Goal: Feedback & Contribution: Leave review/rating

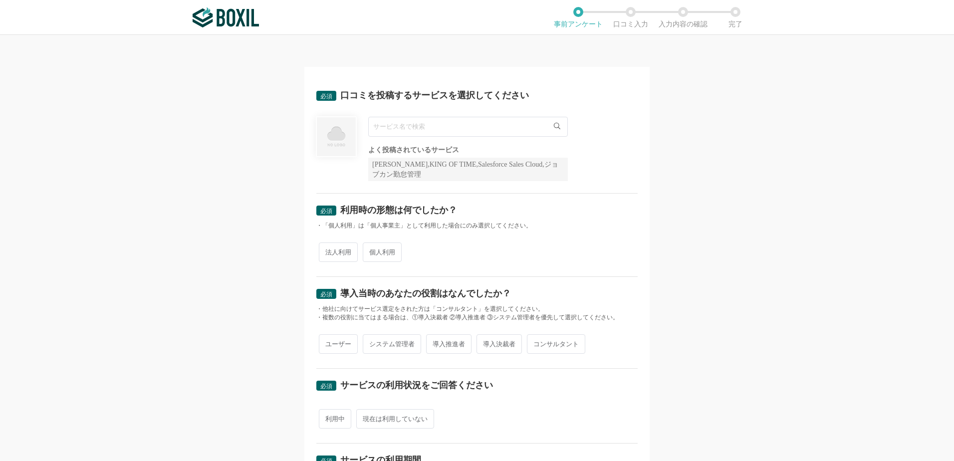
click at [384, 125] on input "text" at bounding box center [468, 127] width 200 height 20
click at [487, 125] on input "text" at bounding box center [468, 127] width 200 height 20
click at [331, 255] on span "法人利用" at bounding box center [338, 252] width 39 height 19
click at [328, 251] on input "法人利用" at bounding box center [324, 247] width 6 height 6
radio input "true"
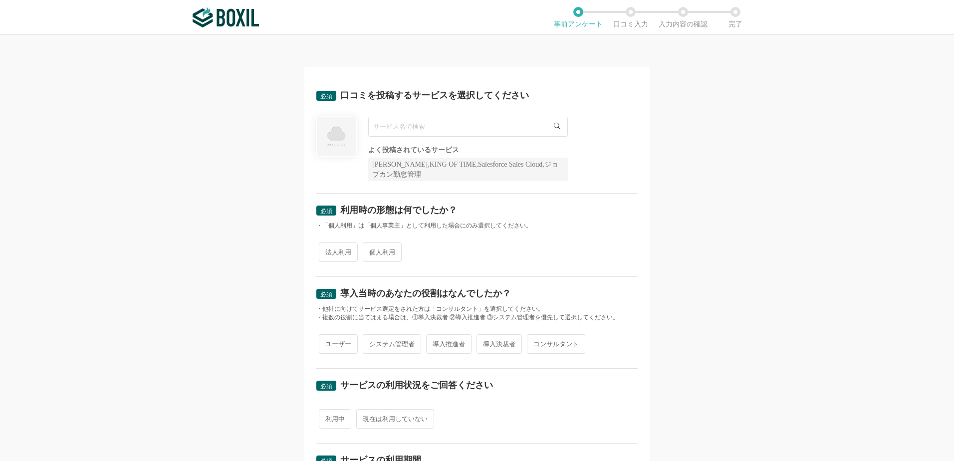
click at [394, 130] on input "text" at bounding box center [468, 127] width 200 height 20
type input "ミイダス"
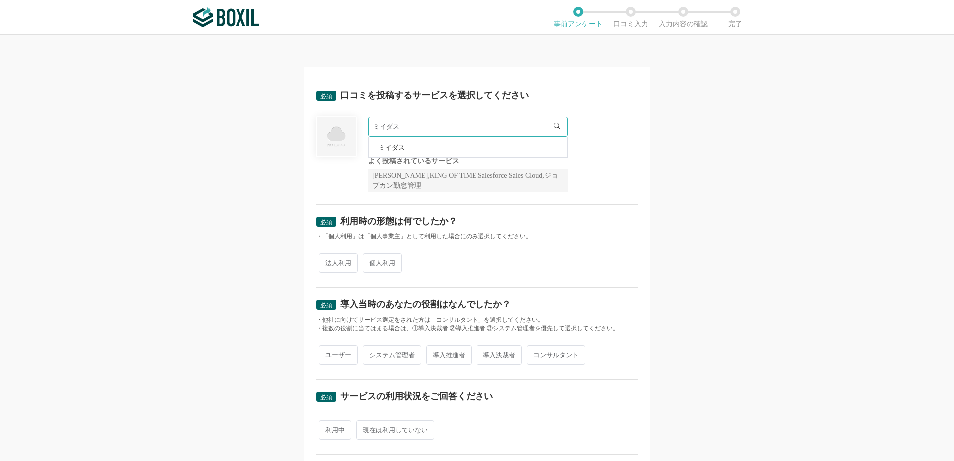
click at [339, 256] on span "法人利用" at bounding box center [338, 263] width 39 height 19
click at [328, 256] on input "法人利用" at bounding box center [324, 258] width 6 height 6
radio input "true"
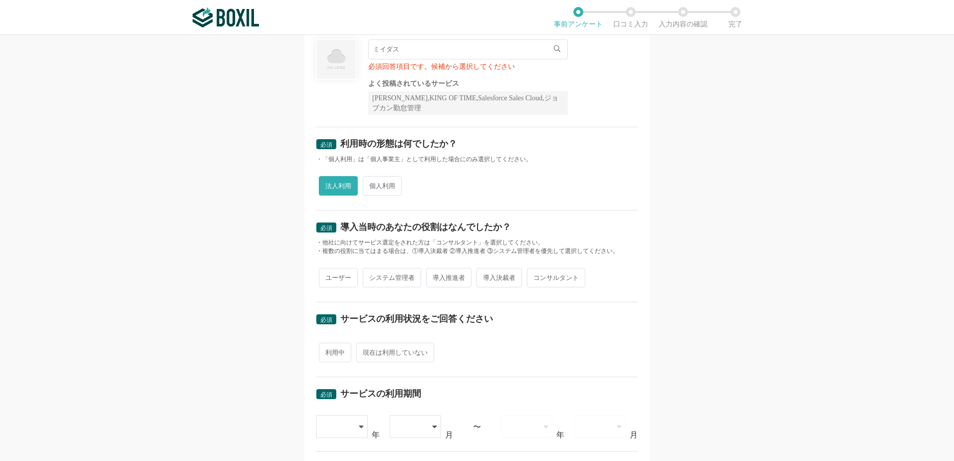
scroll to position [83, 0]
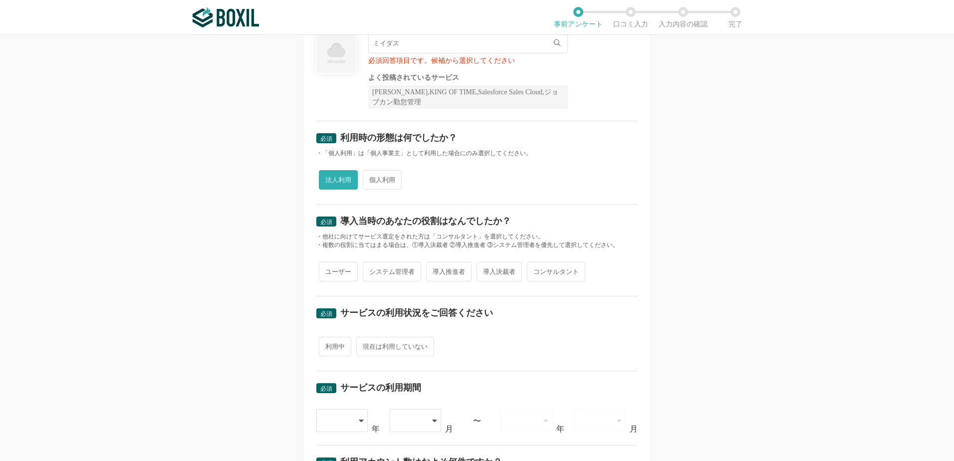
click at [389, 272] on span "システム管理者" at bounding box center [392, 271] width 58 height 19
click at [372, 270] on input "システム管理者" at bounding box center [368, 267] width 6 height 6
radio input "true"
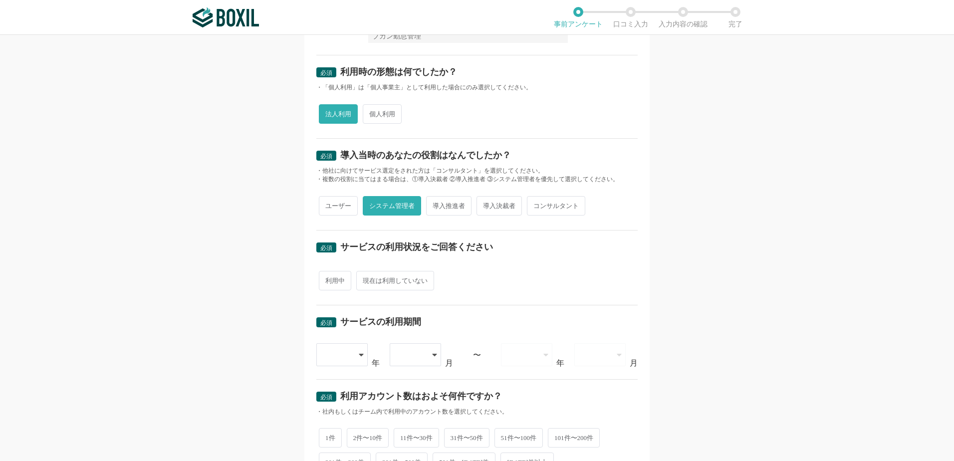
scroll to position [150, 0]
click at [337, 278] on span "利用中" at bounding box center [335, 280] width 32 height 19
click at [328, 278] on input "利用中" at bounding box center [324, 275] width 6 height 6
radio input "true"
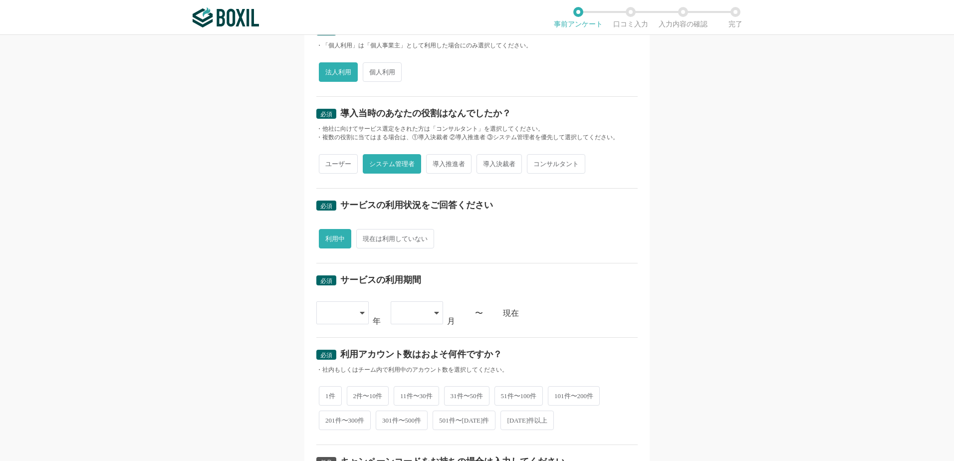
scroll to position [200, 0]
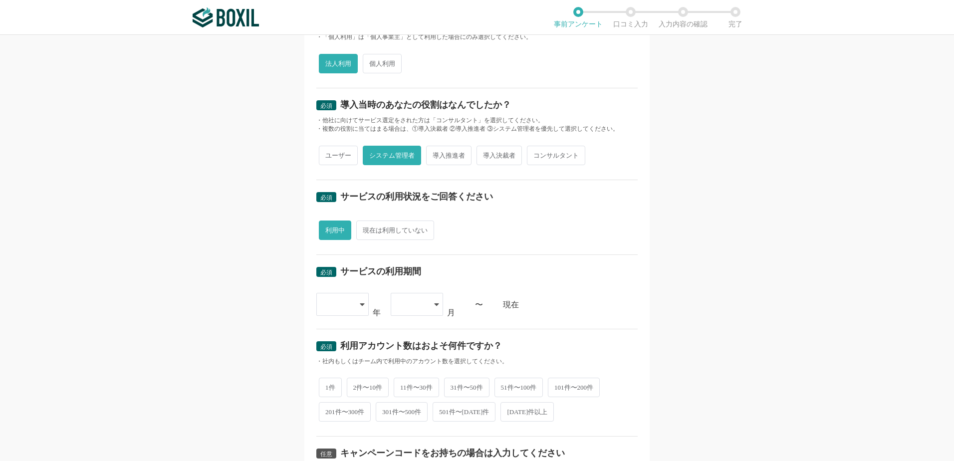
click at [360, 303] on icon at bounding box center [362, 304] width 4 height 2
click at [333, 408] on span "[DATE]" at bounding box center [337, 411] width 26 height 8
click at [434, 305] on icon at bounding box center [436, 304] width 5 height 8
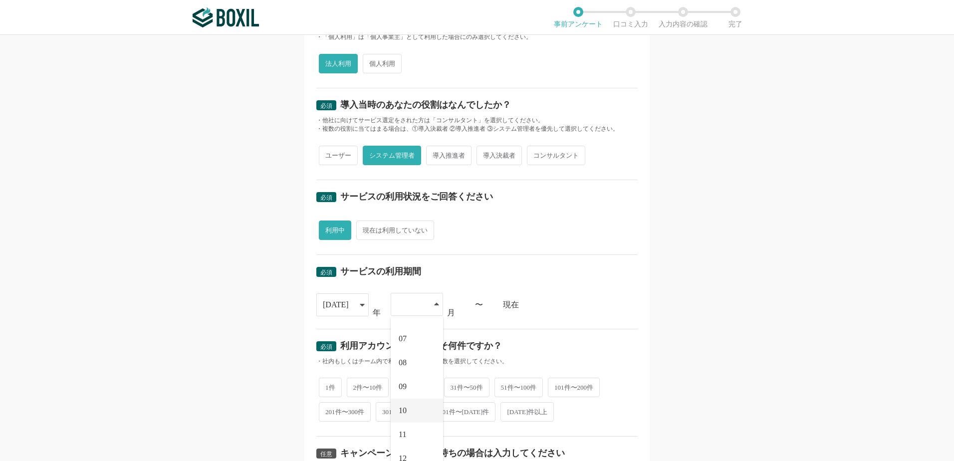
click at [405, 408] on li "10" at bounding box center [417, 411] width 52 height 24
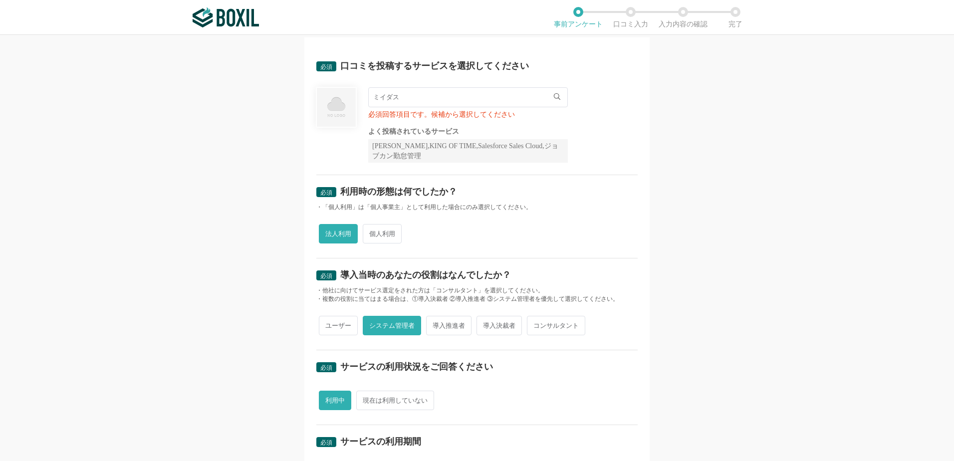
scroll to position [0, 0]
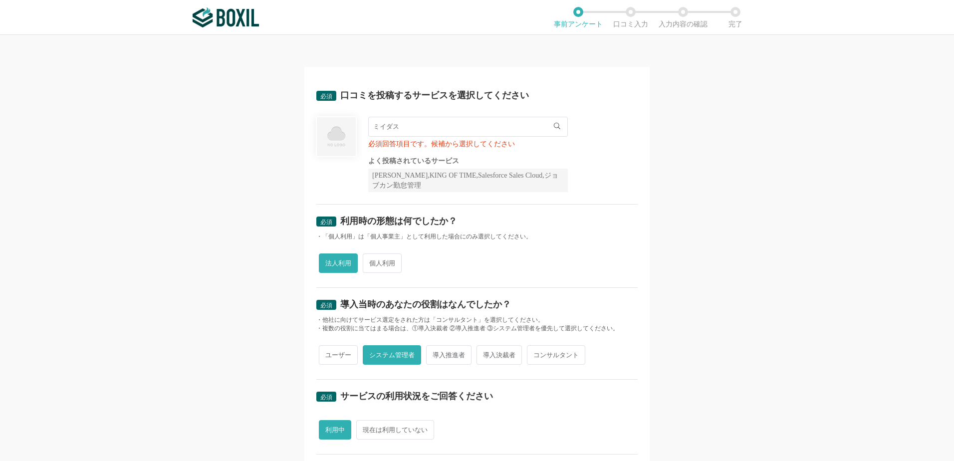
click at [389, 129] on input "ミイダス" at bounding box center [468, 127] width 200 height 20
drag, startPoint x: 397, startPoint y: 129, endPoint x: 322, endPoint y: 127, distance: 74.9
click at [322, 127] on div "ミイダス ミイダス 必須回答項目です。候補から選択してください よく投稿されているサービス Sansan,KING OF TIME,Salesforce Sa…" at bounding box center [476, 154] width 321 height 75
click at [577, 271] on div "法人利用 個人利用" at bounding box center [476, 263] width 321 height 24
drag, startPoint x: 369, startPoint y: 175, endPoint x: 392, endPoint y: 176, distance: 22.5
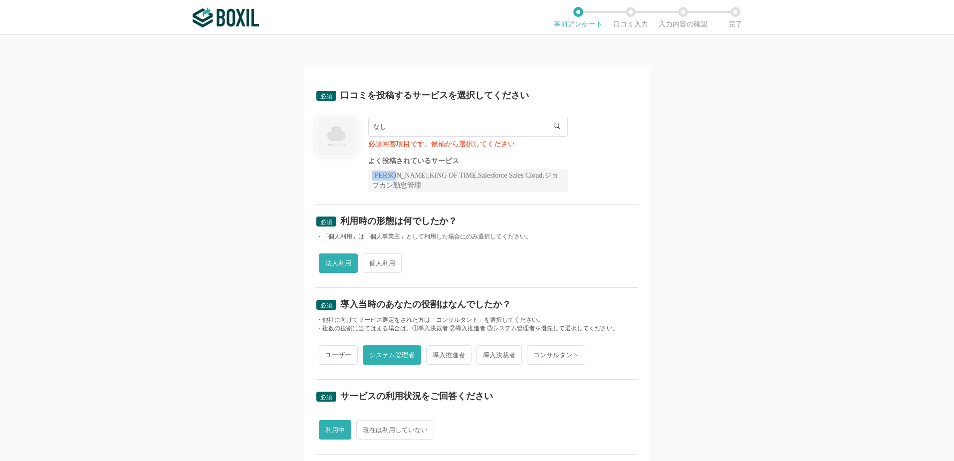
click at [392, 176] on div "[PERSON_NAME],KING OF TIME,Salesforce Sales Cloud,ジョブカン勤怠管理" at bounding box center [468, 180] width 200 height 23
drag, startPoint x: 392, startPoint y: 176, endPoint x: 384, endPoint y: 176, distance: 8.0
copy div "Sansan"
drag, startPoint x: 390, startPoint y: 129, endPoint x: 364, endPoint y: 125, distance: 26.3
click at [368, 125] on input "なし" at bounding box center [468, 127] width 200 height 20
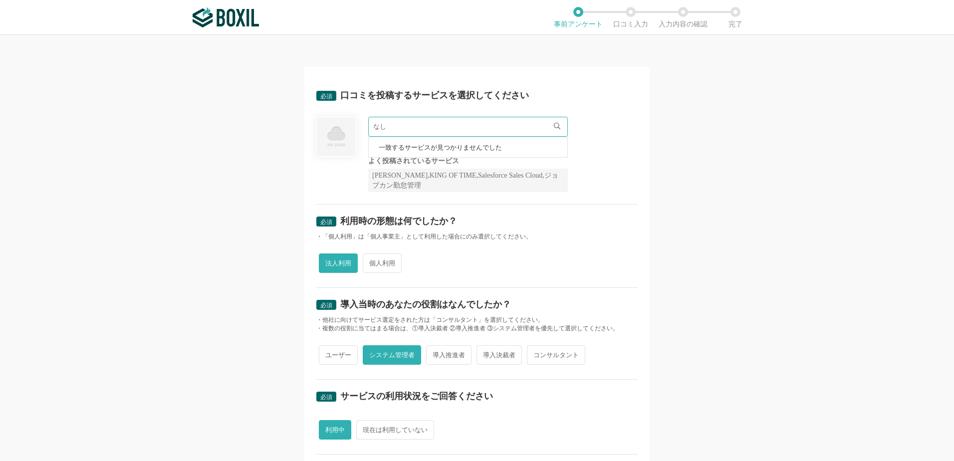
paste input "Sansan"
click at [538, 213] on div "必須 利用時の形態は何でしたか？ ・「個人利用」は「個人事業主」として利用した場合にのみ選択してください。 法人利用 個人利用" at bounding box center [476, 246] width 321 height 83
click at [404, 129] on input "Sansan" at bounding box center [468, 127] width 200 height 20
click at [554, 125] on icon at bounding box center [557, 126] width 6 height 6
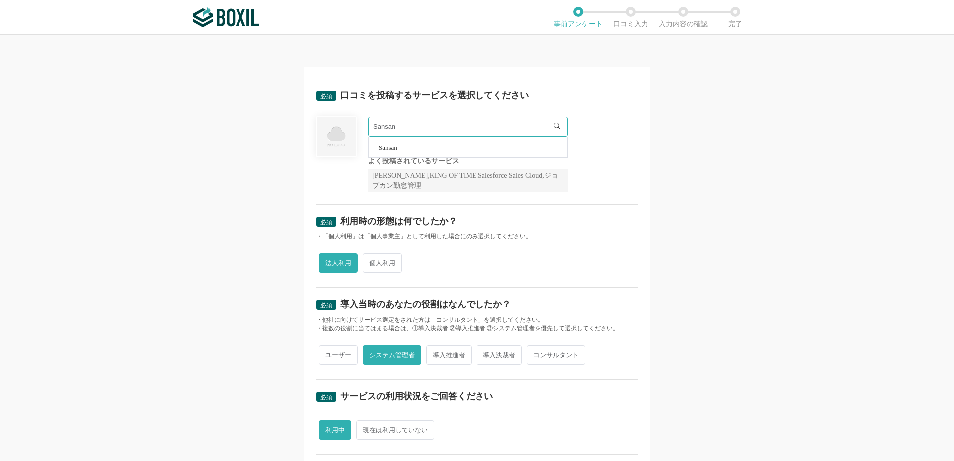
click at [554, 125] on icon at bounding box center [557, 126] width 6 height 6
click at [510, 125] on input "Sansan" at bounding box center [468, 127] width 200 height 20
type input "S"
click at [554, 126] on icon at bounding box center [557, 126] width 6 height 6
click at [329, 138] on img at bounding box center [336, 136] width 41 height 41
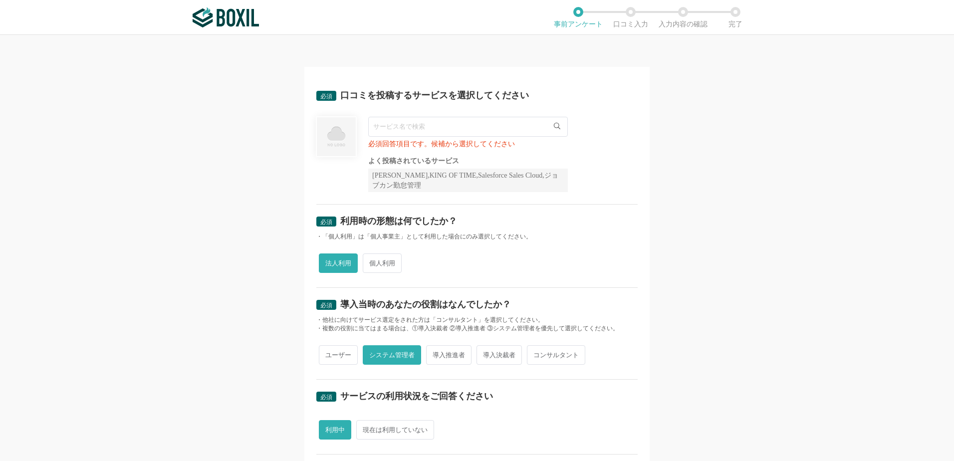
click at [334, 137] on img at bounding box center [336, 136] width 41 height 41
drag, startPoint x: 418, startPoint y: 150, endPoint x: 416, endPoint y: 160, distance: 9.8
click at [419, 150] on div "必須回答項目です。候補から選択してください よく投稿されているサービス Sansan,KING OF TIME,Salesforce Sales Cloud,…" at bounding box center [468, 154] width 200 height 75
click at [414, 166] on div "よく投稿されているサービス Sansan,KING OF TIME,Salesforce Sales Cloud,ジョブカン勤怠管理" at bounding box center [468, 175] width 200 height 34
click at [422, 184] on div "[PERSON_NAME],KING OF TIME,Salesforce Sales Cloud,ジョブカン勤怠管理" at bounding box center [468, 180] width 200 height 23
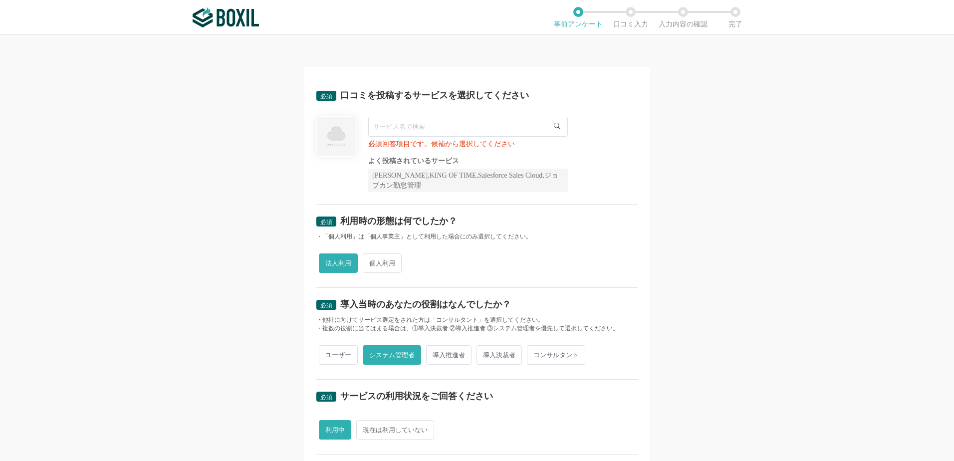
click at [321, 97] on span "必須" at bounding box center [326, 96] width 12 height 7
click at [393, 98] on div "口コミを投稿するサービスを選択してください" at bounding box center [434, 95] width 189 height 9
click at [411, 130] on input "text" at bounding box center [468, 127] width 200 height 20
drag, startPoint x: 394, startPoint y: 176, endPoint x: 438, endPoint y: 178, distance: 43.9
click at [438, 178] on div "[PERSON_NAME],KING OF TIME,Salesforce Sales Cloud,ジョブカン勤怠管理" at bounding box center [468, 180] width 200 height 23
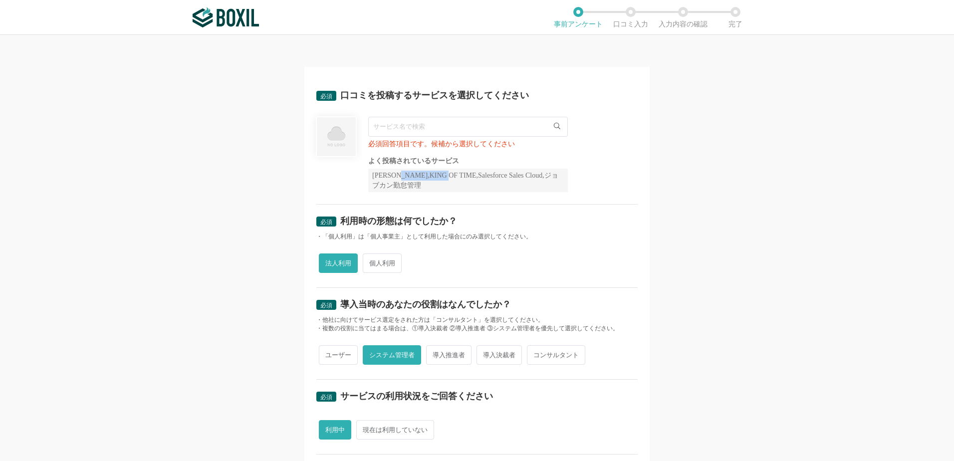
drag, startPoint x: 438, startPoint y: 178, endPoint x: 430, endPoint y: 174, distance: 8.9
copy div "KING OF TIME"
click at [382, 125] on input "text" at bounding box center [468, 127] width 200 height 20
paste input "KING OF TIME"
click at [322, 176] on div at bounding box center [336, 154] width 40 height 75
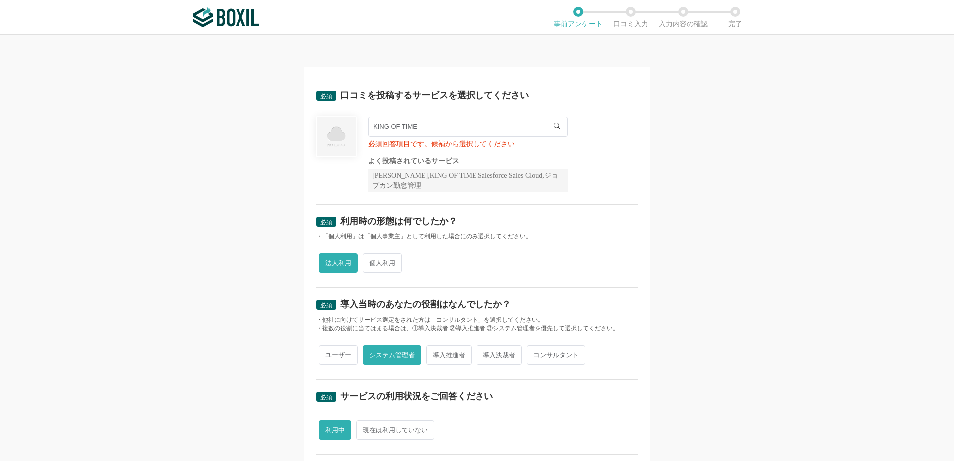
click at [323, 176] on div at bounding box center [336, 154] width 40 height 75
click at [388, 130] on input "KING OF TIME" at bounding box center [468, 127] width 200 height 20
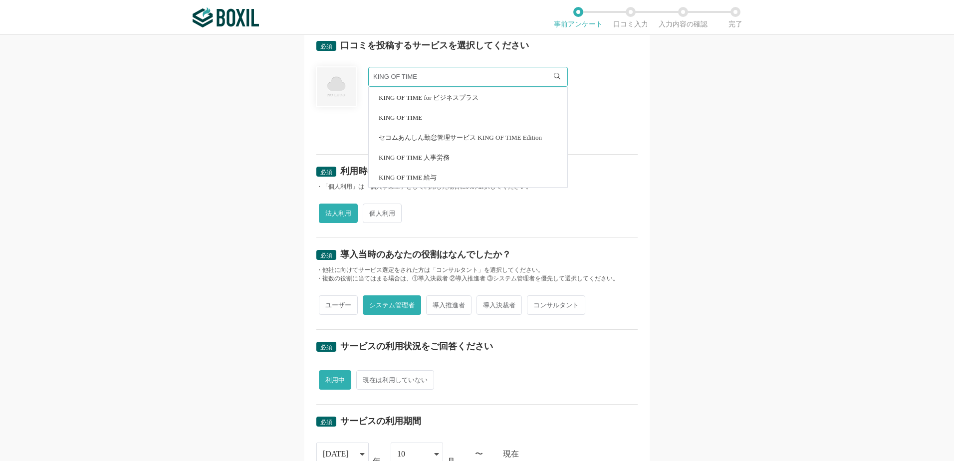
scroll to position [16, 0]
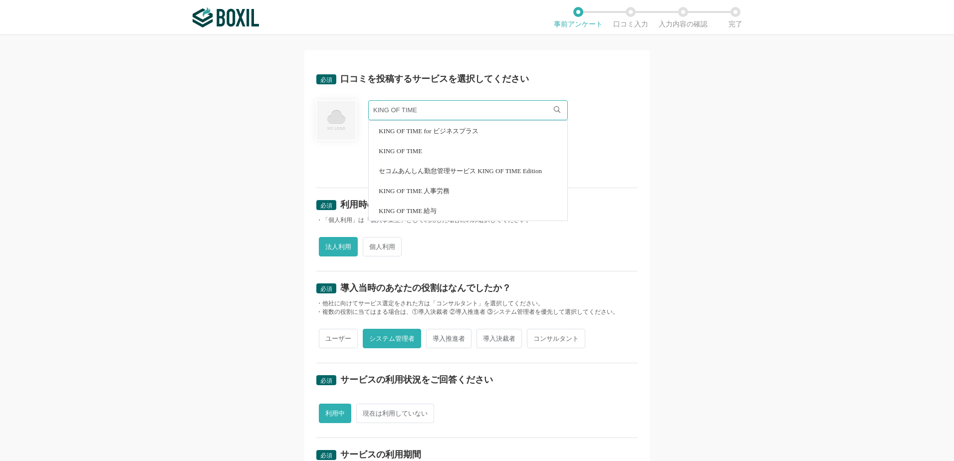
click at [437, 111] on input "KING OF TIME" at bounding box center [468, 110] width 200 height 20
type input "K"
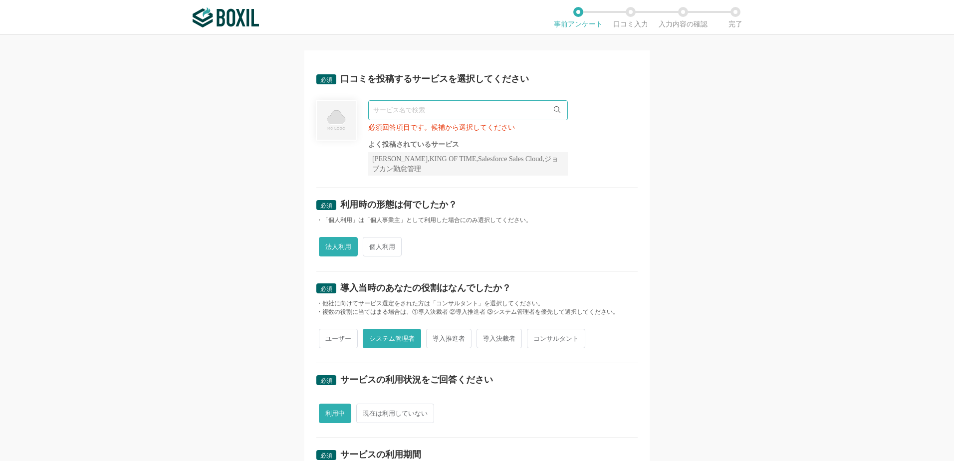
click at [385, 164] on div "[PERSON_NAME],KING OF TIME,Salesforce Sales Cloud,ジョブカン勤怠管理" at bounding box center [468, 163] width 200 height 23
drag, startPoint x: 369, startPoint y: 160, endPoint x: 392, endPoint y: 160, distance: 23.5
click at [392, 160] on div "[PERSON_NAME],KING OF TIME,Salesforce Sales Cloud,ジョブカン勤怠管理" at bounding box center [468, 163] width 200 height 23
drag, startPoint x: 392, startPoint y: 160, endPoint x: 383, endPoint y: 159, distance: 8.5
copy div "Sansan"
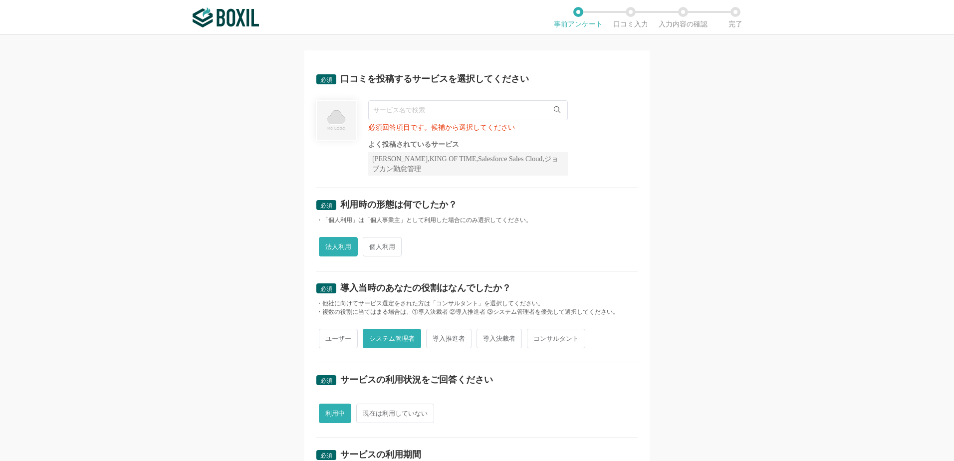
click at [385, 118] on input "text" at bounding box center [468, 110] width 200 height 20
paste input "Sansan"
type input "Sansan"
click at [335, 161] on div at bounding box center [336, 137] width 40 height 75
click at [425, 114] on input "Sansan" at bounding box center [468, 110] width 200 height 20
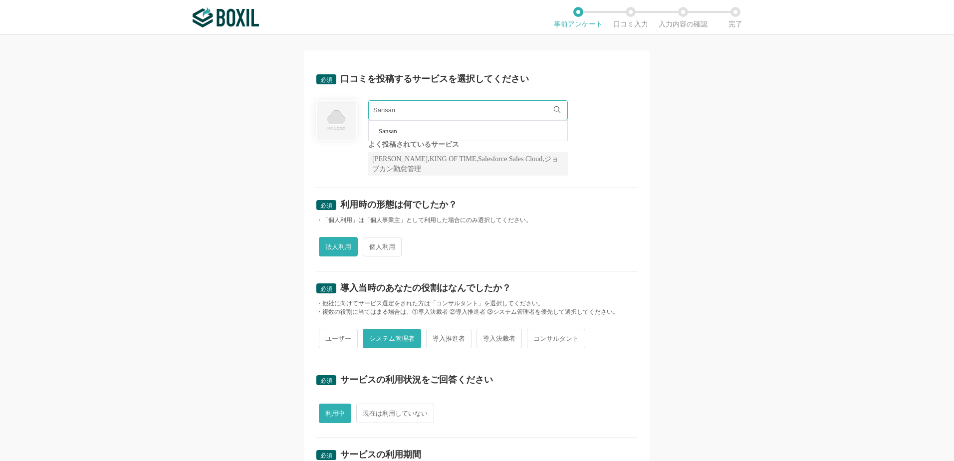
click at [394, 133] on span "Sansan" at bounding box center [388, 131] width 18 height 6
radio input "false"
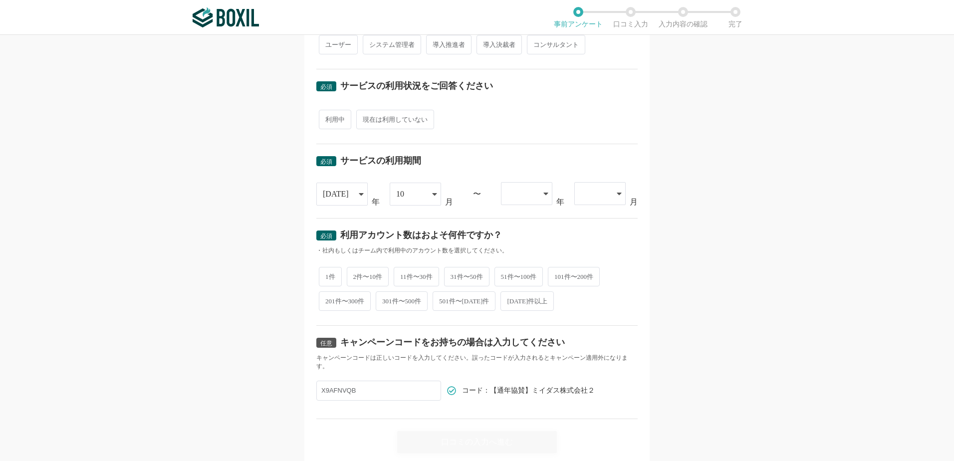
scroll to position [334, 0]
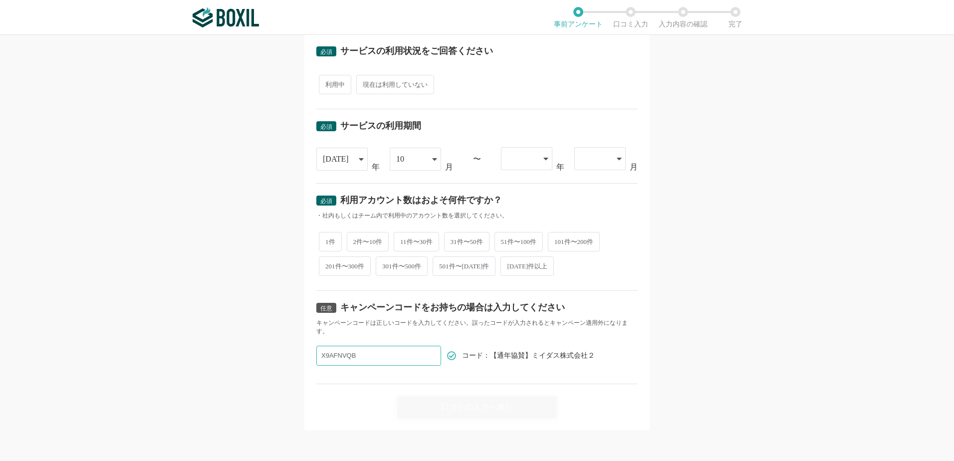
click at [357, 358] on input "X9AFNVQB" at bounding box center [378, 356] width 125 height 20
drag, startPoint x: 369, startPoint y: 359, endPoint x: 289, endPoint y: 350, distance: 79.8
click at [289, 350] on div "必須 口コミを投稿するサービスを選択してください Sansan Sansan よく投稿されているサービス Sansan,KING OF TIME,Salesf…" at bounding box center [477, 248] width 954 height 426
drag, startPoint x: 327, startPoint y: 353, endPoint x: 294, endPoint y: 362, distance: 34.6
click at [294, 362] on div "必須 口コミを投稿するサービスを選択してください Sansan Sansan よく投稿されているサービス Sansan,KING OF TIME,Salesf…" at bounding box center [477, 248] width 954 height 426
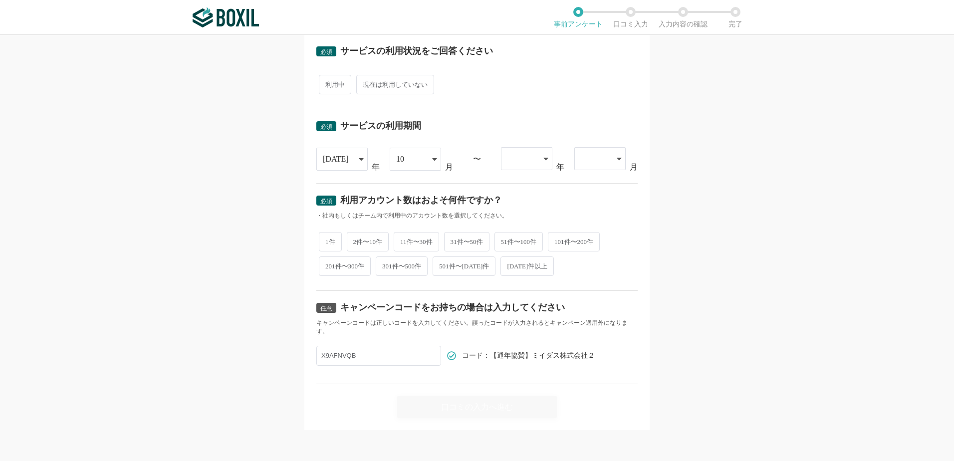
click at [376, 244] on span "2件〜10件" at bounding box center [368, 241] width 42 height 19
click at [356, 240] on input "2件〜10件" at bounding box center [352, 237] width 6 height 6
radio input "true"
click at [371, 362] on input "X9AFNVQB" at bounding box center [378, 356] width 125 height 20
drag, startPoint x: 367, startPoint y: 352, endPoint x: 271, endPoint y: 350, distance: 96.4
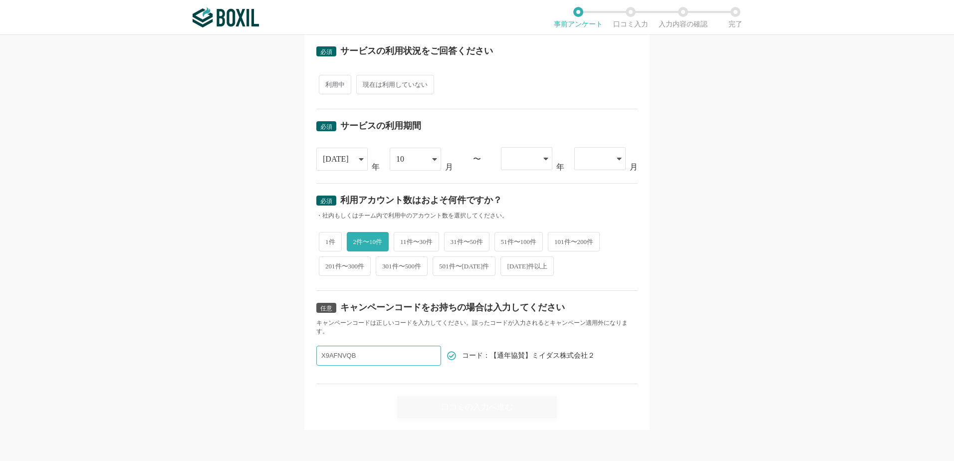
click at [271, 350] on div "必須 口コミを投稿するサービスを選択してください Sansan Sansan よく投稿されているサービス Sansan,KING OF TIME,Salesf…" at bounding box center [477, 248] width 954 height 426
click at [502, 378] on div "任意 キャンペーンコードをお持ちの場合は入力してください キャンペーンコードは正しいコードを入力してください。誤ったコードが入力されるとキャンペーン適用外にな…" at bounding box center [476, 337] width 321 height 93
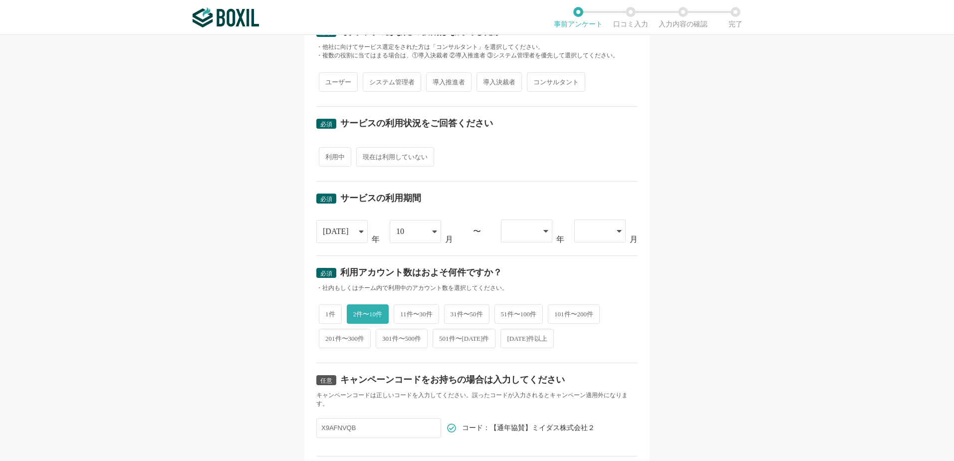
scroll to position [251, 0]
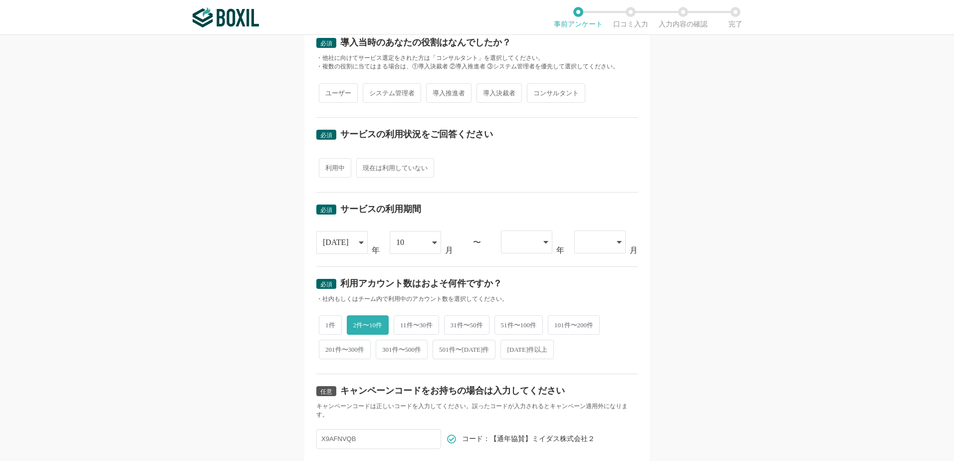
click at [544, 242] on icon at bounding box center [546, 242] width 4 height 2
click at [544, 242] on icon at bounding box center [546, 241] width 4 height 2
click at [544, 242] on icon at bounding box center [546, 242] width 4 height 2
click at [511, 319] on span "[DATE]" at bounding box center [522, 318] width 26 height 8
click at [544, 243] on icon at bounding box center [546, 243] width 5 height 8
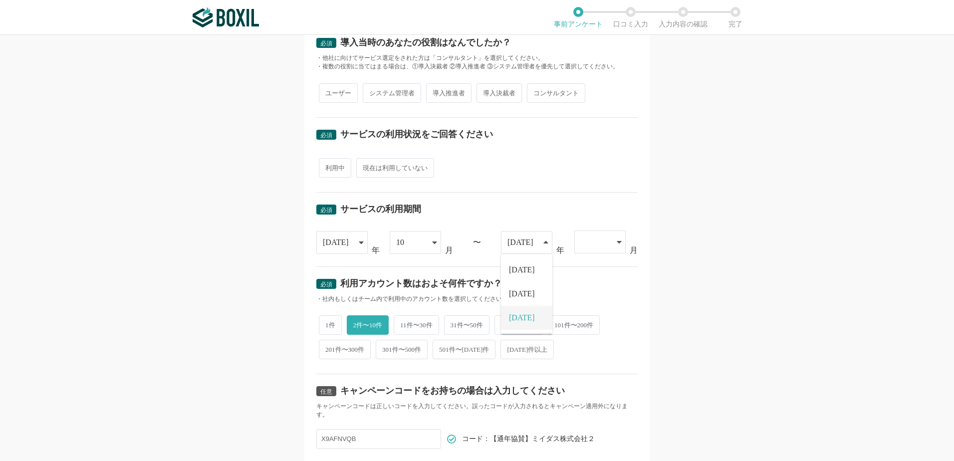
click at [533, 321] on li "[DATE]" at bounding box center [526, 318] width 51 height 24
click at [617, 243] on icon at bounding box center [619, 242] width 5 height 8
click at [585, 396] on span "08" at bounding box center [586, 396] width 8 height 8
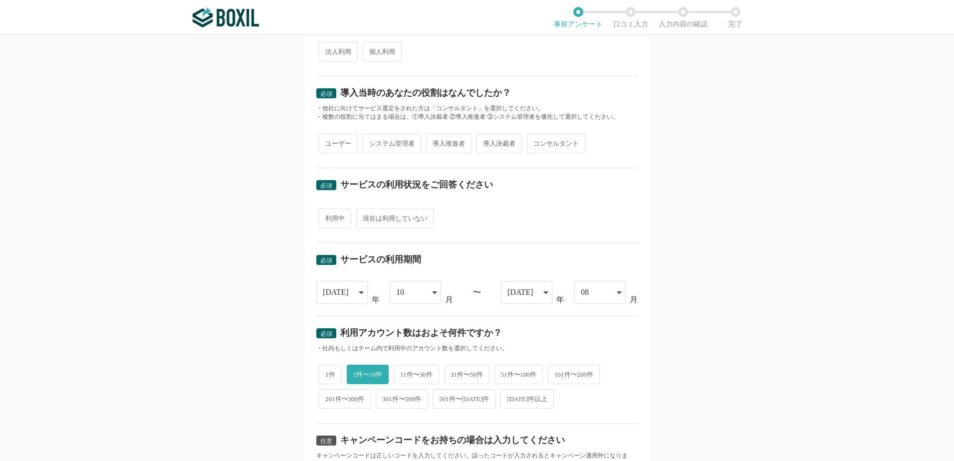
scroll to position [185, 0]
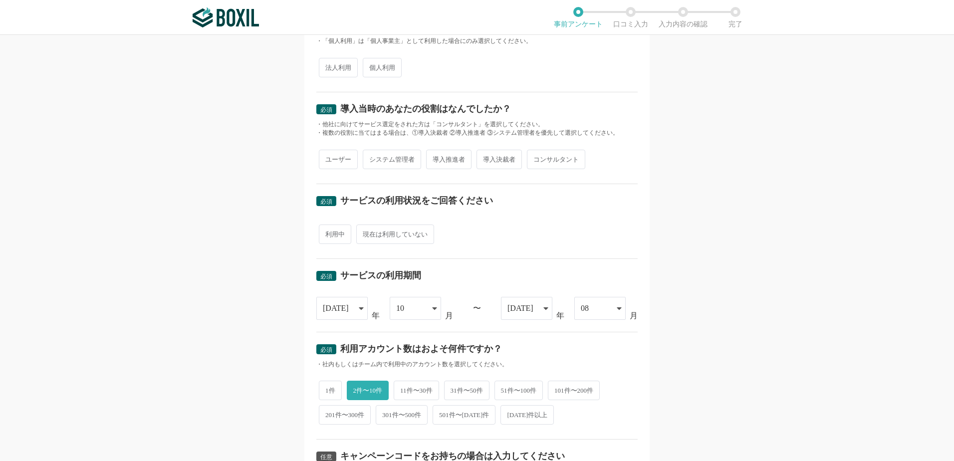
click at [329, 236] on span "利用中" at bounding box center [335, 234] width 32 height 19
click at [328, 233] on input "利用中" at bounding box center [324, 229] width 6 height 6
radio input "true"
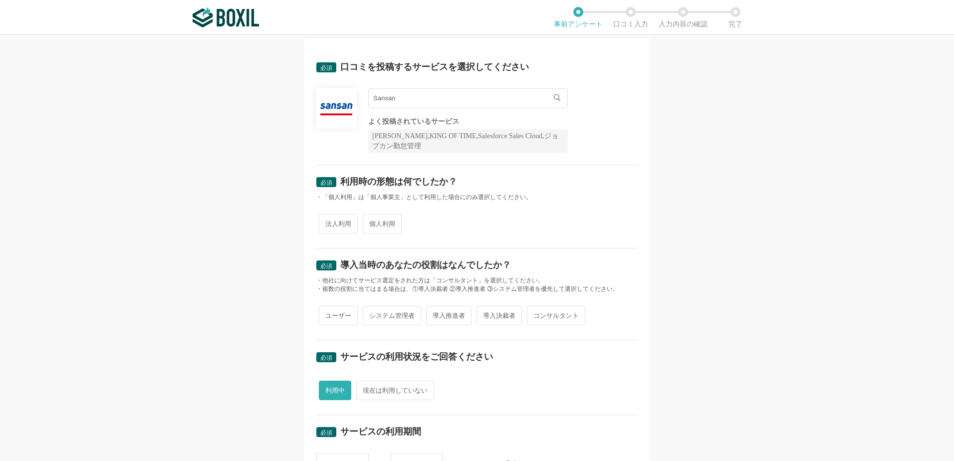
scroll to position [0, 0]
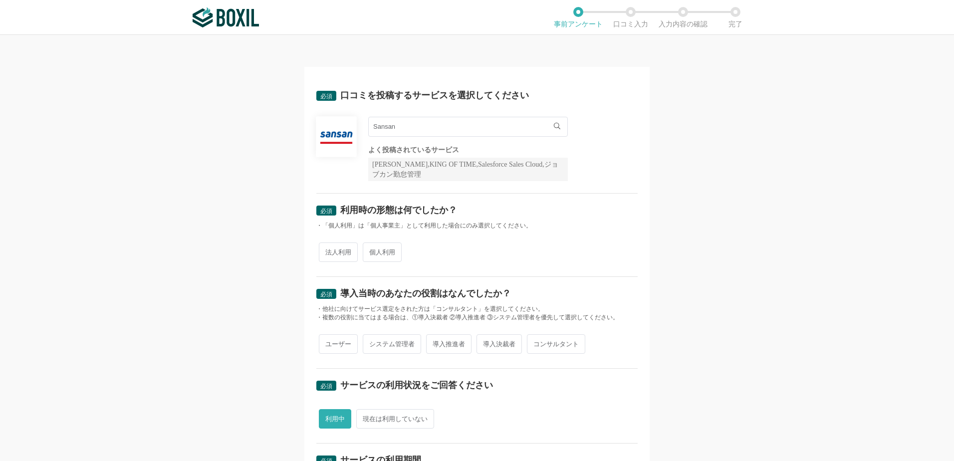
click at [333, 253] on span "法人利用" at bounding box center [338, 252] width 39 height 19
click at [328, 251] on input "法人利用" at bounding box center [324, 247] width 6 height 6
radio input "true"
click at [374, 346] on span "システム管理者" at bounding box center [392, 343] width 58 height 19
click at [372, 342] on input "システム管理者" at bounding box center [368, 339] width 6 height 6
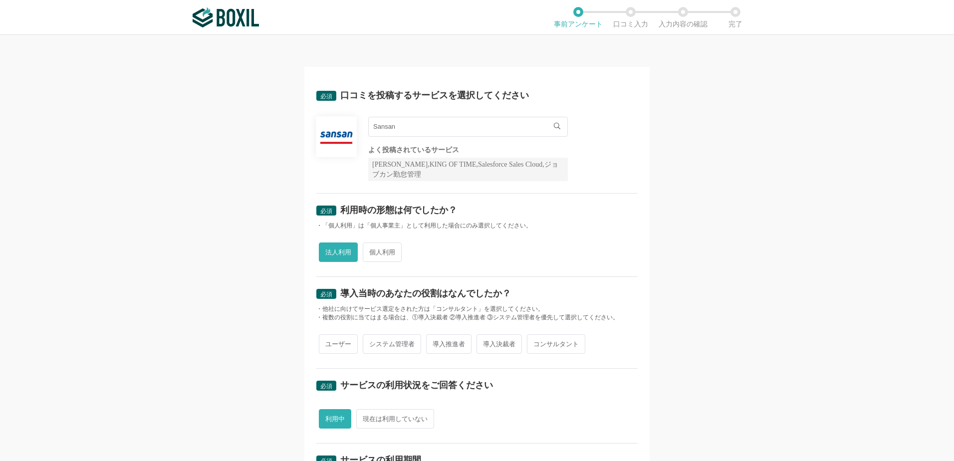
radio input "true"
click at [265, 401] on div "必須 口コミを投稿するサービスを選択してください Sansan Sansan よく投稿されているサービス Sansan,KING OF TIME,Salesf…" at bounding box center [477, 248] width 954 height 426
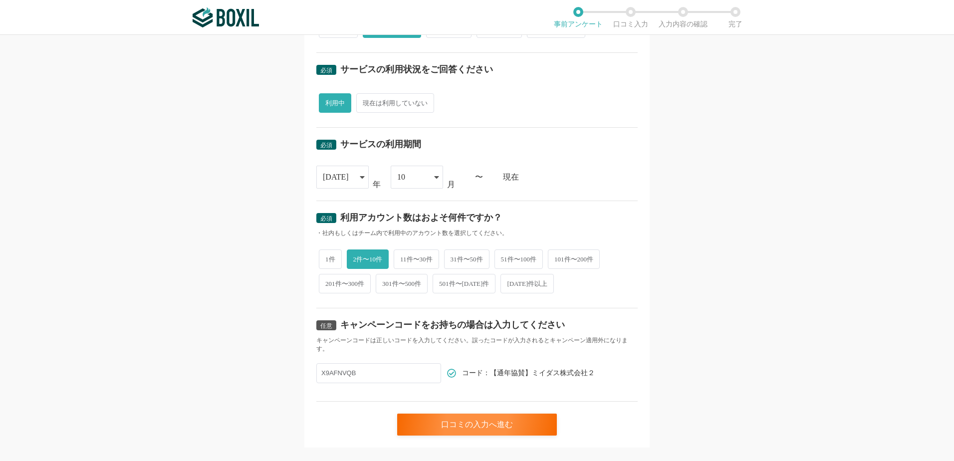
scroll to position [334, 0]
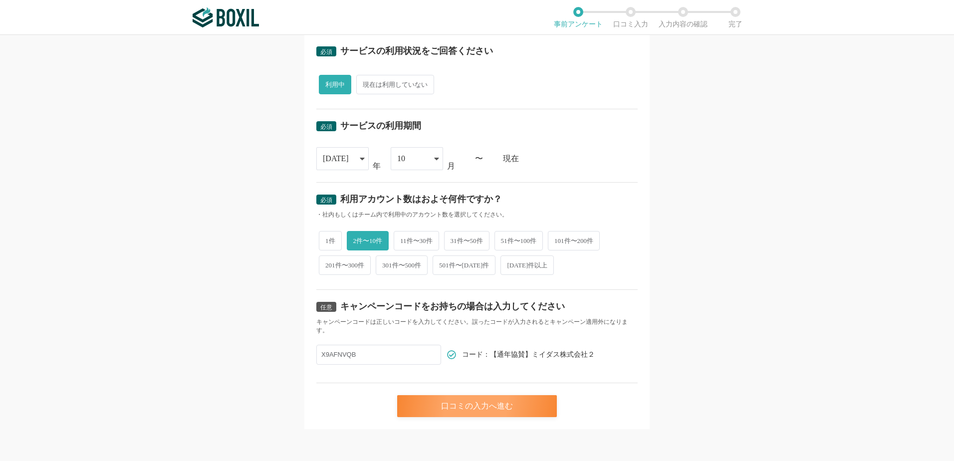
click at [481, 410] on div "口コミの入力へ進む" at bounding box center [477, 406] width 160 height 22
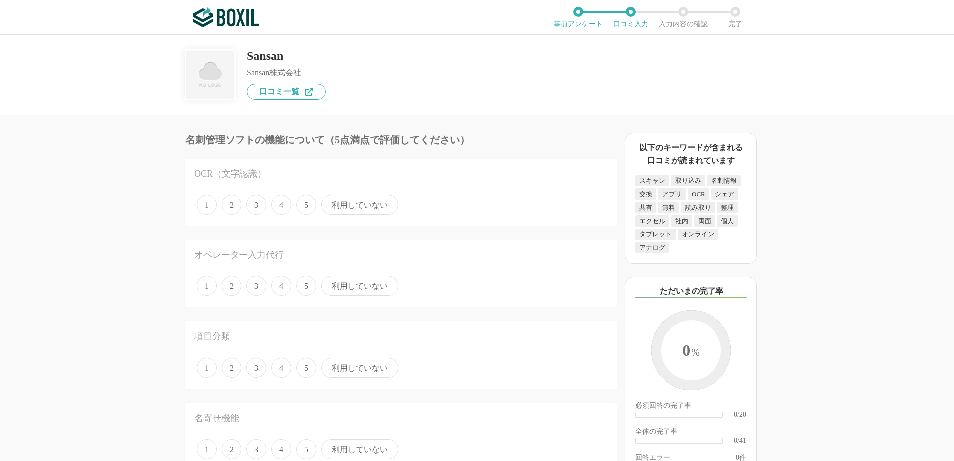
click at [370, 208] on span "利用していない" at bounding box center [359, 205] width 77 height 20
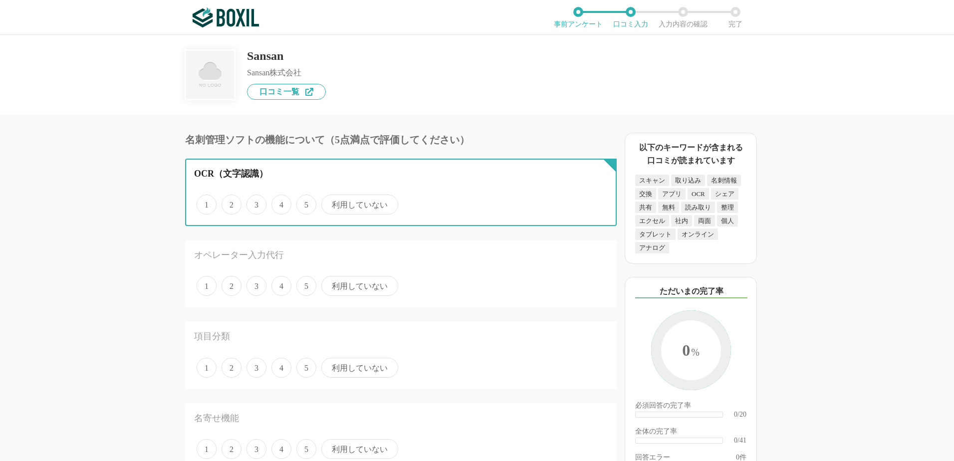
click at [330, 203] on input "利用していない" at bounding box center [327, 199] width 6 height 6
radio input "true"
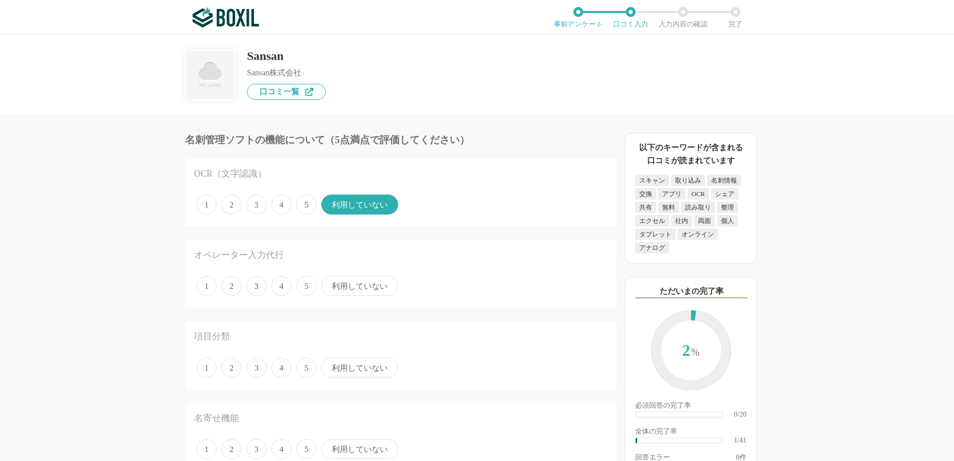
click at [365, 290] on span "利用していない" at bounding box center [359, 286] width 77 height 20
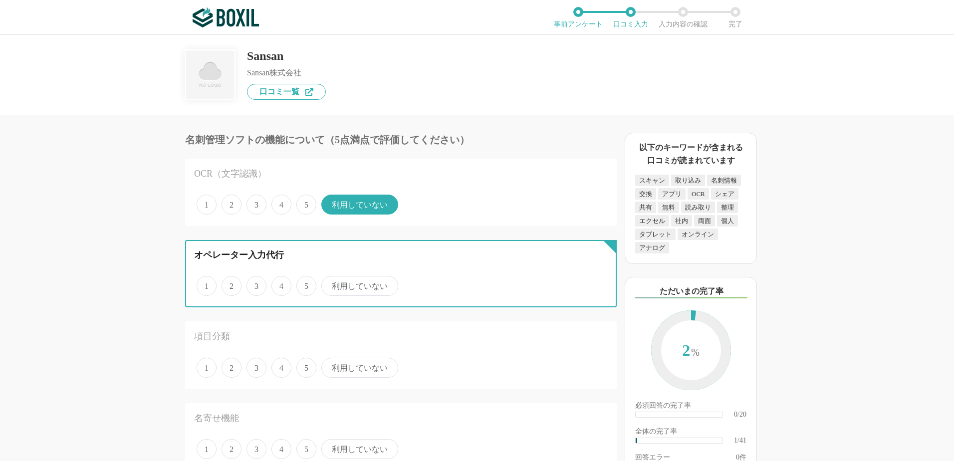
click at [330, 284] on input "利用していない" at bounding box center [327, 281] width 6 height 6
radio input "true"
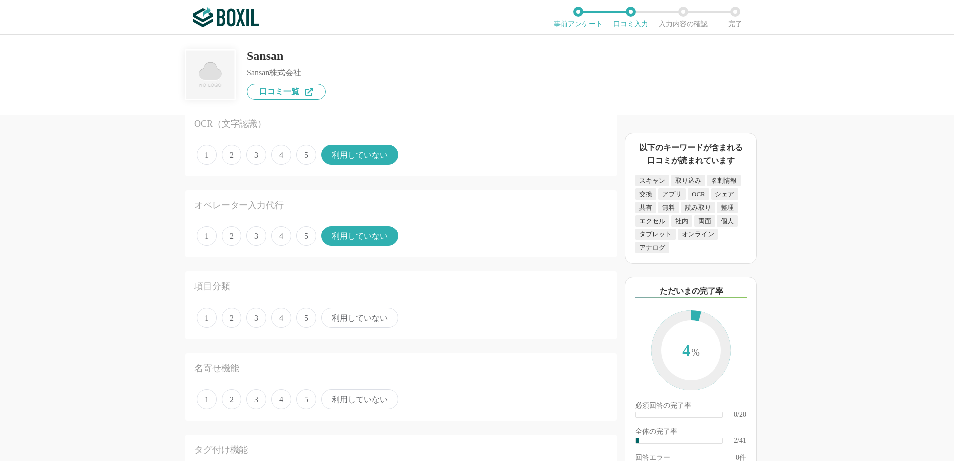
click at [359, 323] on span "利用していない" at bounding box center [359, 318] width 77 height 20
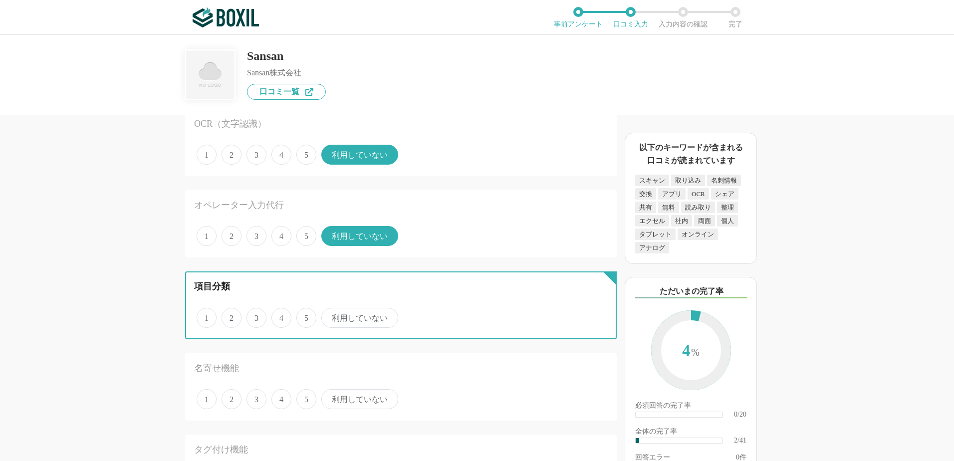
click at [330, 316] on input "利用していない" at bounding box center [327, 312] width 6 height 6
radio input "true"
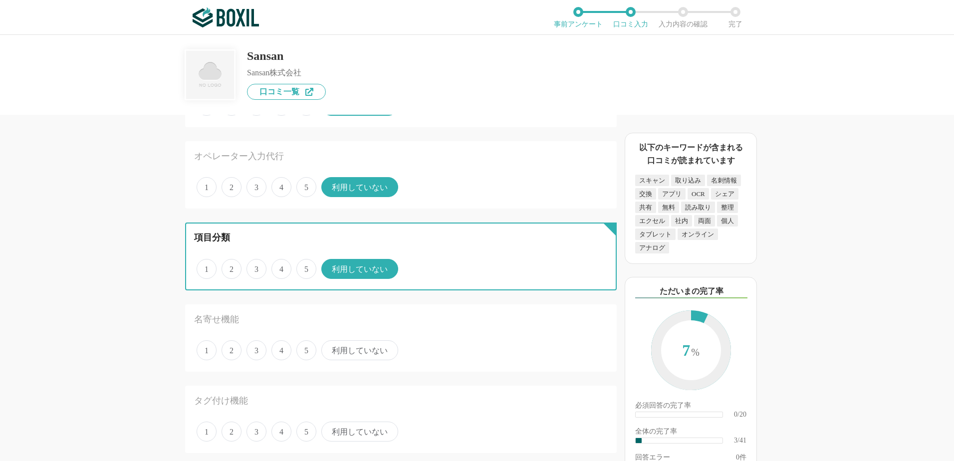
scroll to position [100, 0]
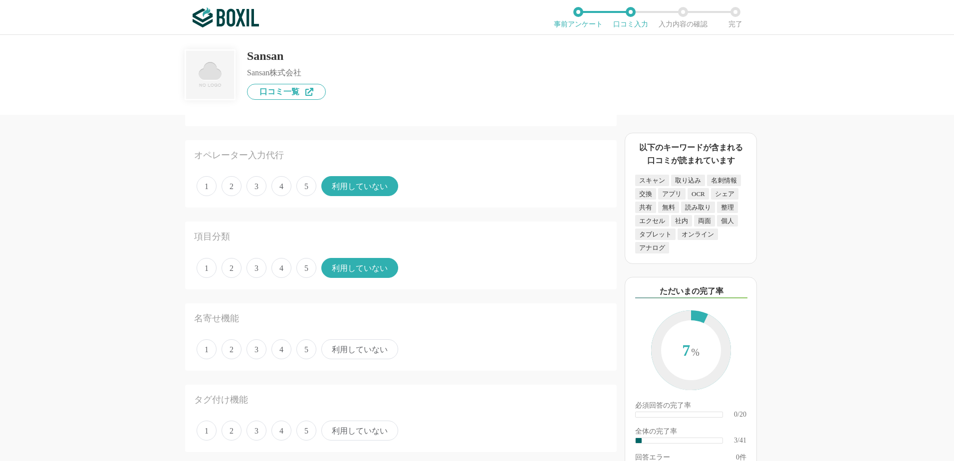
click at [362, 352] on span "利用していない" at bounding box center [359, 349] width 77 height 20
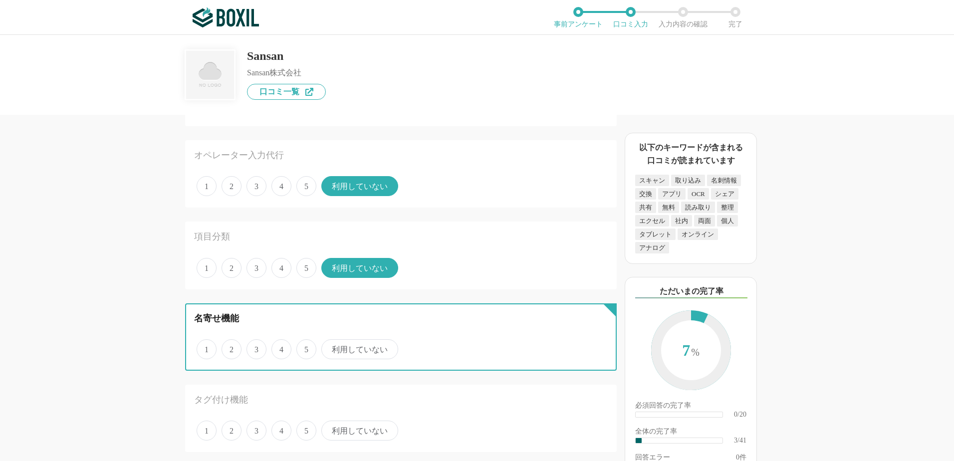
click at [330, 347] on input "利用していない" at bounding box center [327, 344] width 6 height 6
radio input "true"
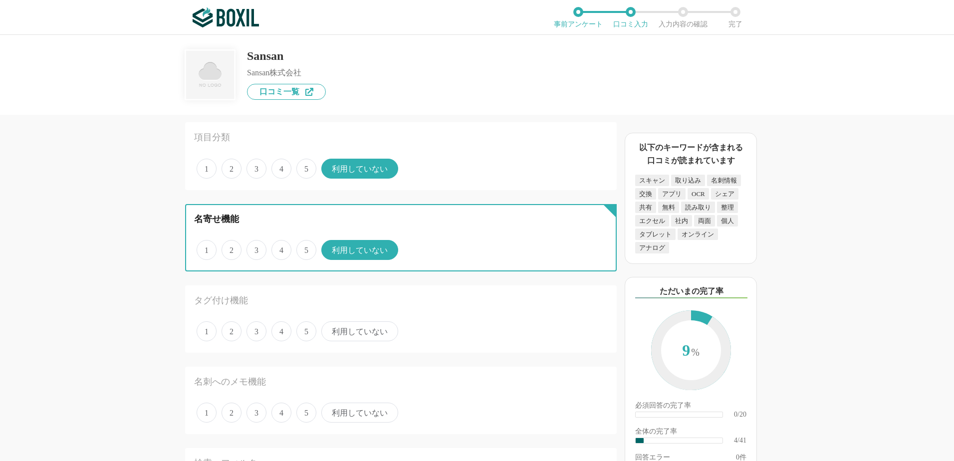
scroll to position [200, 0]
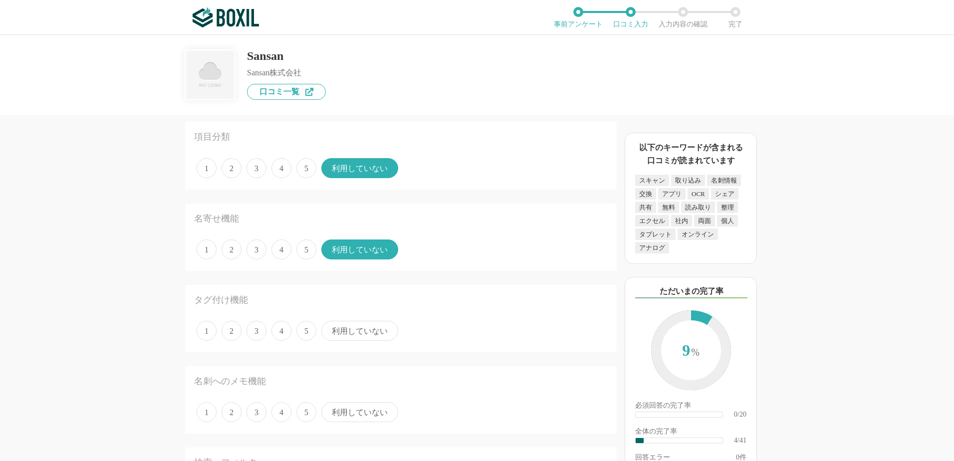
click at [361, 336] on span "利用していない" at bounding box center [359, 331] width 77 height 20
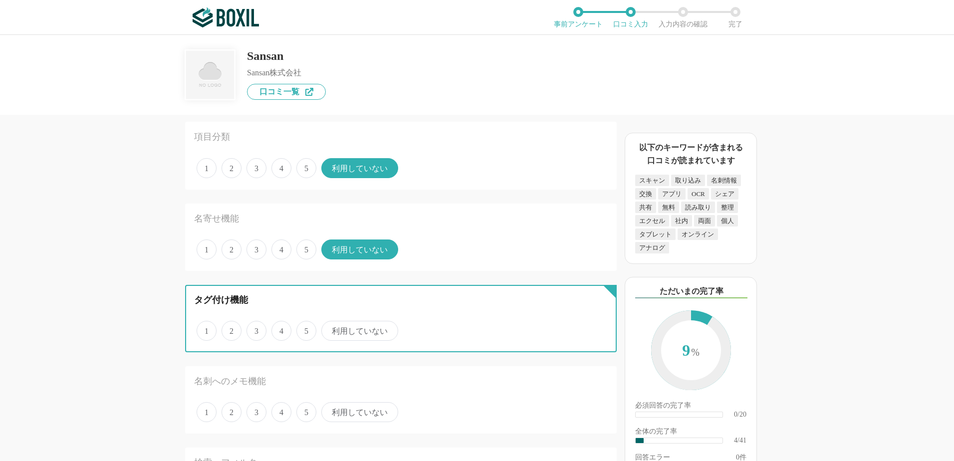
click at [330, 329] on input "利用していない" at bounding box center [327, 325] width 6 height 6
radio input "true"
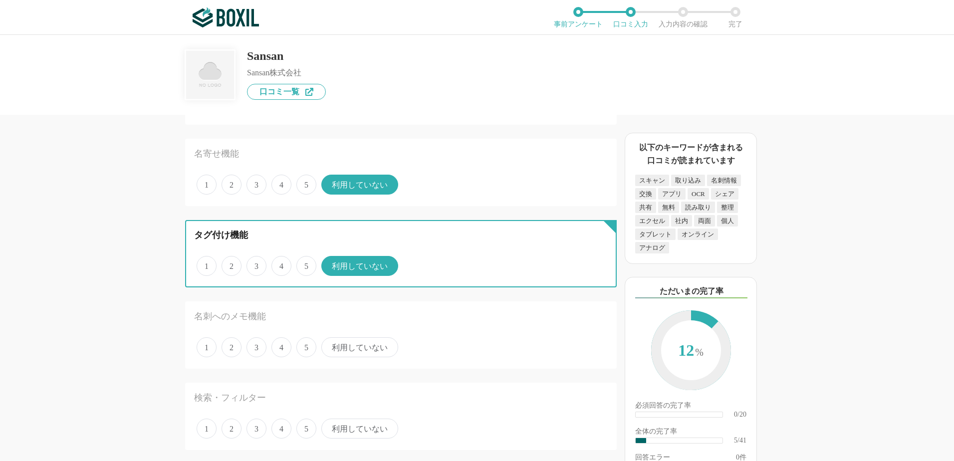
scroll to position [266, 0]
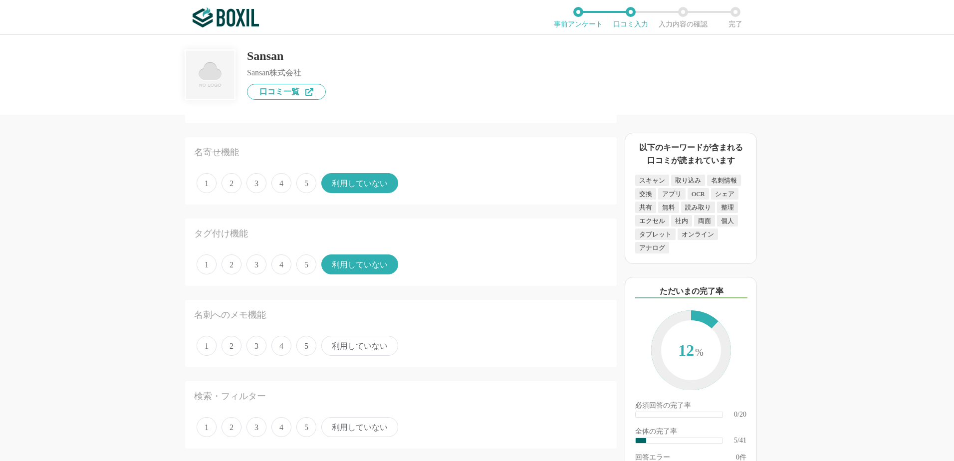
click at [358, 347] on span "利用していない" at bounding box center [359, 346] width 77 height 20
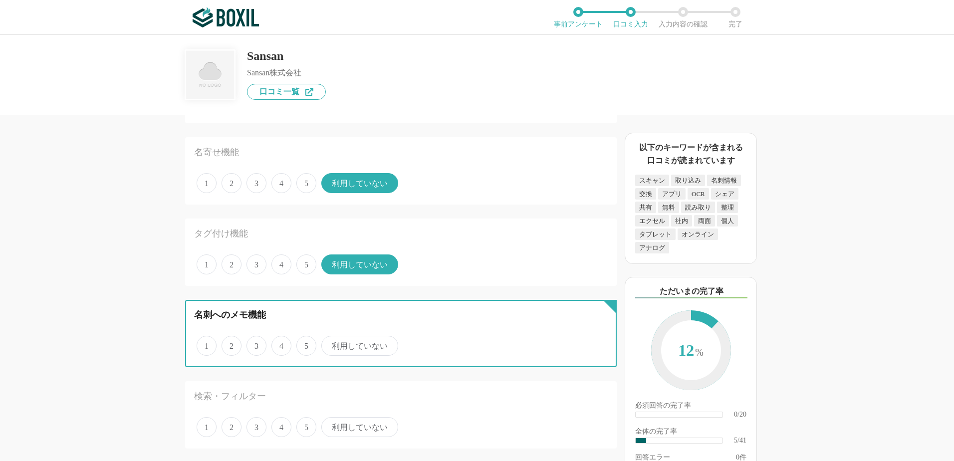
click at [330, 344] on input "利用していない" at bounding box center [327, 340] width 6 height 6
radio input "true"
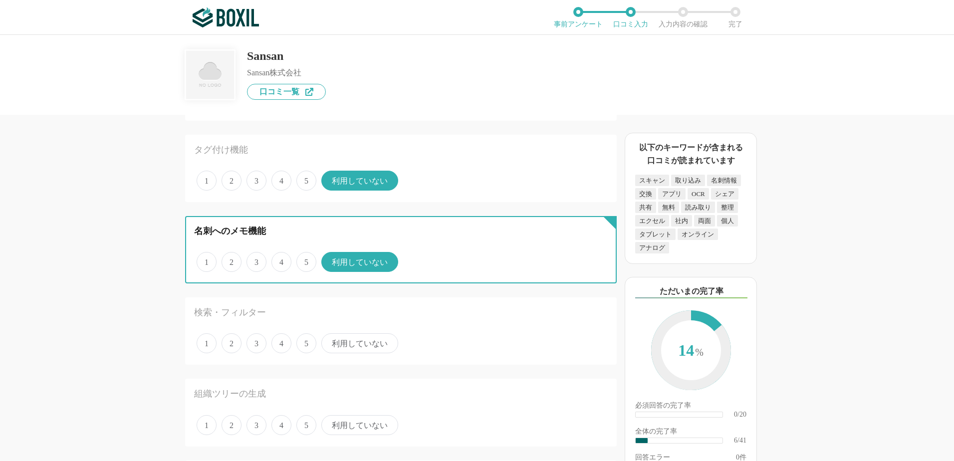
scroll to position [366, 0]
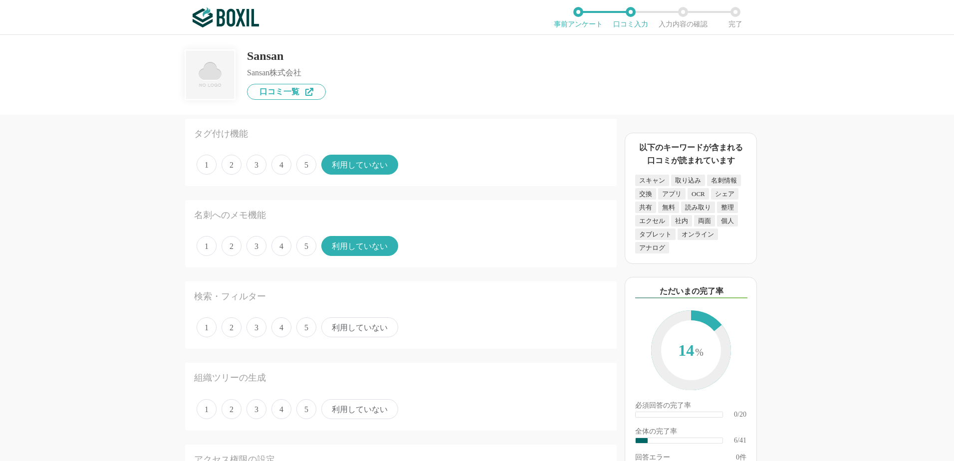
click at [357, 326] on span "利用していない" at bounding box center [359, 327] width 77 height 20
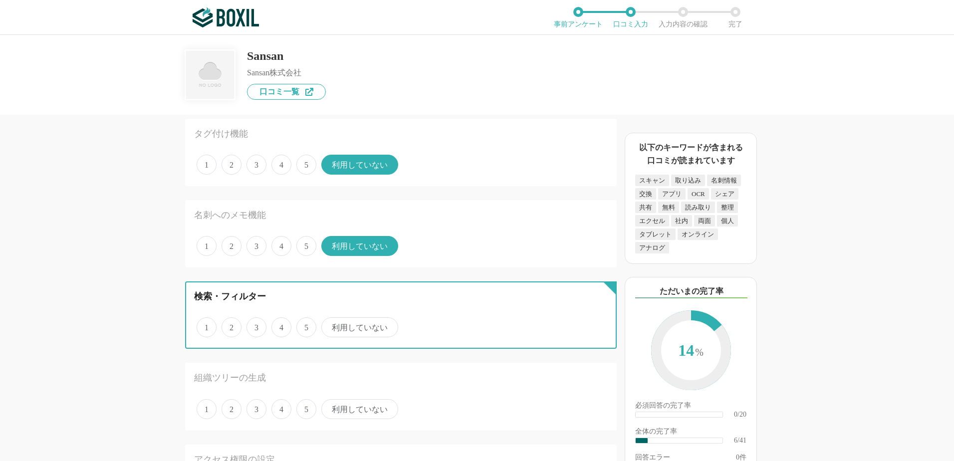
click at [330, 325] on input "利用していない" at bounding box center [327, 322] width 6 height 6
radio input "true"
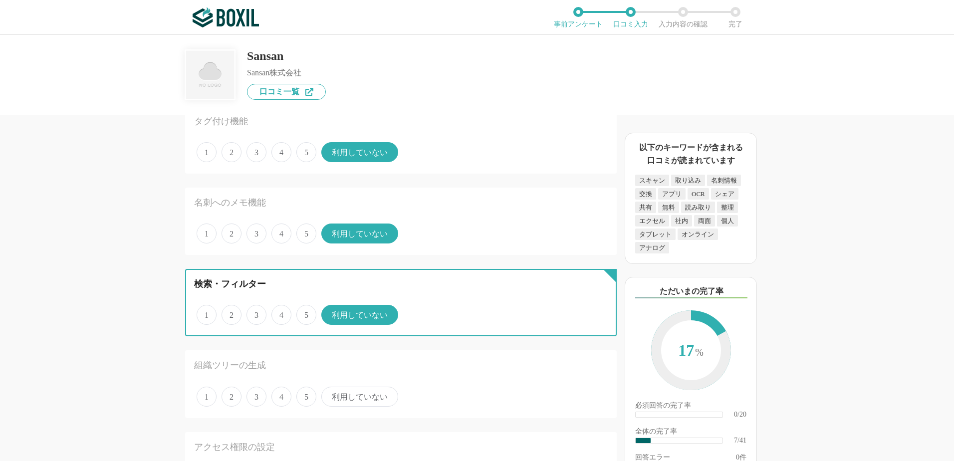
scroll to position [433, 0]
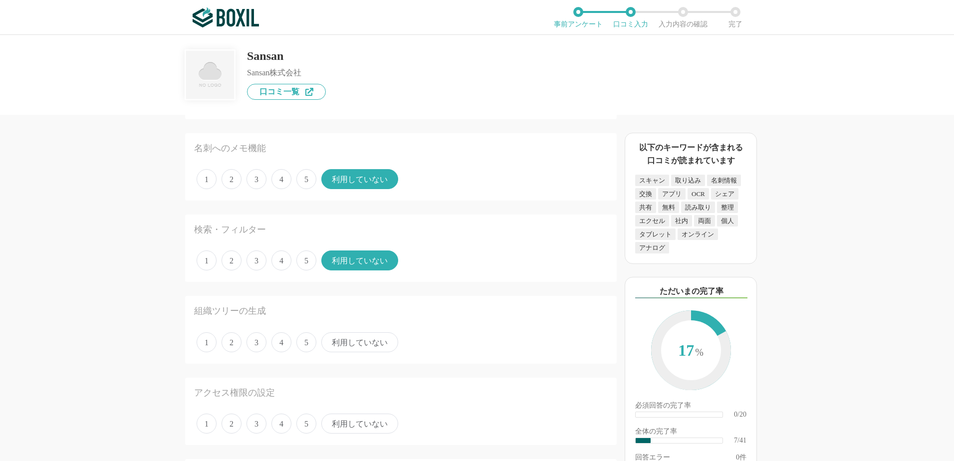
click at [358, 342] on span "利用していない" at bounding box center [359, 342] width 77 height 20
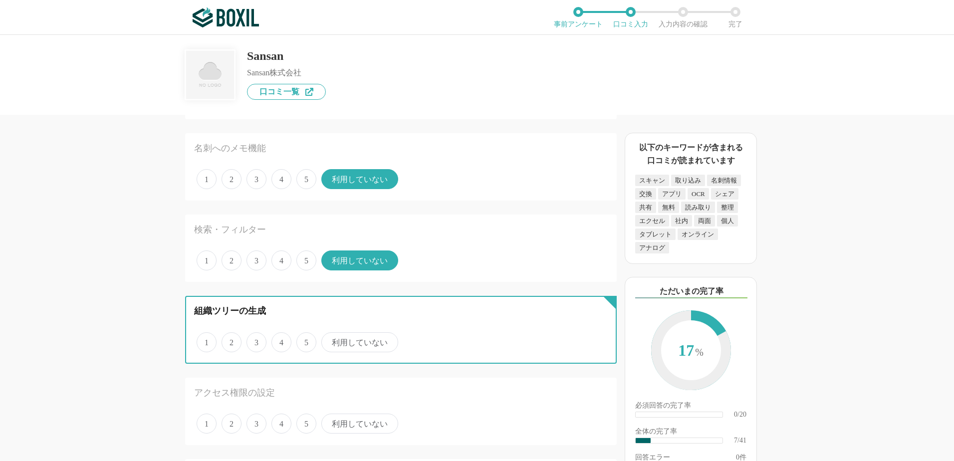
click at [330, 340] on input "利用していない" at bounding box center [327, 337] width 6 height 6
radio input "true"
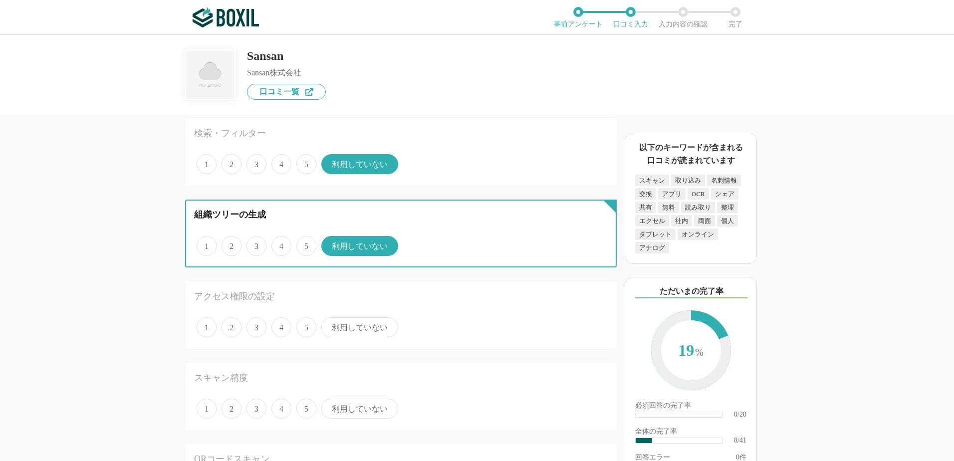
scroll to position [533, 0]
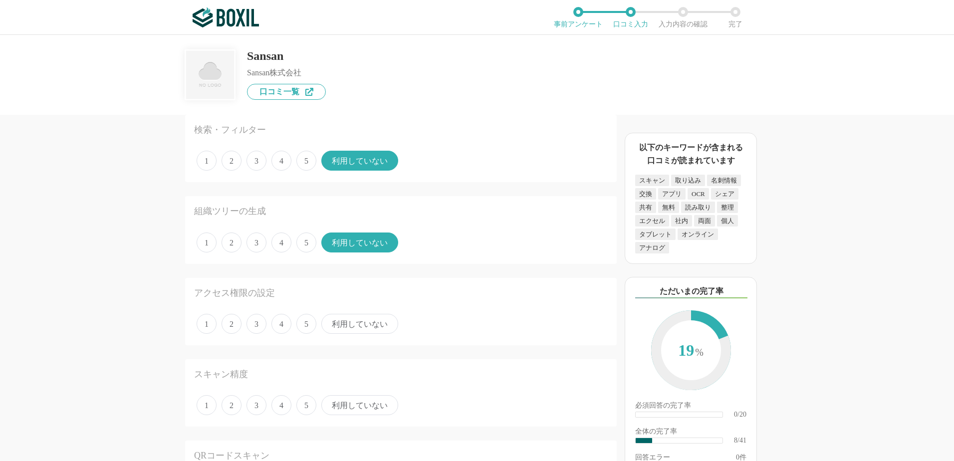
click at [360, 329] on span "利用していない" at bounding box center [359, 324] width 77 height 20
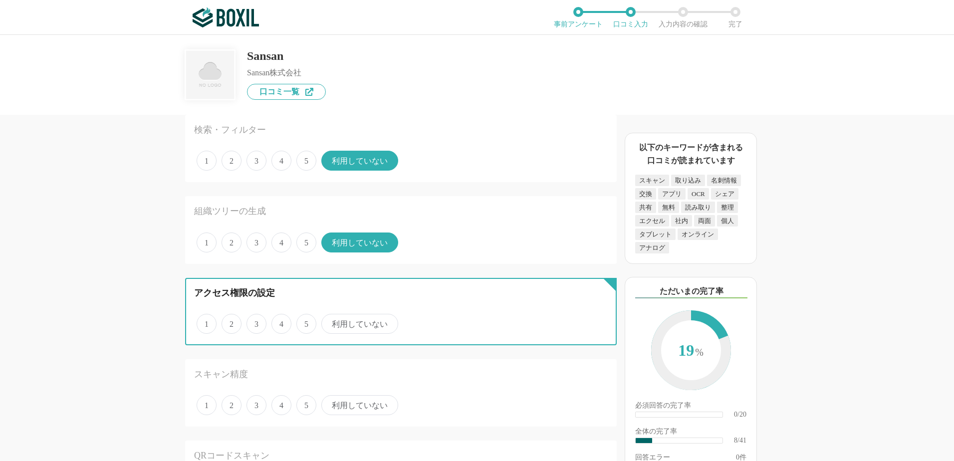
click at [330, 322] on input "利用していない" at bounding box center [327, 318] width 6 height 6
radio input "true"
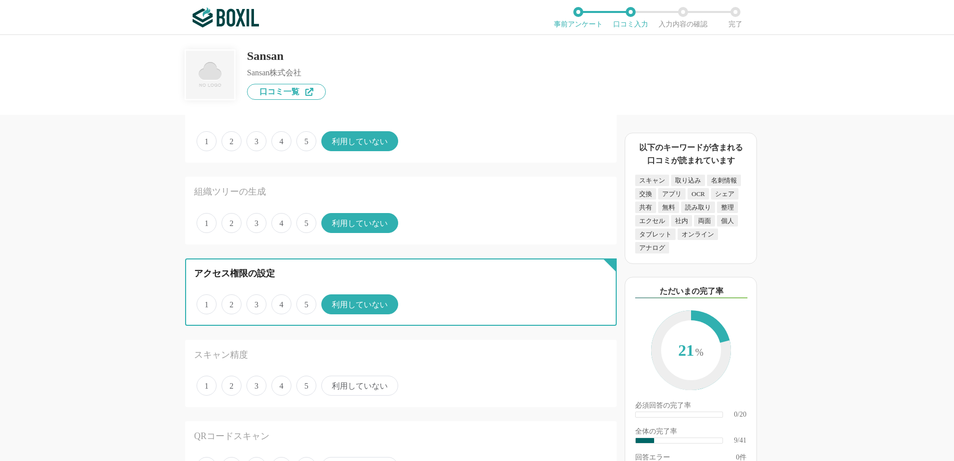
scroll to position [615, 0]
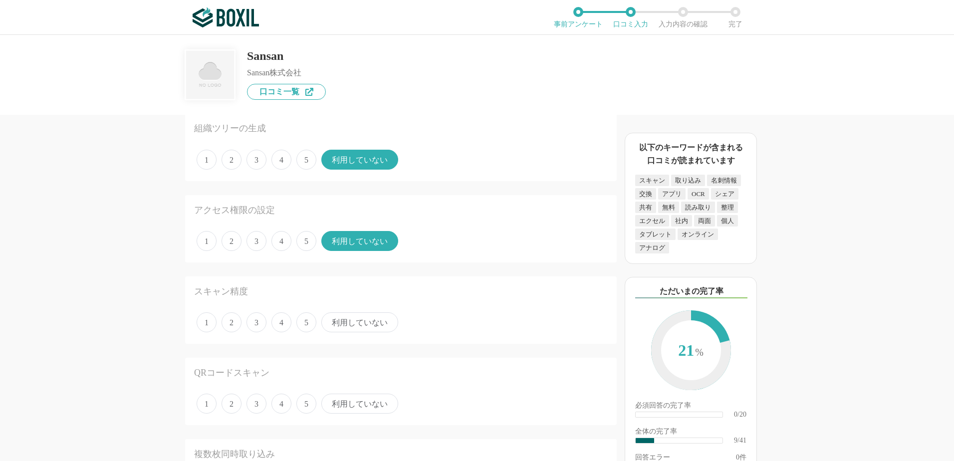
click at [360, 324] on span "利用していない" at bounding box center [359, 322] width 77 height 20
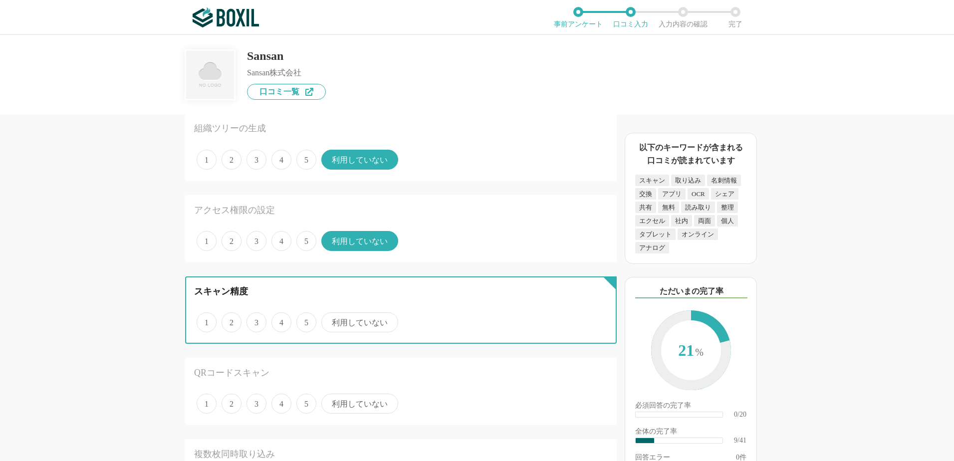
click at [330, 320] on input "利用していない" at bounding box center [327, 317] width 6 height 6
radio input "true"
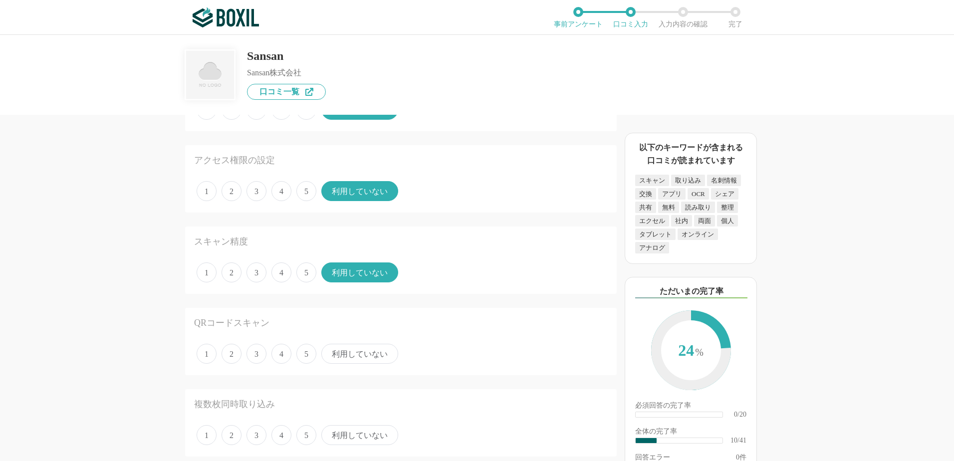
click at [358, 352] on span "利用していない" at bounding box center [359, 354] width 77 height 20
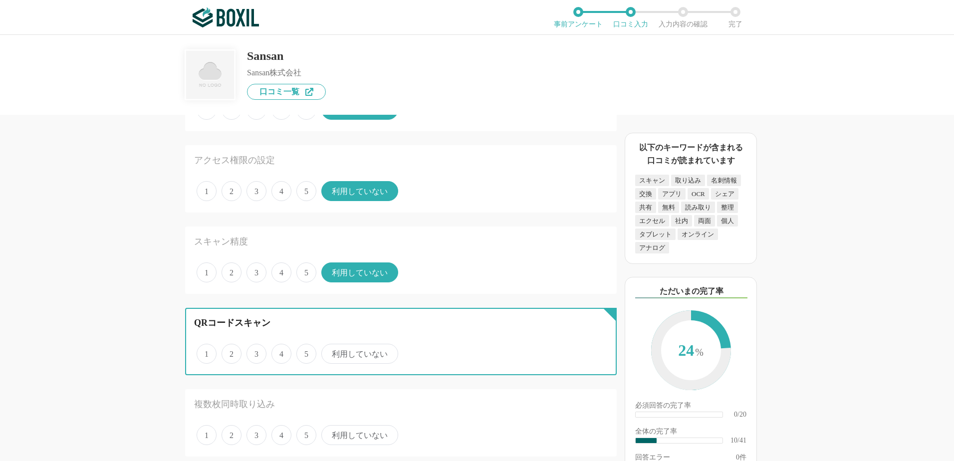
click at [330, 352] on input "利用していない" at bounding box center [327, 348] width 6 height 6
radio input "true"
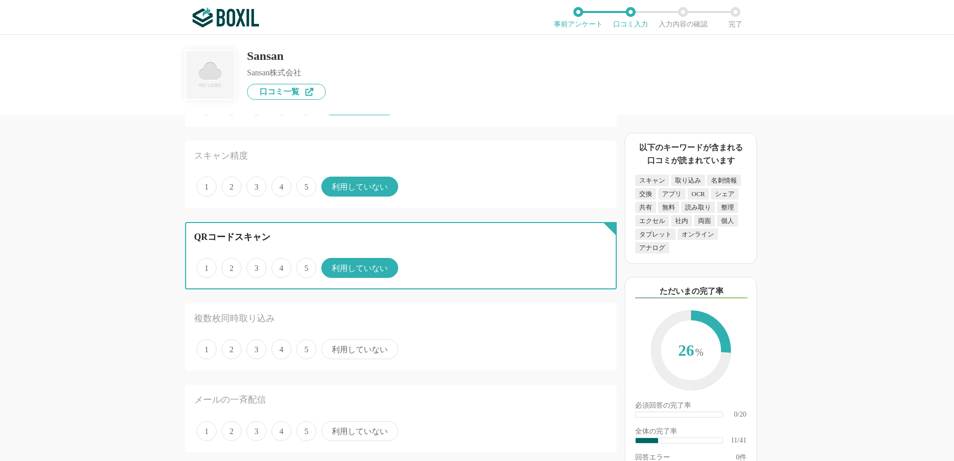
scroll to position [765, 0]
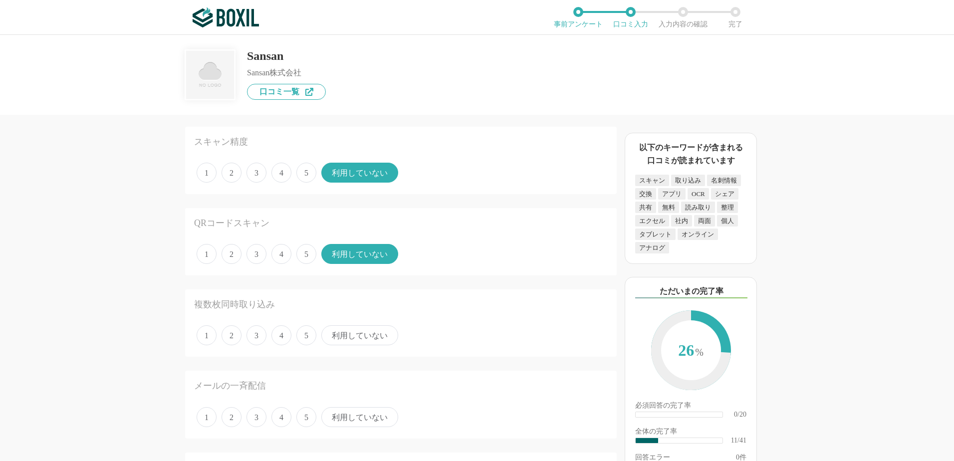
click at [358, 335] on span "利用していない" at bounding box center [359, 335] width 77 height 20
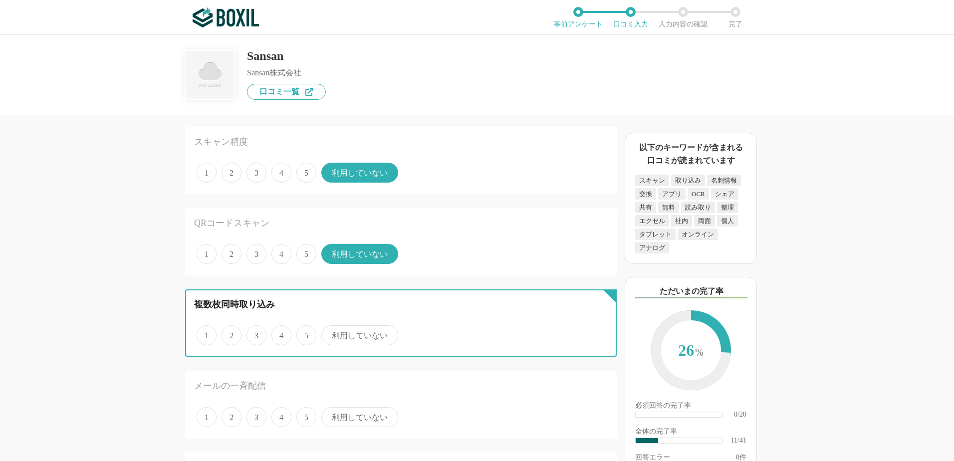
click at [330, 333] on input "利用していない" at bounding box center [327, 330] width 6 height 6
radio input "true"
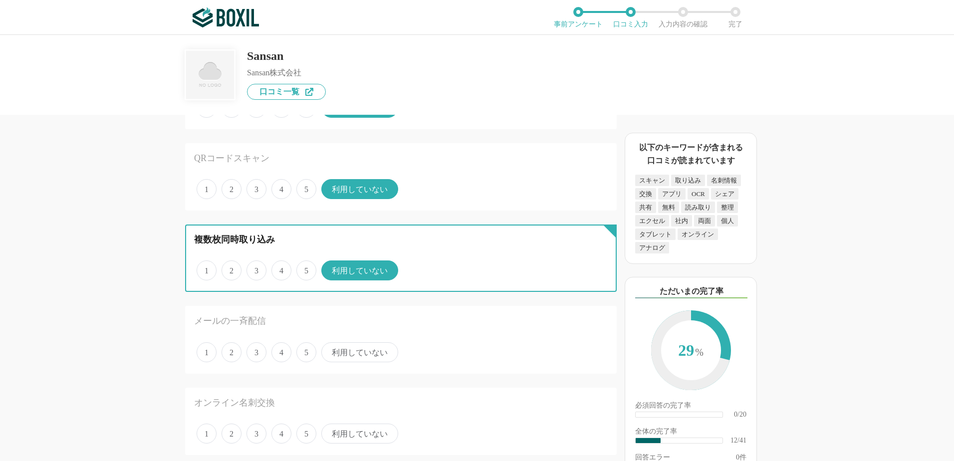
scroll to position [849, 0]
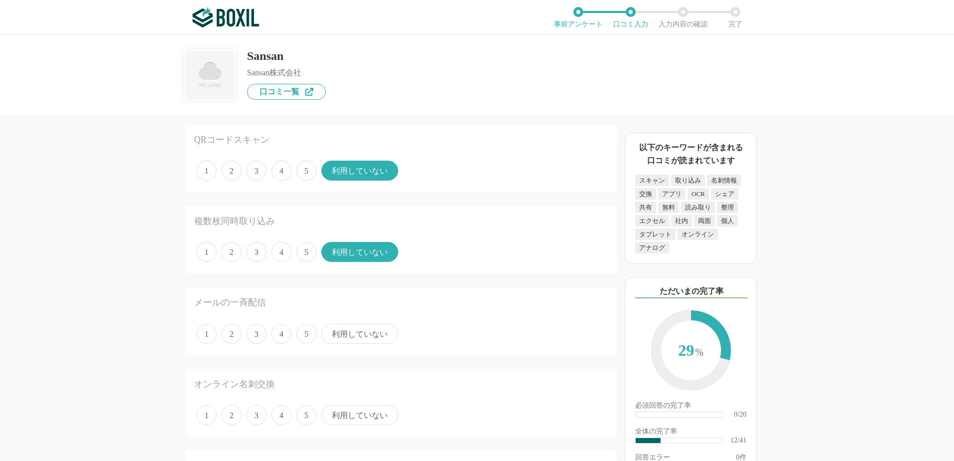
click at [360, 333] on span "利用していない" at bounding box center [359, 334] width 77 height 20
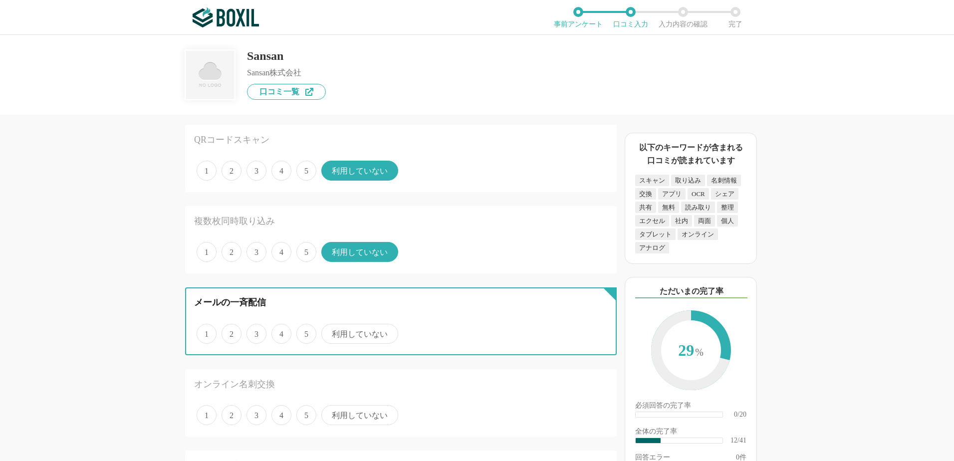
click at [330, 332] on input "利用していない" at bounding box center [327, 328] width 6 height 6
radio input "true"
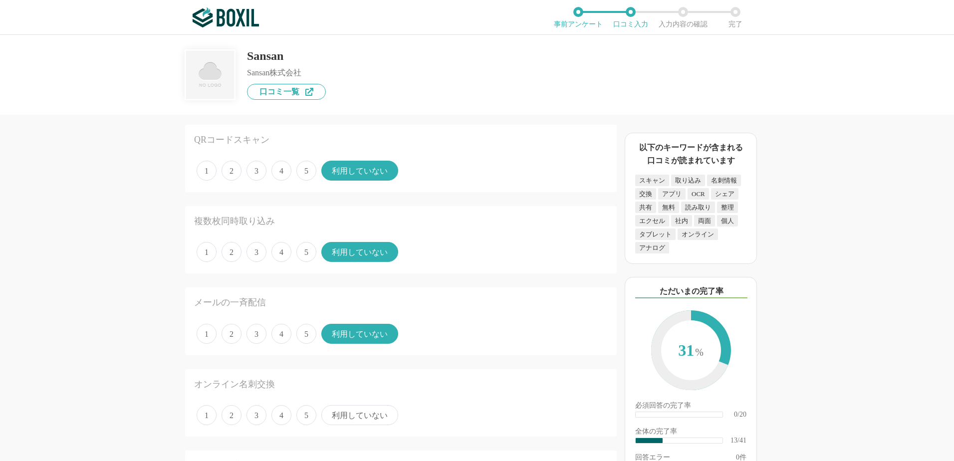
click at [365, 410] on span "利用していない" at bounding box center [359, 415] width 77 height 20
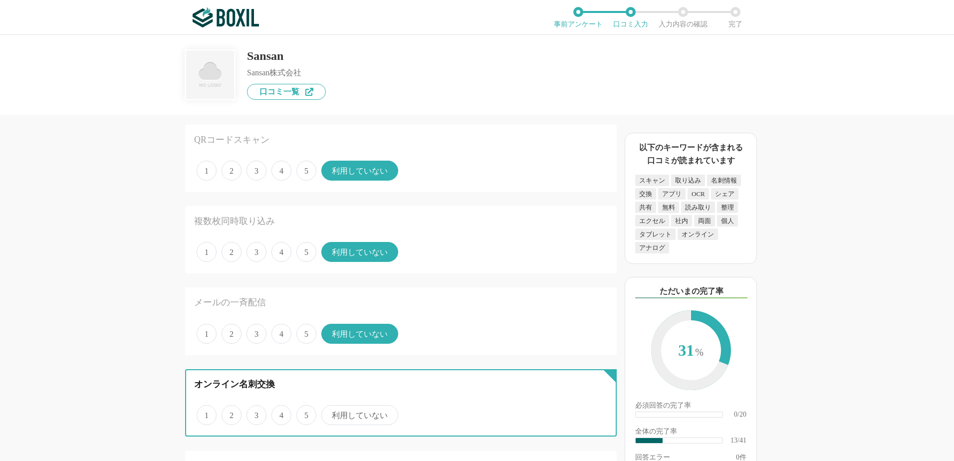
click at [330, 410] on input "利用していない" at bounding box center [327, 410] width 6 height 6
radio input "true"
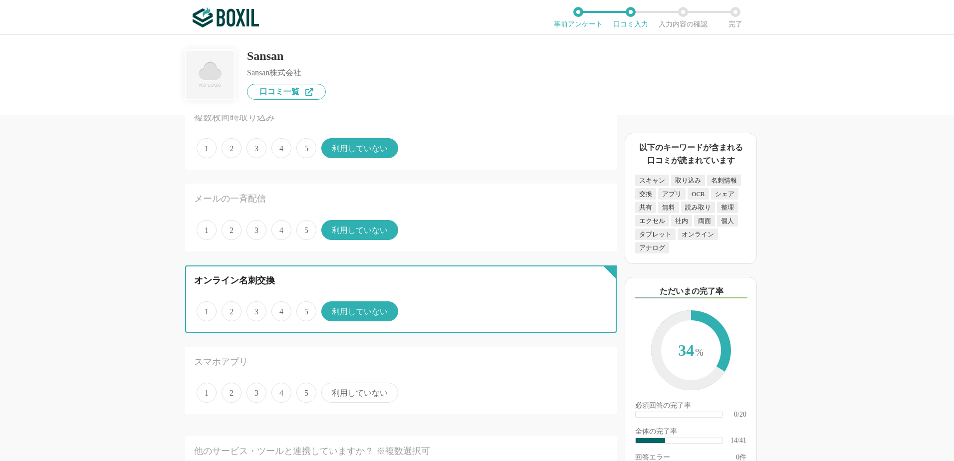
scroll to position [982, 0]
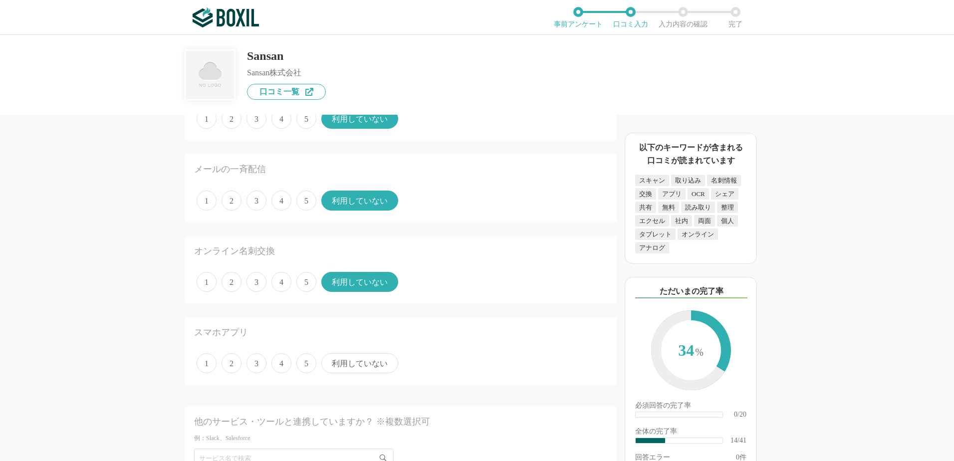
click at [363, 362] on span "利用していない" at bounding box center [359, 363] width 77 height 20
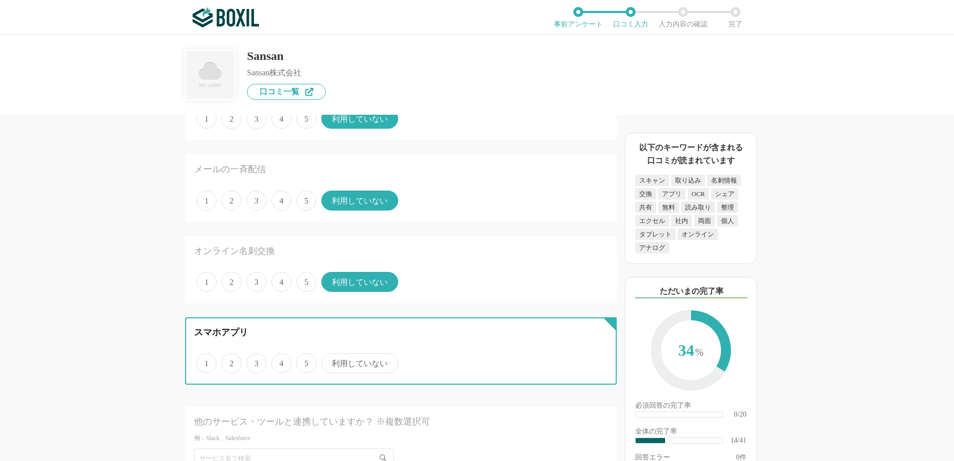
click at [330, 361] on input "利用していない" at bounding box center [327, 358] width 6 height 6
radio input "true"
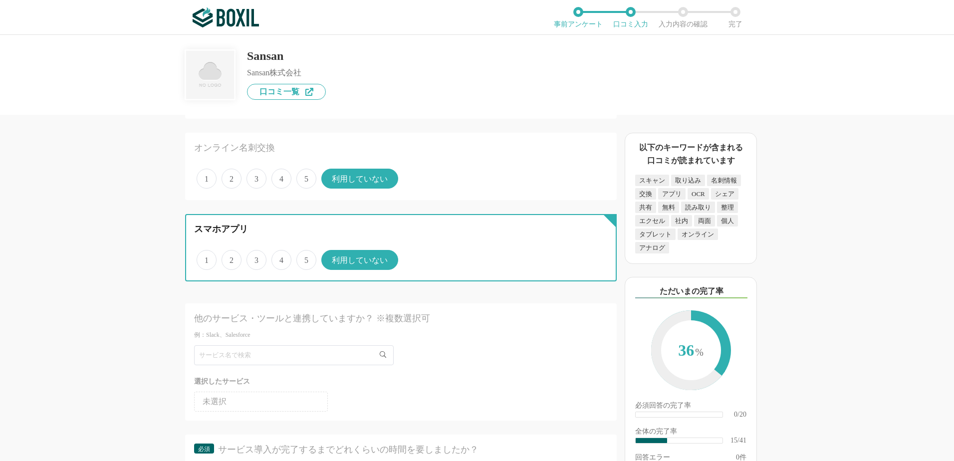
scroll to position [1098, 0]
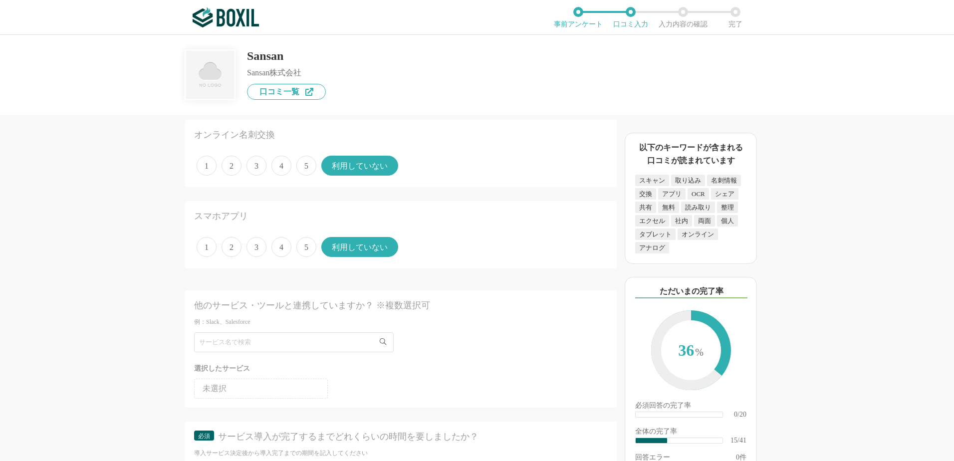
click at [361, 367] on div "選択したサービス" at bounding box center [401, 368] width 414 height 12
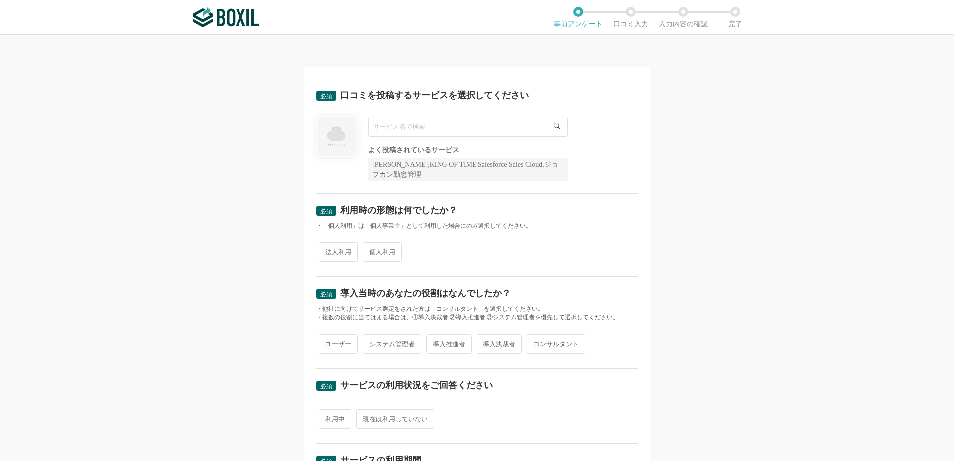
click at [380, 127] on input "text" at bounding box center [468, 127] width 200 height 20
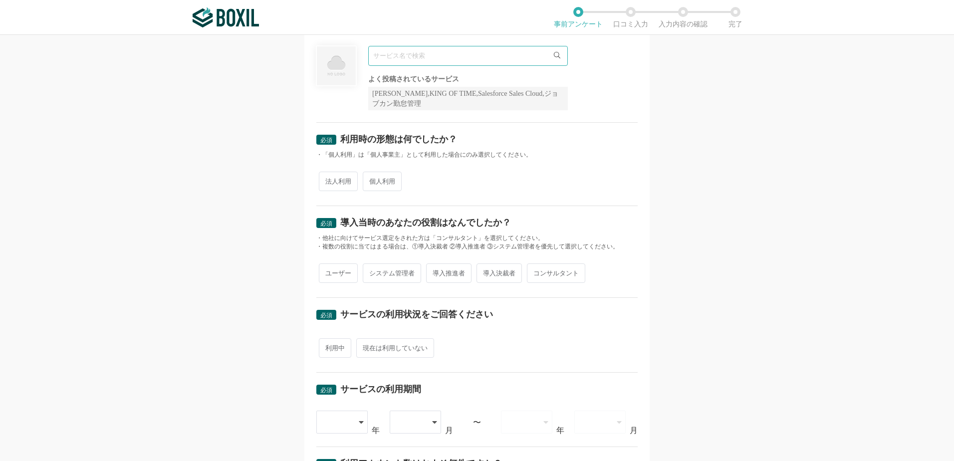
scroll to position [66, 0]
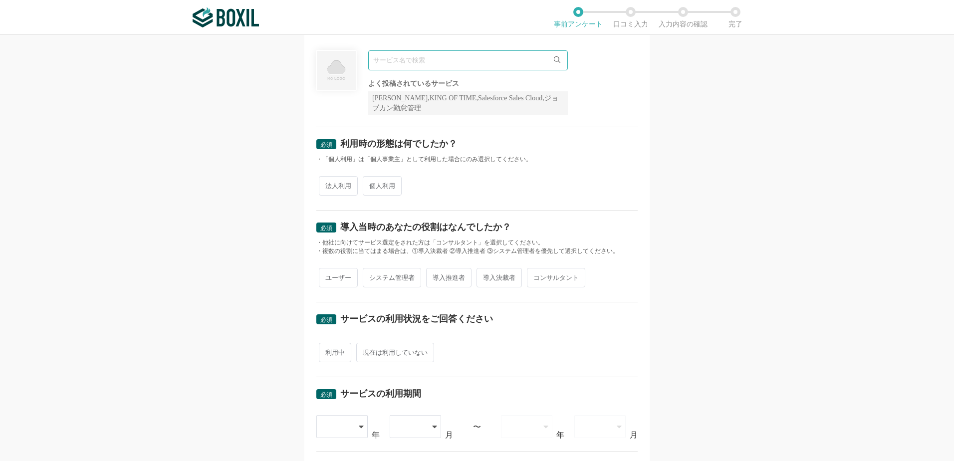
click at [426, 65] on input "text" at bounding box center [468, 60] width 200 height 20
click at [429, 60] on input "text" at bounding box center [468, 60] width 200 height 20
type input "ミイダス"
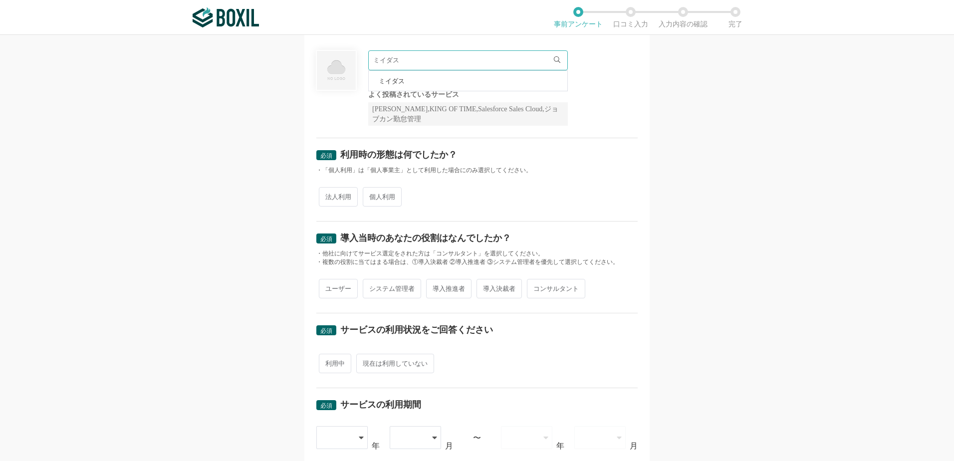
click at [385, 82] on span "ミイダス" at bounding box center [392, 81] width 26 height 6
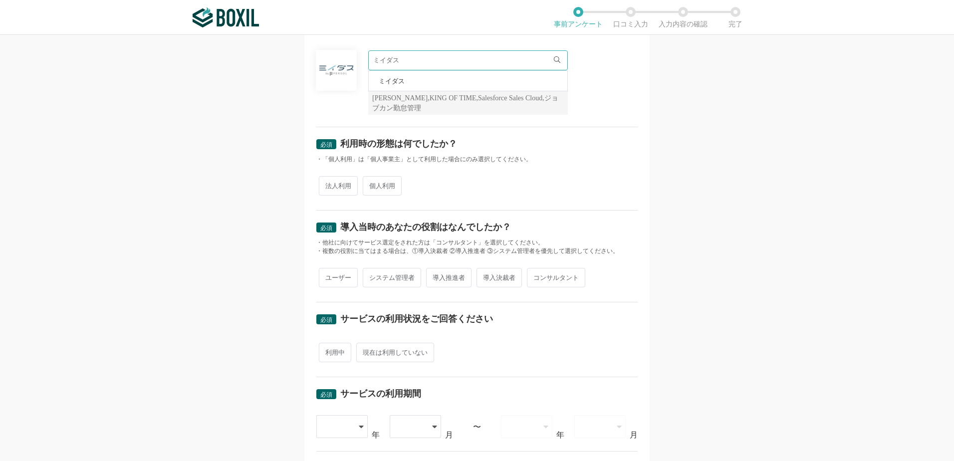
click at [561, 157] on div "・「個人利用」は「個人事業主」として利用した場合にのみ選択してください。" at bounding box center [476, 159] width 321 height 8
click at [340, 186] on span "法人利用" at bounding box center [338, 185] width 39 height 19
click at [328, 184] on input "法人利用" at bounding box center [324, 181] width 6 height 6
radio input "true"
click at [389, 280] on span "システム管理者" at bounding box center [392, 277] width 58 height 19
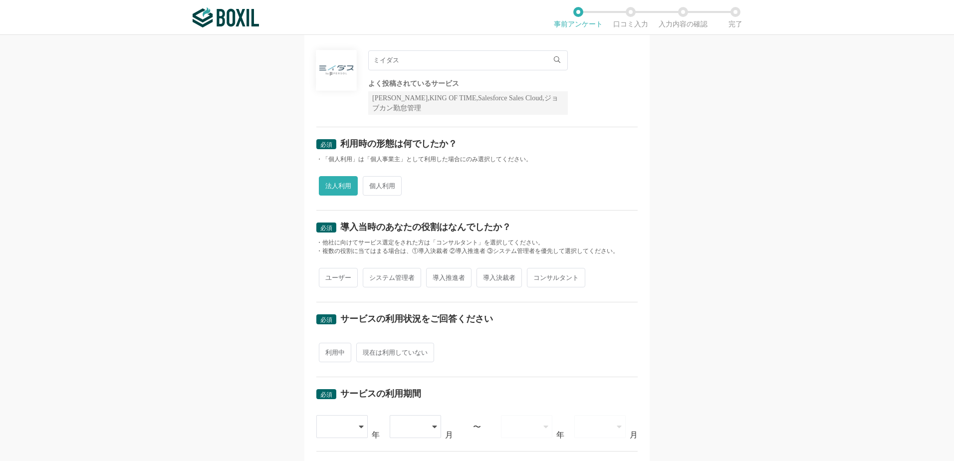
click at [372, 276] on input "システム管理者" at bounding box center [368, 273] width 6 height 6
radio input "true"
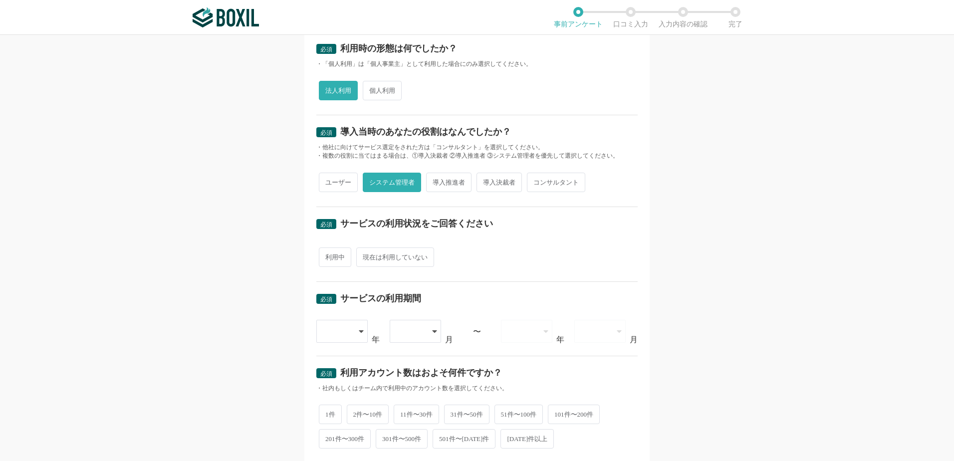
scroll to position [166, 0]
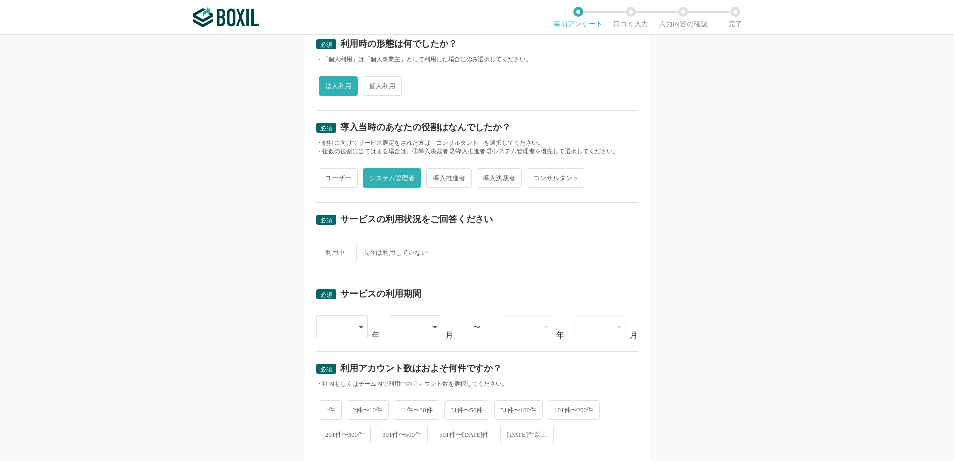
click at [330, 253] on span "利用中" at bounding box center [335, 252] width 32 height 19
click at [328, 251] on input "利用中" at bounding box center [324, 248] width 6 height 6
radio input "true"
click at [360, 328] on icon at bounding box center [362, 327] width 5 height 8
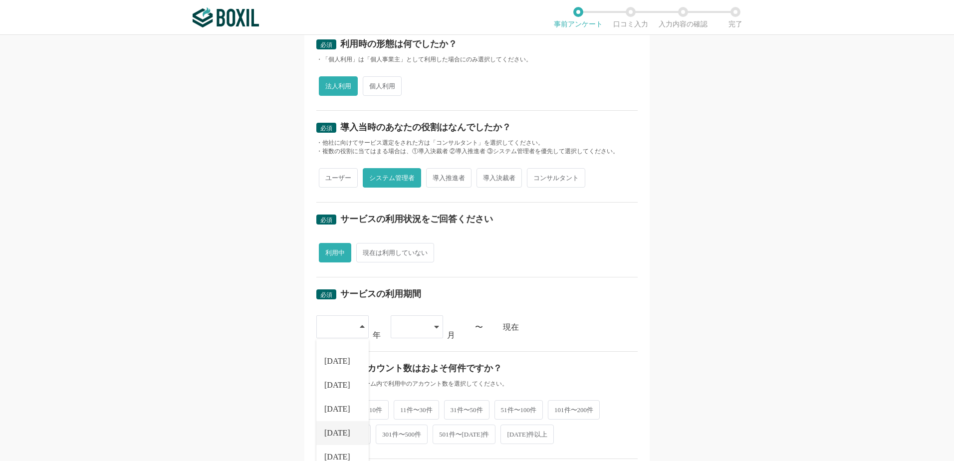
click at [328, 433] on span "[DATE]" at bounding box center [337, 433] width 26 height 8
click at [167, 225] on div "必須 口コミを投稿するサービスを選択してください ミイダス ミイダス よく投稿されているサービス Sansan,KING OF TIME,Salesforce…" at bounding box center [477, 248] width 954 height 426
click at [434, 326] on icon at bounding box center [436, 327] width 4 height 2
click at [399, 436] on span "10" at bounding box center [403, 433] width 8 height 8
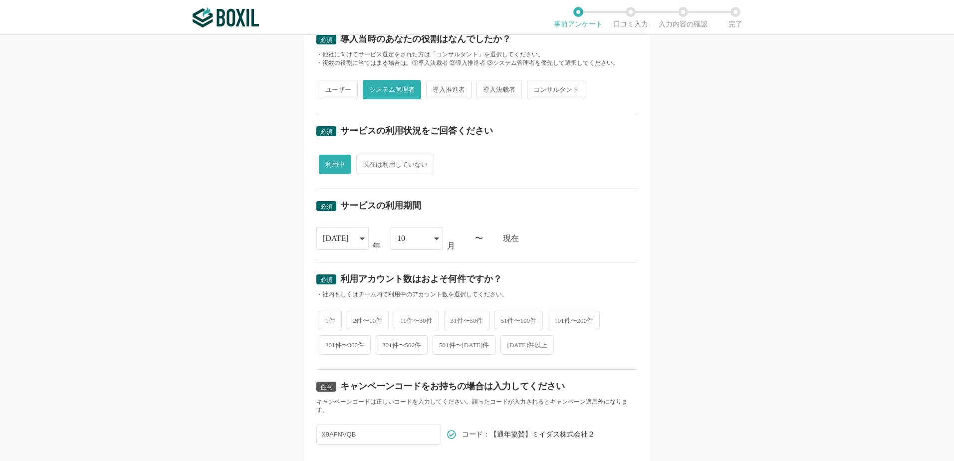
scroll to position [266, 0]
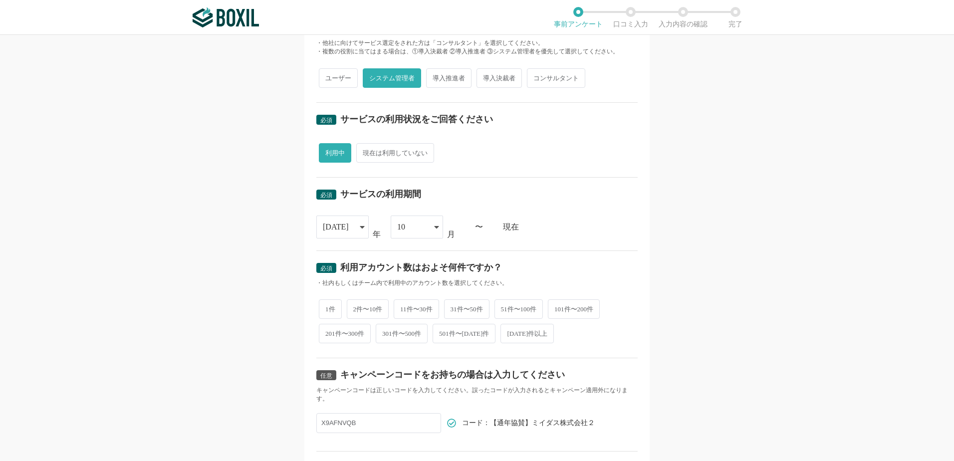
click at [372, 309] on span "2件〜10件" at bounding box center [368, 308] width 42 height 19
click at [356, 307] on input "2件〜10件" at bounding box center [352, 304] width 6 height 6
radio input "true"
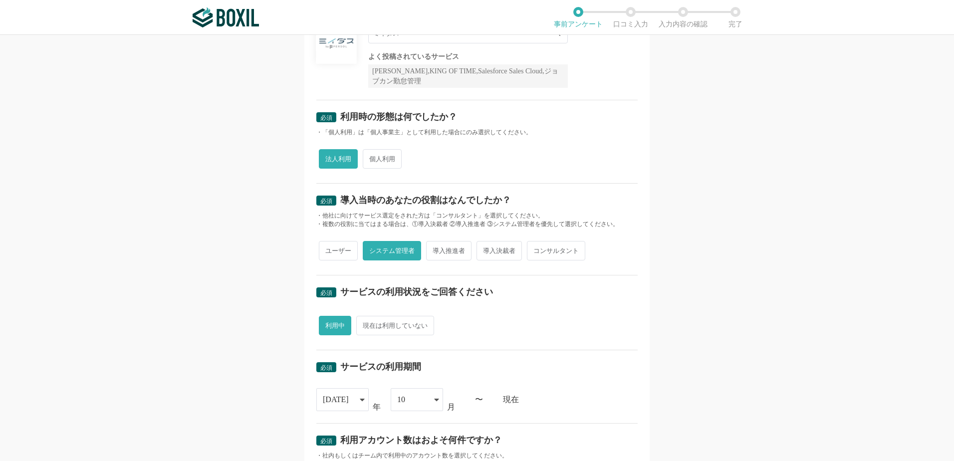
scroll to position [66, 0]
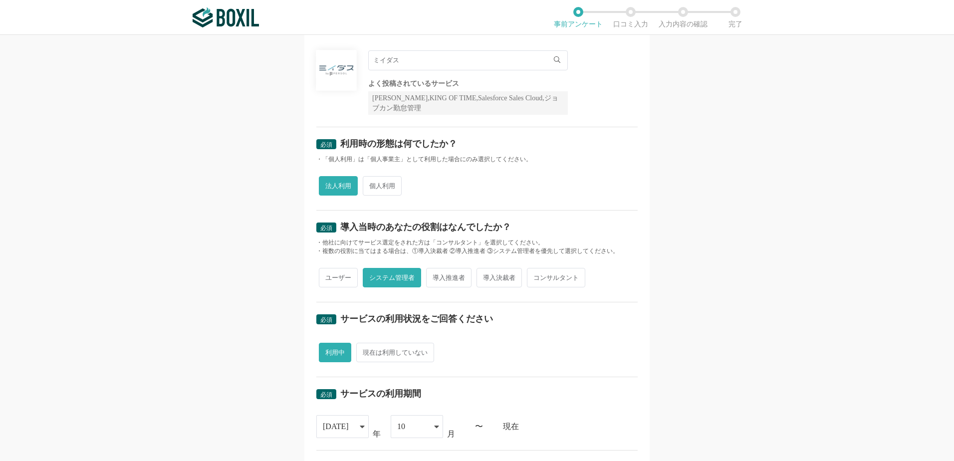
click at [327, 282] on span "ユーザー" at bounding box center [338, 277] width 39 height 19
click at [327, 276] on input "ユーザー" at bounding box center [324, 273] width 6 height 6
radio input "true"
click at [396, 280] on span "システム管理者" at bounding box center [392, 277] width 58 height 19
click at [372, 276] on input "システム管理者" at bounding box center [368, 273] width 6 height 6
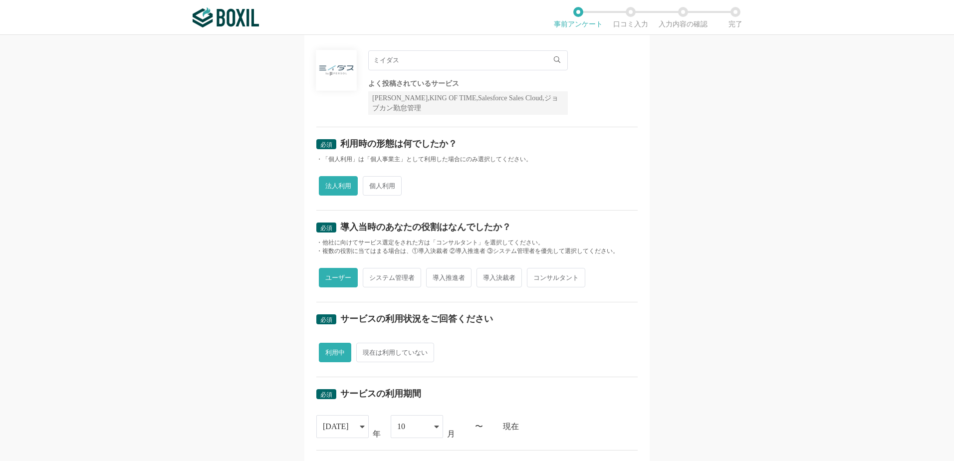
radio input "true"
radio input "false"
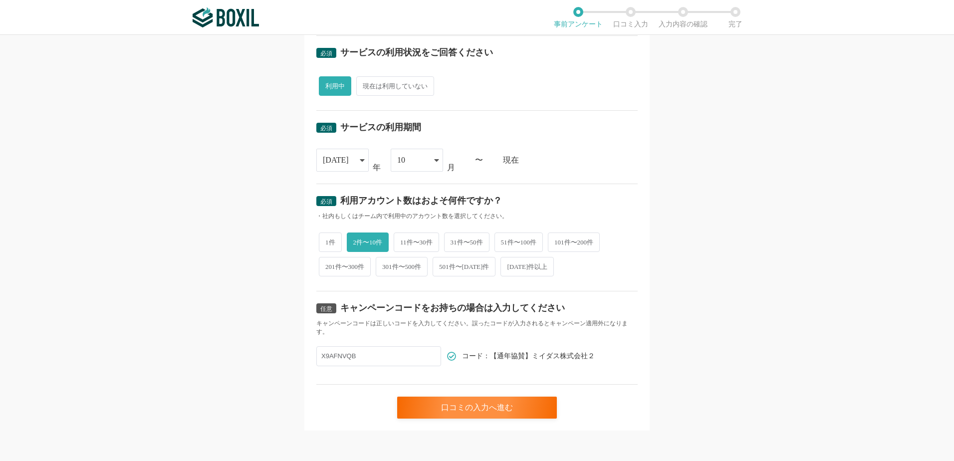
scroll to position [334, 0]
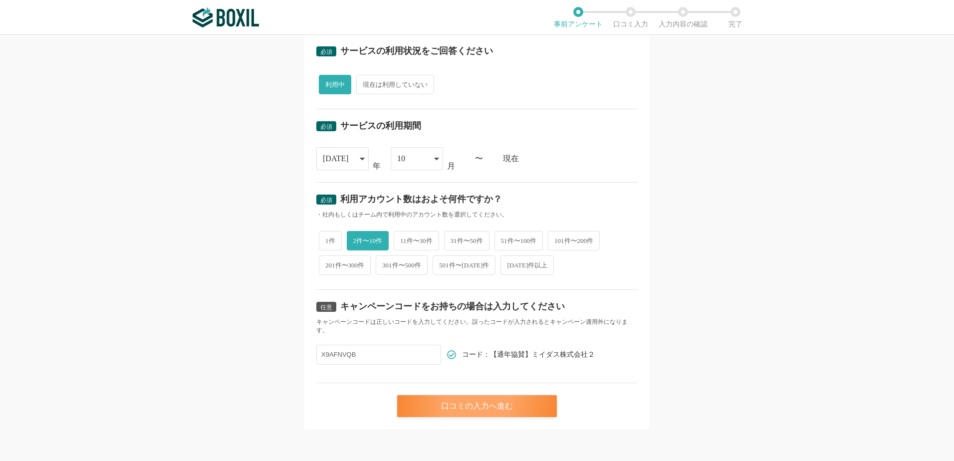
click at [483, 401] on div "口コミの入力へ進む" at bounding box center [477, 406] width 160 height 22
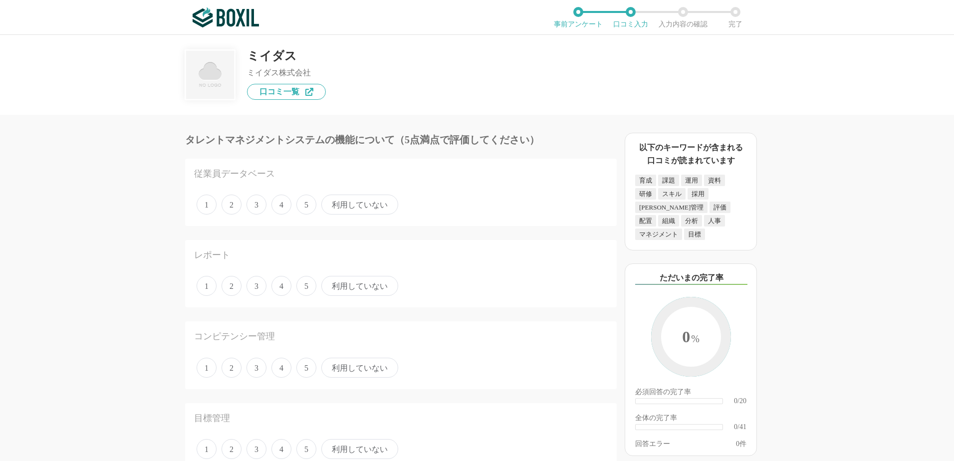
click at [350, 205] on span "利用していない" at bounding box center [359, 205] width 77 height 20
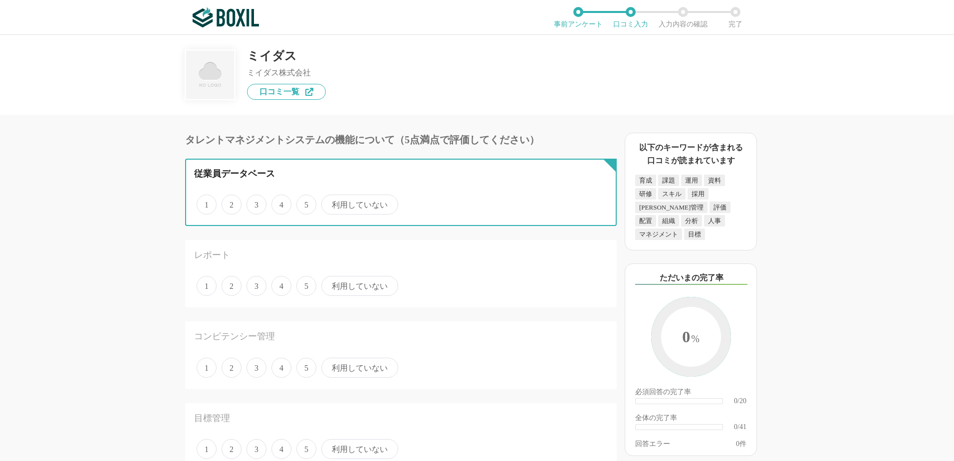
click at [330, 203] on input "利用していない" at bounding box center [327, 199] width 6 height 6
radio input "true"
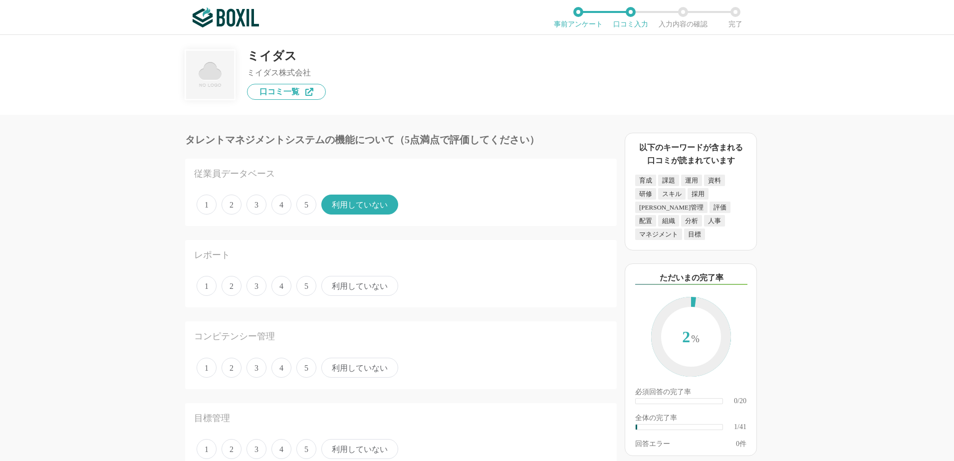
click at [348, 289] on span "利用していない" at bounding box center [359, 286] width 77 height 20
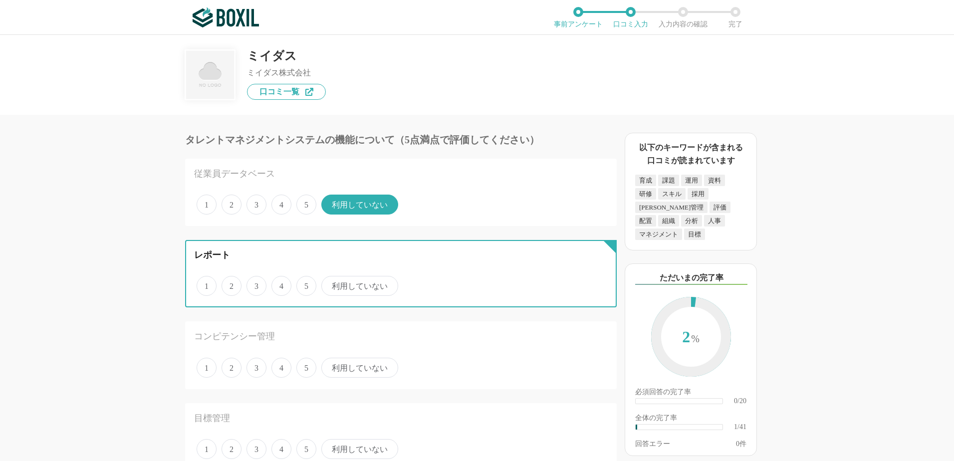
click at [330, 284] on input "利用していない" at bounding box center [327, 281] width 6 height 6
radio input "true"
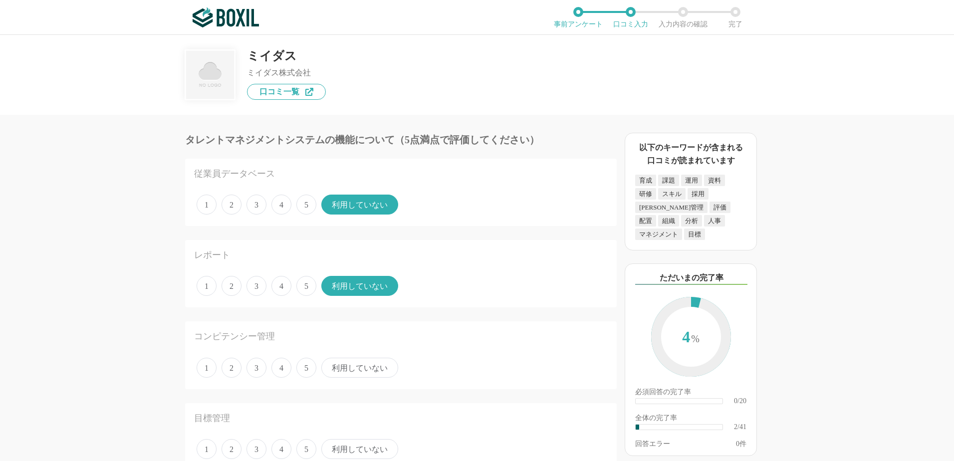
click at [348, 374] on span "利用していない" at bounding box center [359, 368] width 77 height 20
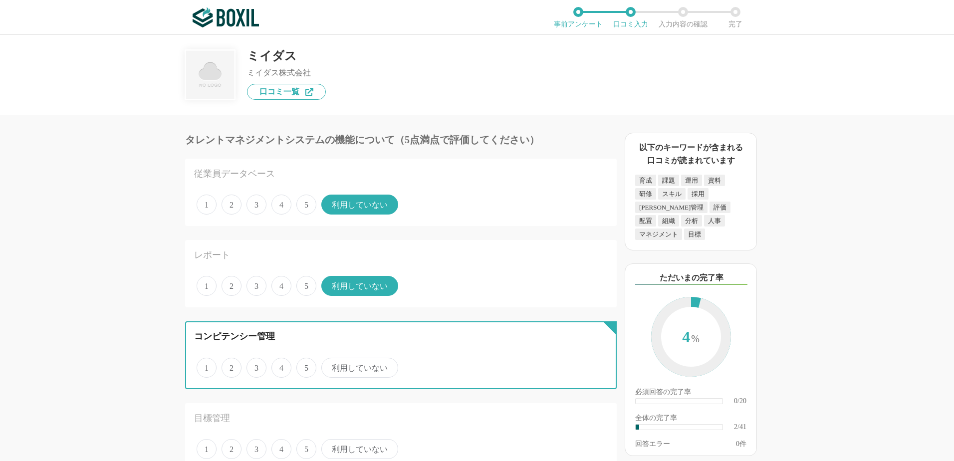
click at [330, 366] on input "利用していない" at bounding box center [327, 362] width 6 height 6
radio input "true"
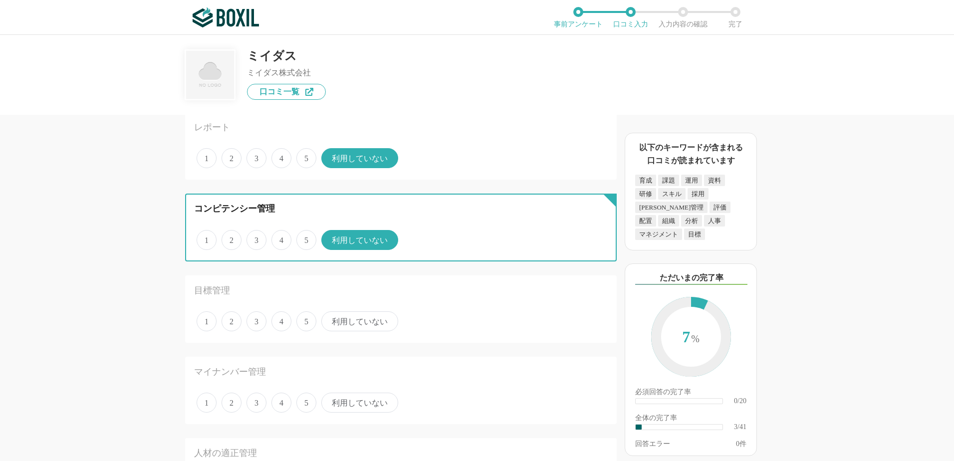
scroll to position [133, 0]
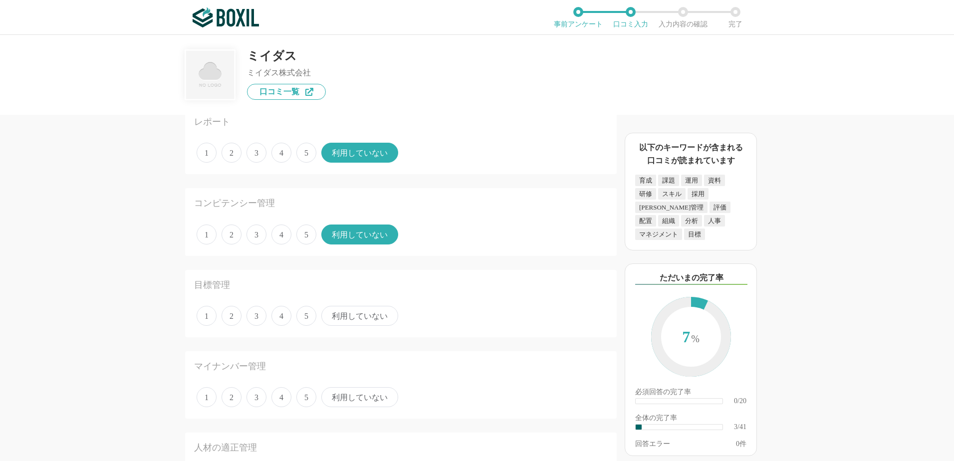
click at [357, 318] on span "利用していない" at bounding box center [359, 316] width 77 height 20
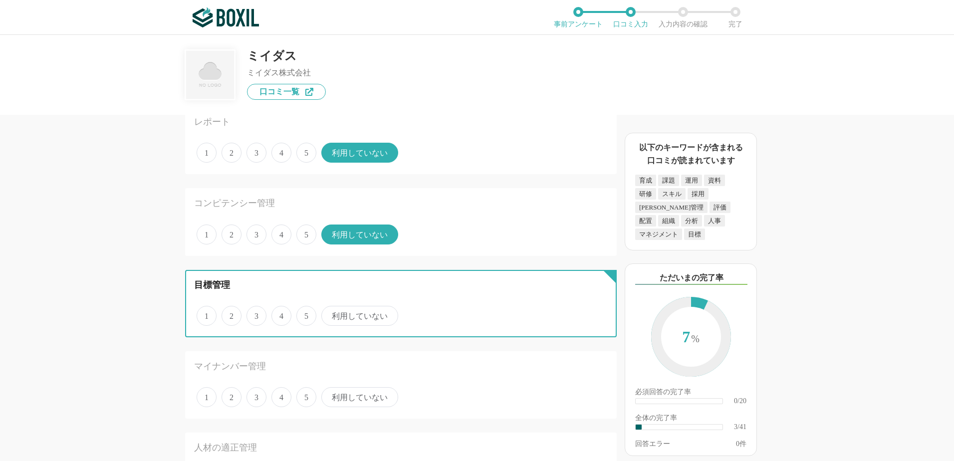
click at [330, 314] on input "利用していない" at bounding box center [327, 310] width 6 height 6
radio input "true"
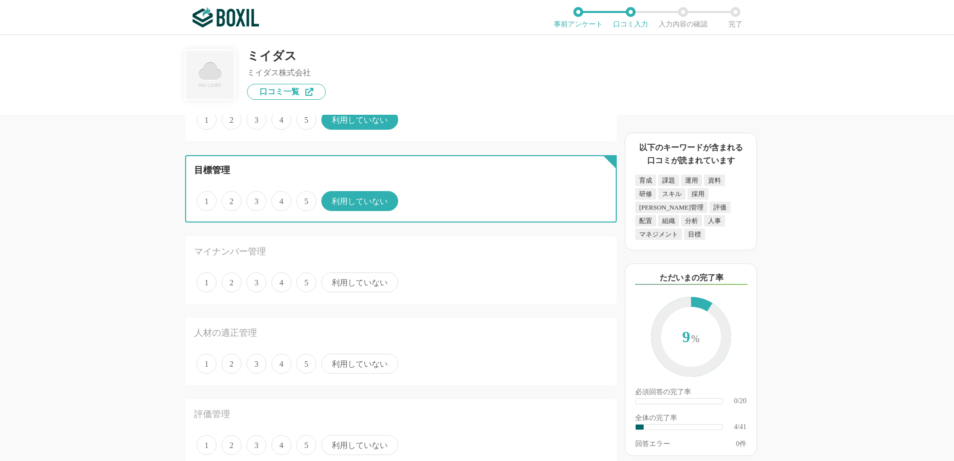
scroll to position [250, 0]
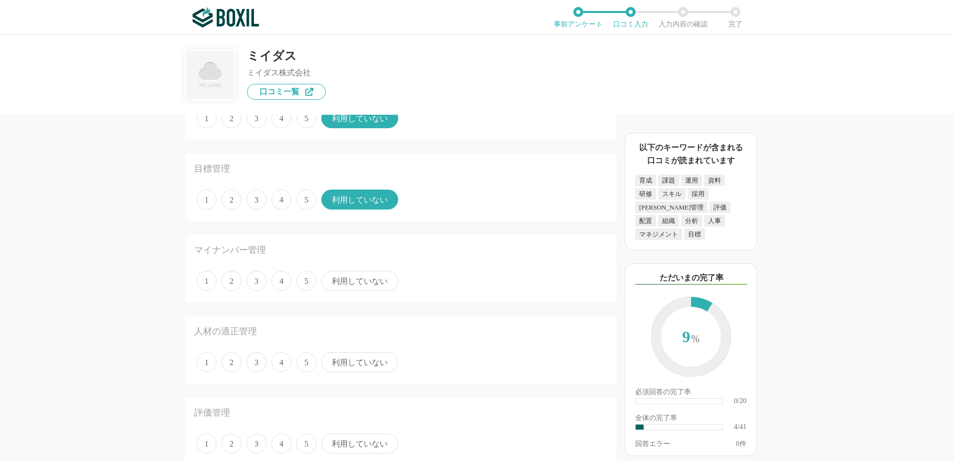
click at [353, 277] on span "利用していない" at bounding box center [359, 281] width 77 height 20
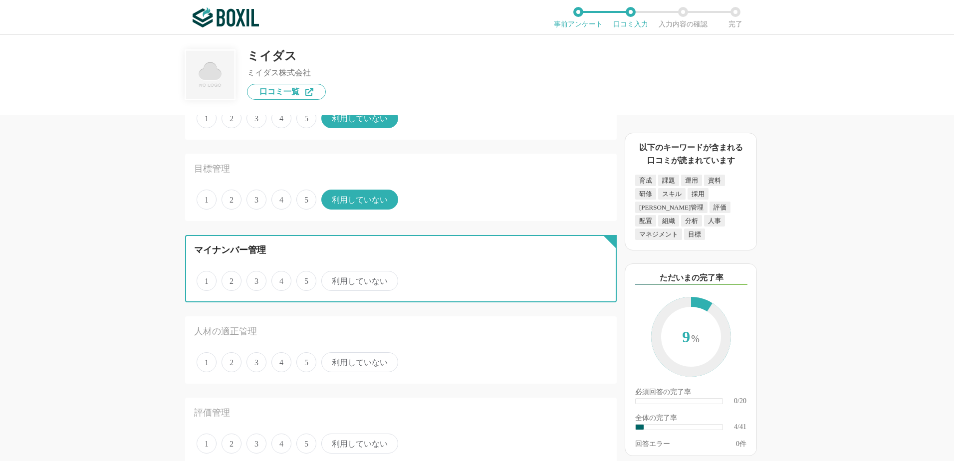
click at [330, 277] on input "利用していない" at bounding box center [327, 276] width 6 height 6
radio input "true"
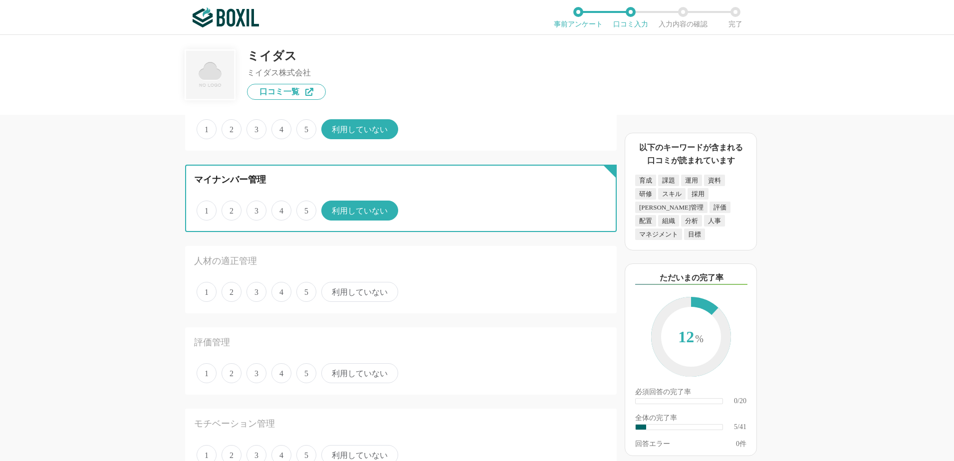
scroll to position [349, 0]
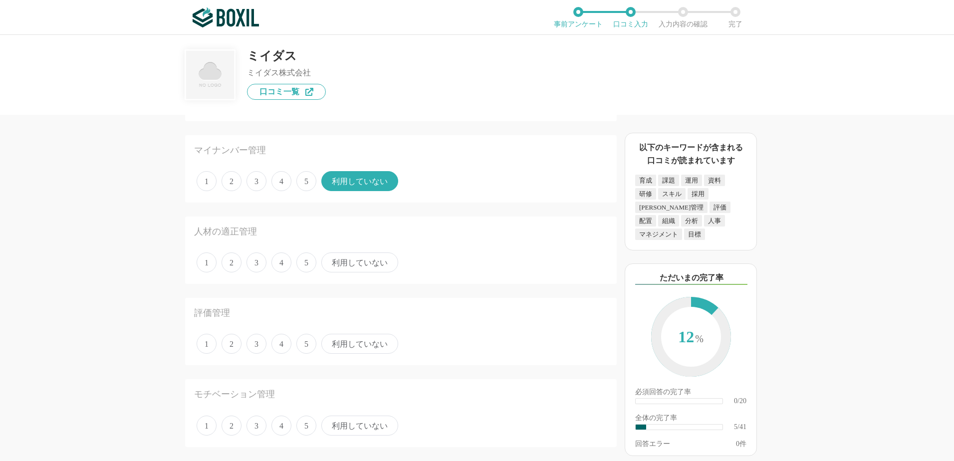
click at [368, 265] on span "利用していない" at bounding box center [359, 263] width 77 height 20
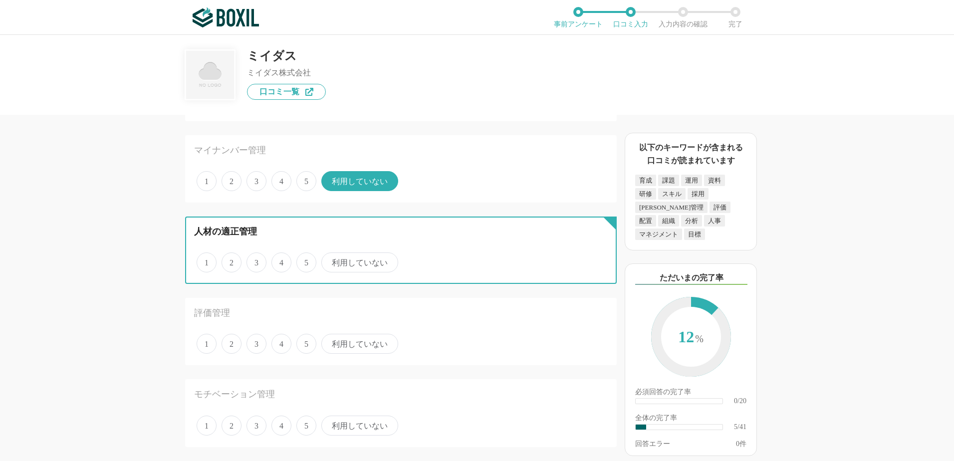
click at [330, 261] on input "利用していない" at bounding box center [327, 257] width 6 height 6
radio input "true"
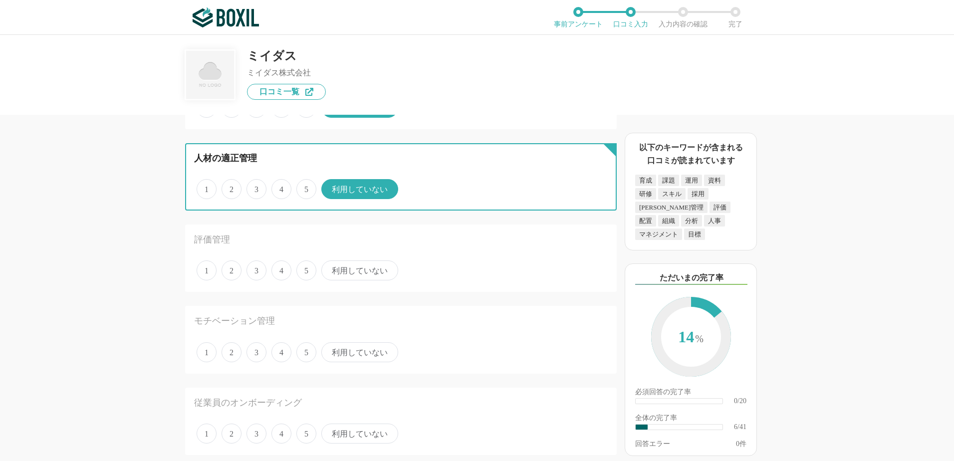
scroll to position [433, 0]
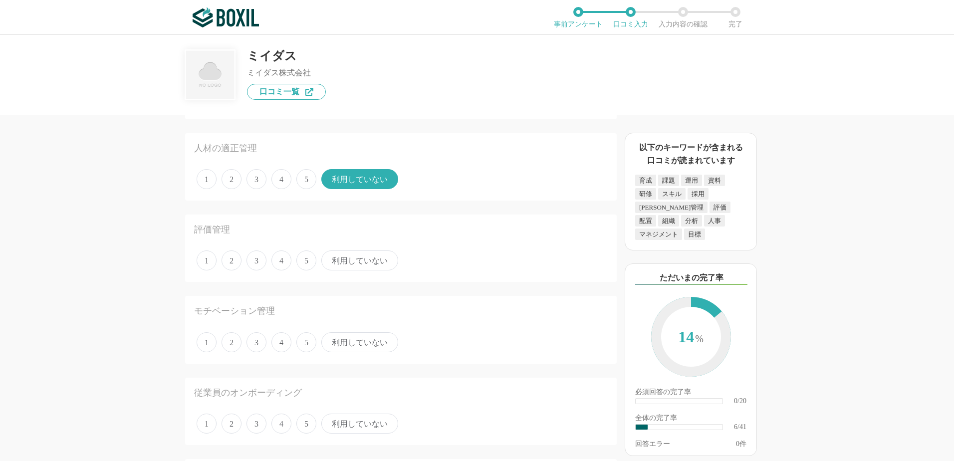
click at [358, 263] on span "利用していない" at bounding box center [359, 261] width 77 height 20
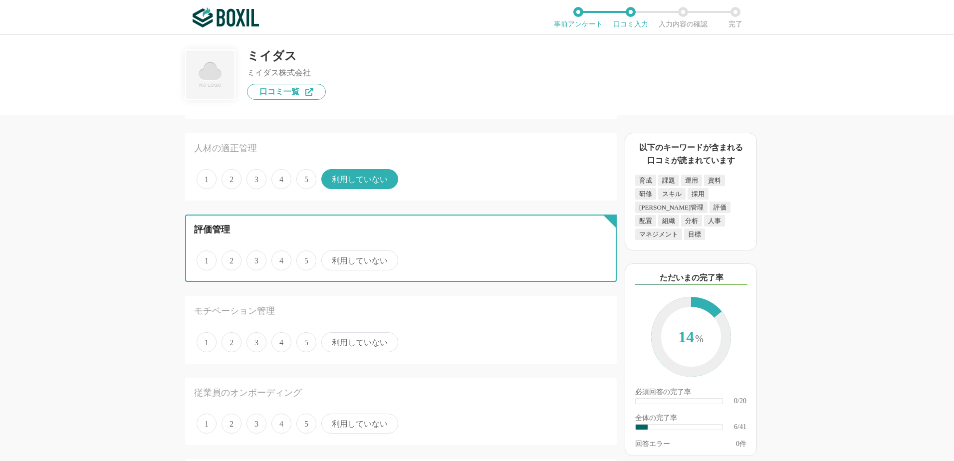
click at [330, 259] on input "利用していない" at bounding box center [327, 255] width 6 height 6
radio input "true"
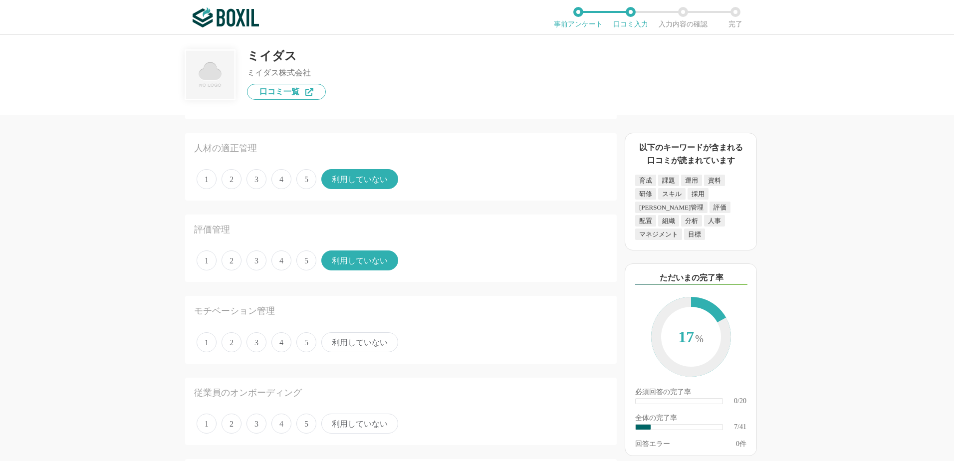
click at [370, 345] on span "利用していない" at bounding box center [359, 342] width 77 height 20
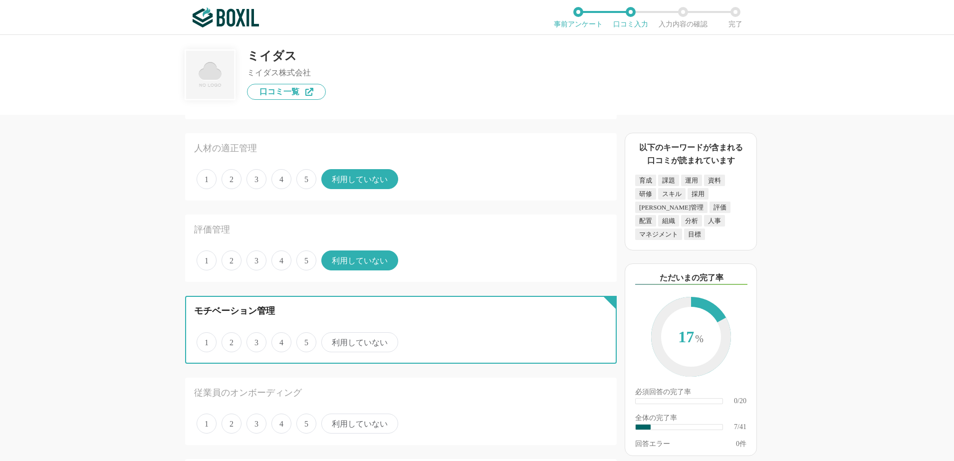
click at [330, 340] on input "利用していない" at bounding box center [327, 337] width 6 height 6
radio input "true"
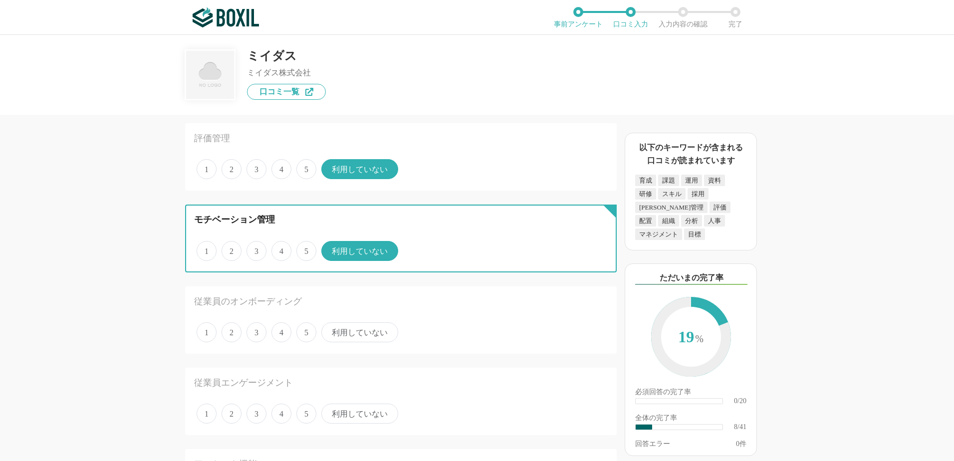
scroll to position [533, 0]
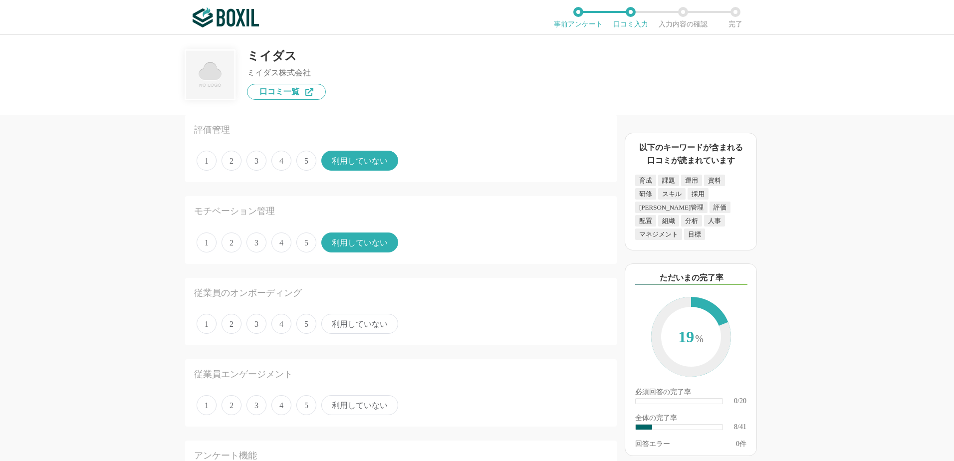
click at [356, 324] on span "利用していない" at bounding box center [359, 324] width 77 height 20
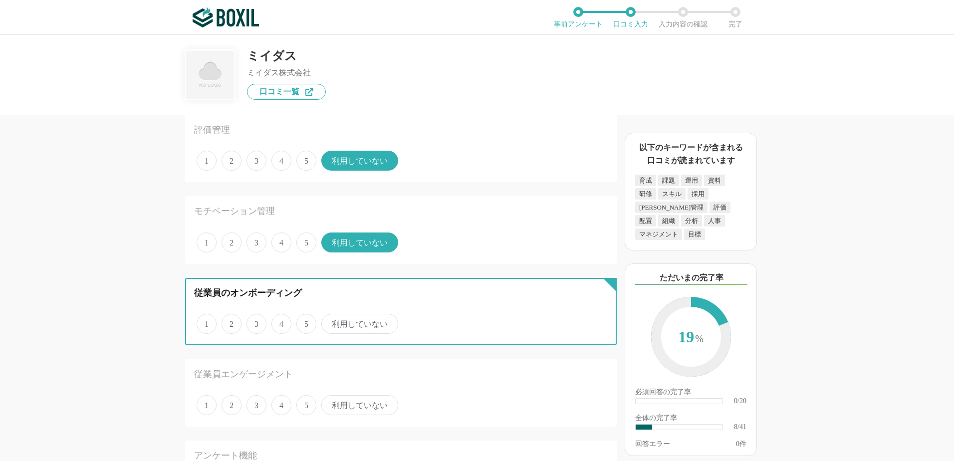
click at [330, 322] on input "利用していない" at bounding box center [327, 318] width 6 height 6
radio input "true"
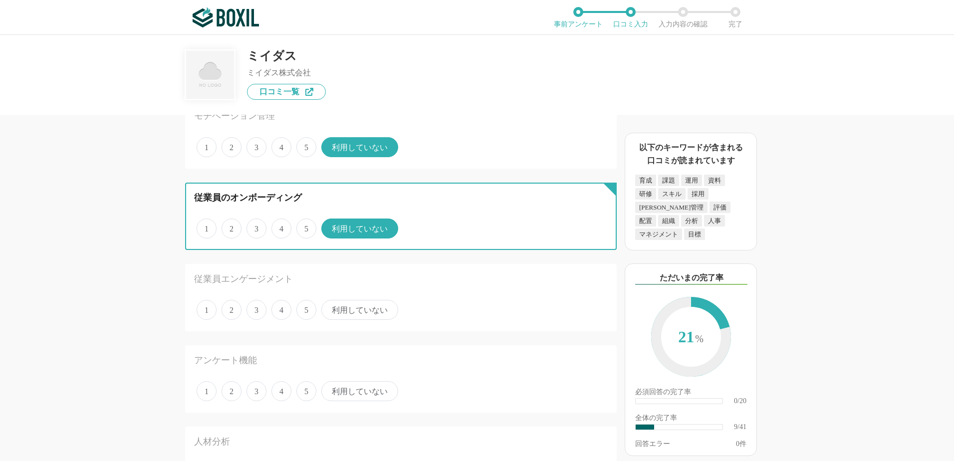
scroll to position [632, 0]
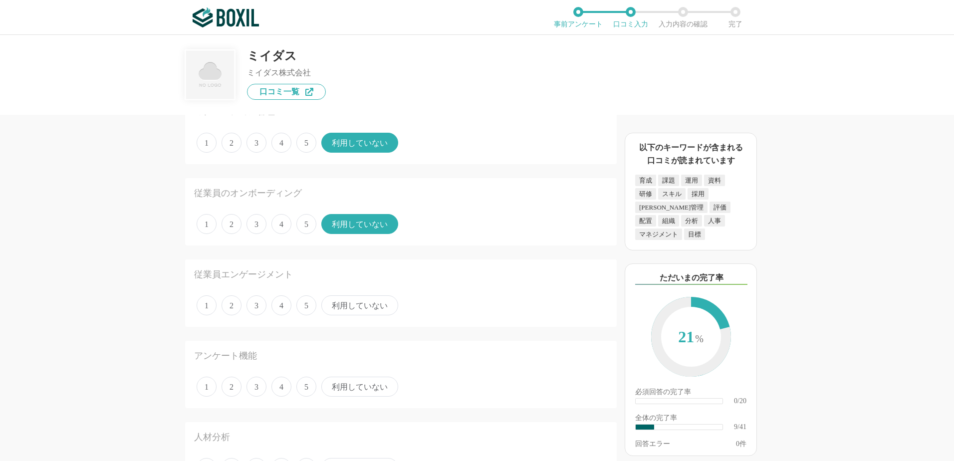
click at [354, 307] on span "利用していない" at bounding box center [359, 305] width 77 height 20
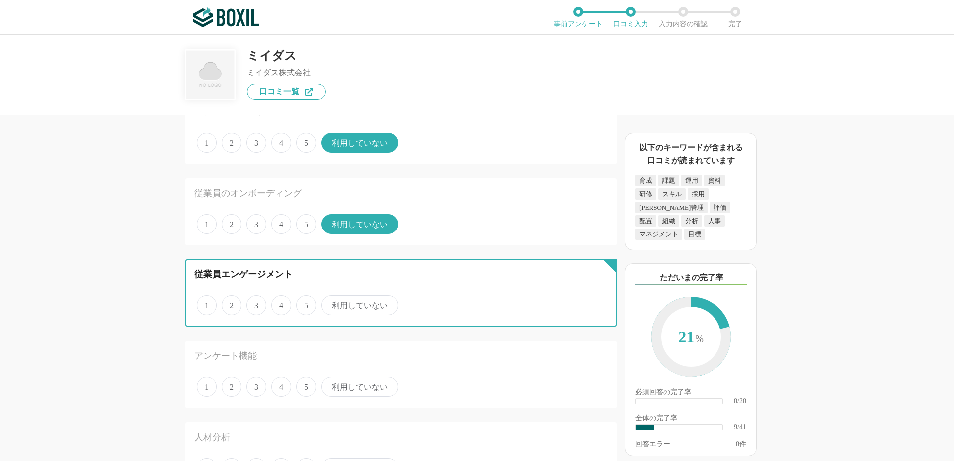
click at [330, 303] on input "利用していない" at bounding box center [327, 300] width 6 height 6
radio input "true"
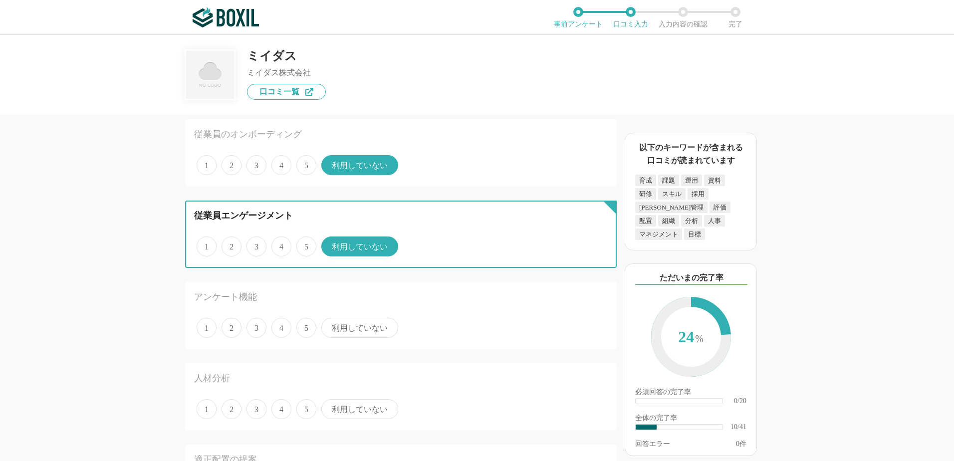
scroll to position [715, 0]
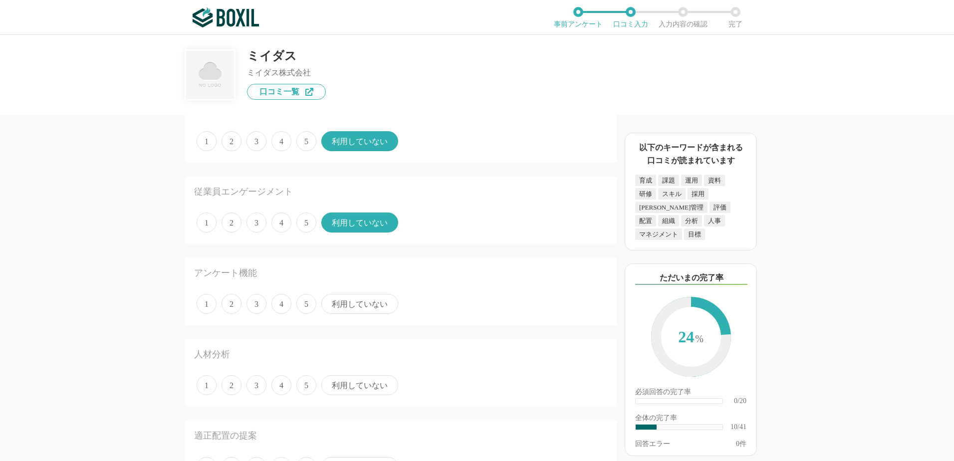
click at [258, 303] on span "3" at bounding box center [257, 304] width 20 height 20
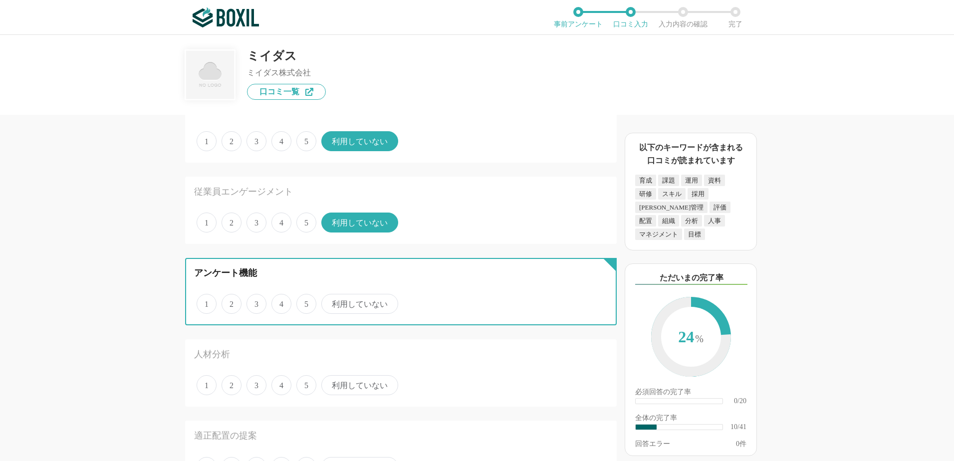
click at [256, 302] on input "3" at bounding box center [252, 298] width 6 height 6
radio input "true"
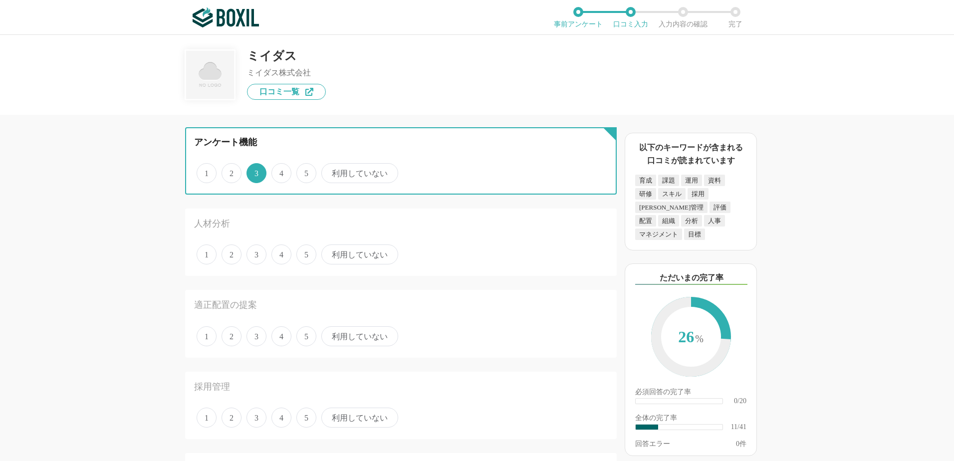
scroll to position [849, 0]
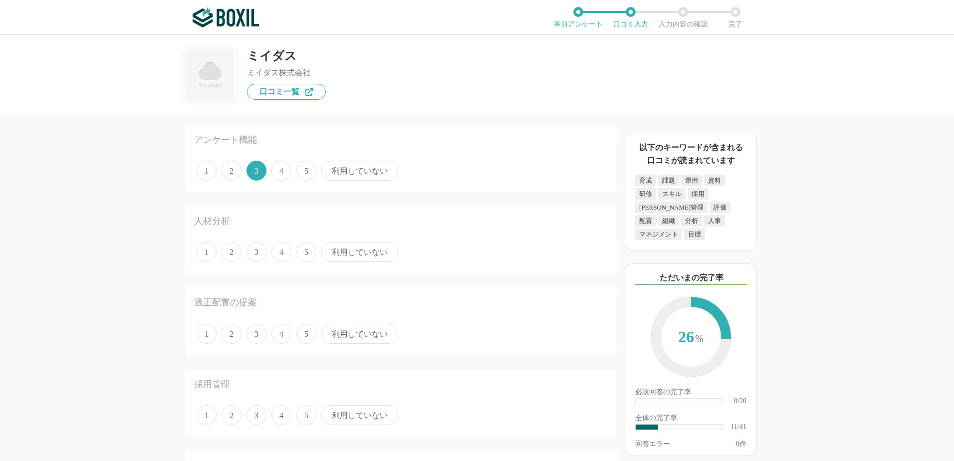
click at [357, 251] on span "利用していない" at bounding box center [359, 252] width 77 height 20
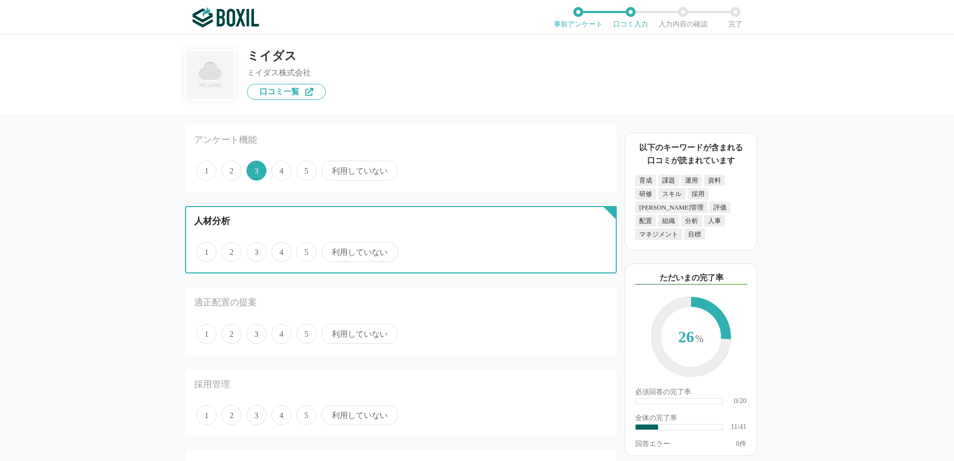
click at [330, 250] on input "利用していない" at bounding box center [327, 247] width 6 height 6
radio input "true"
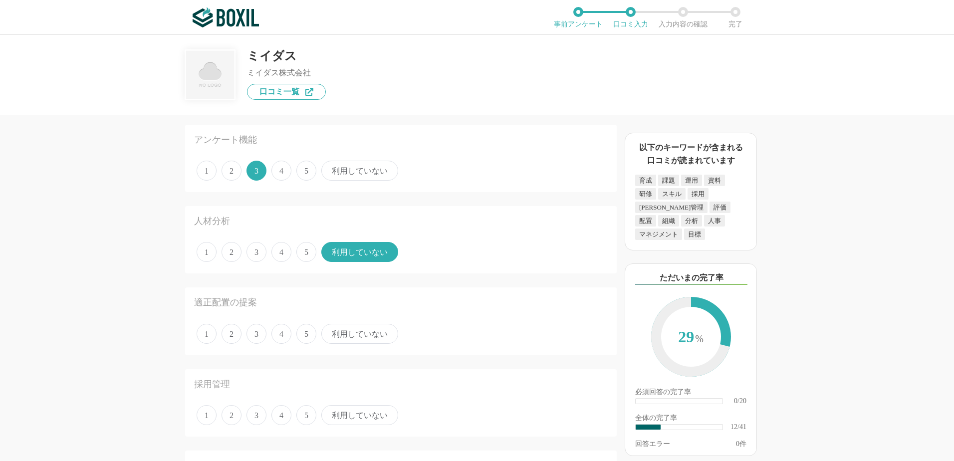
click at [355, 330] on span "利用していない" at bounding box center [359, 334] width 77 height 20
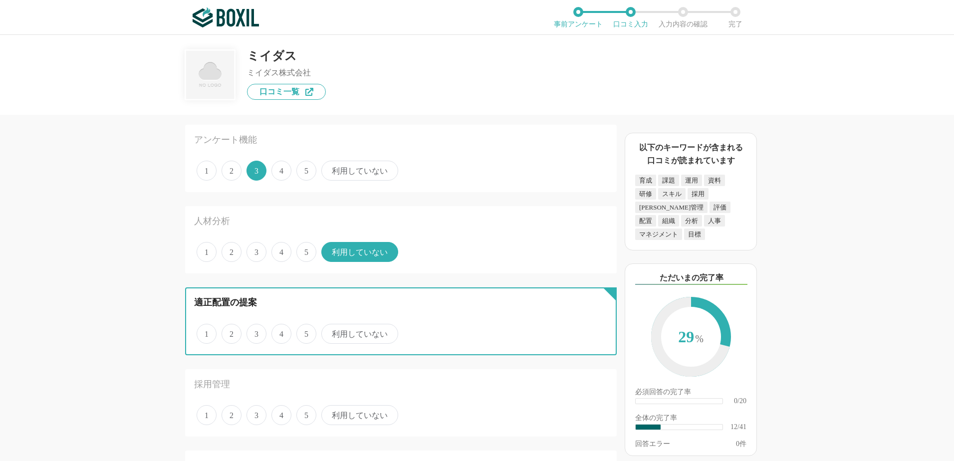
click at [330, 330] on input "利用していない" at bounding box center [327, 328] width 6 height 6
radio input "true"
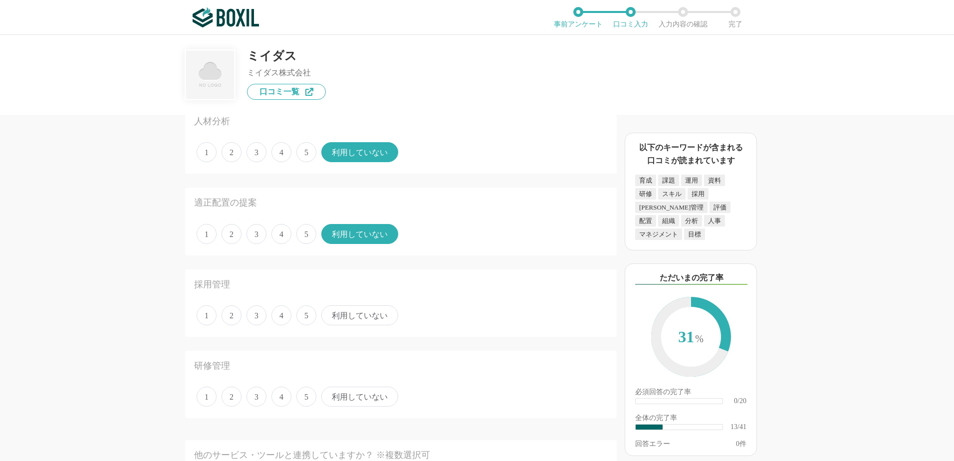
click at [350, 314] on span "利用していない" at bounding box center [359, 315] width 77 height 20
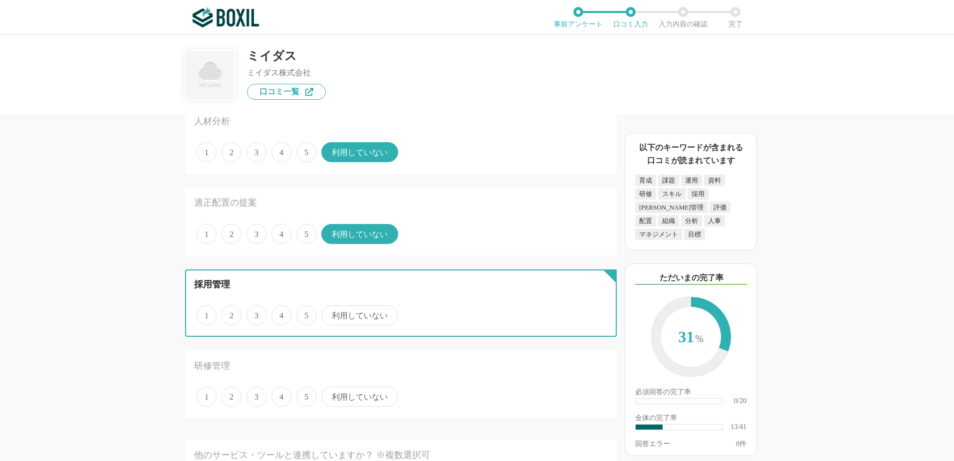
click at [330, 313] on input "利用していない" at bounding box center [327, 310] width 6 height 6
radio input "true"
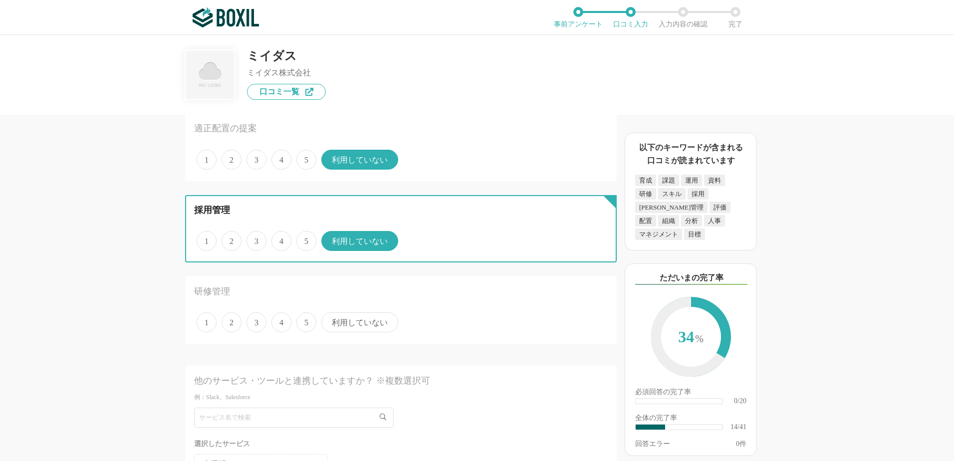
scroll to position [1032, 0]
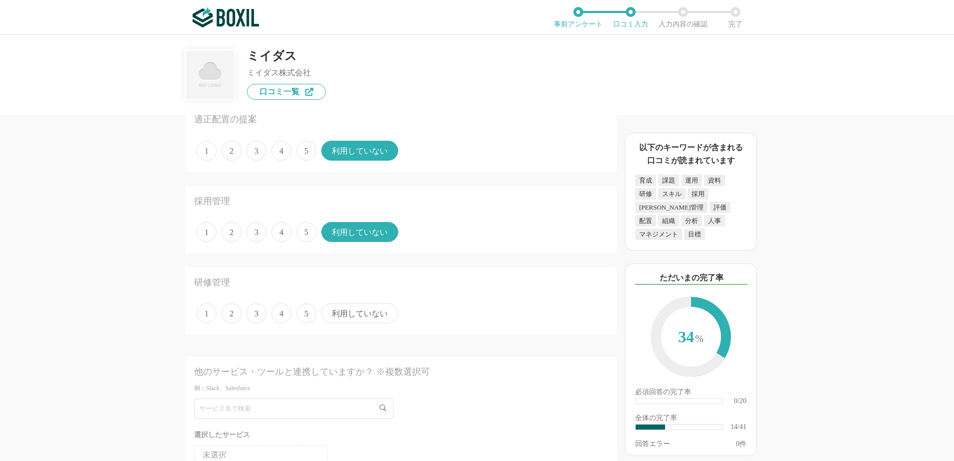
click at [349, 313] on span "利用していない" at bounding box center [359, 313] width 77 height 20
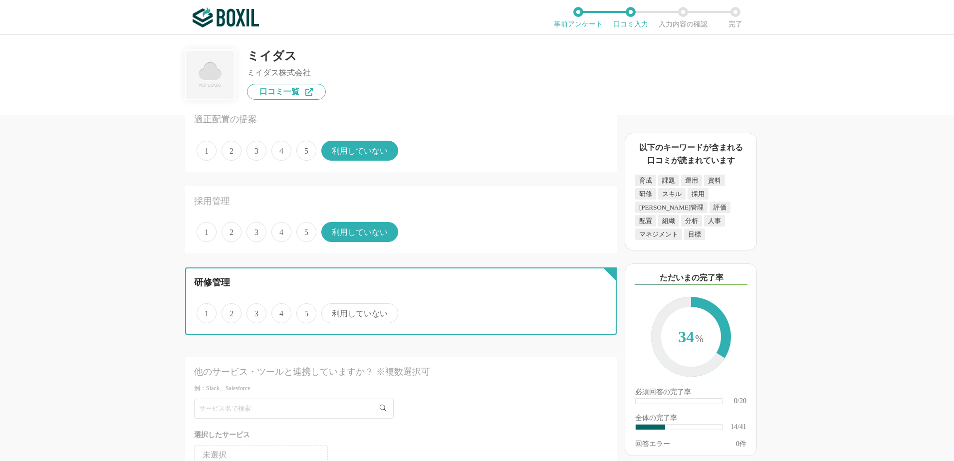
click at [330, 311] on input "利用していない" at bounding box center [327, 308] width 6 height 6
radio input "true"
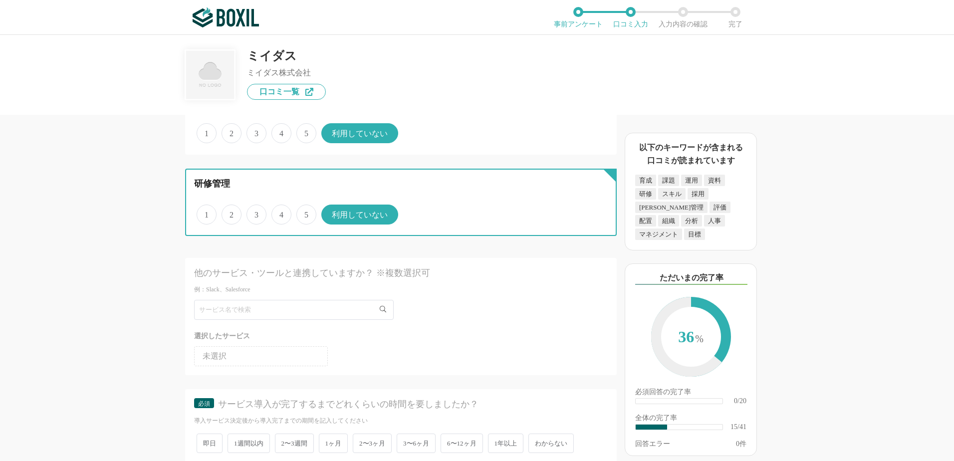
scroll to position [1132, 0]
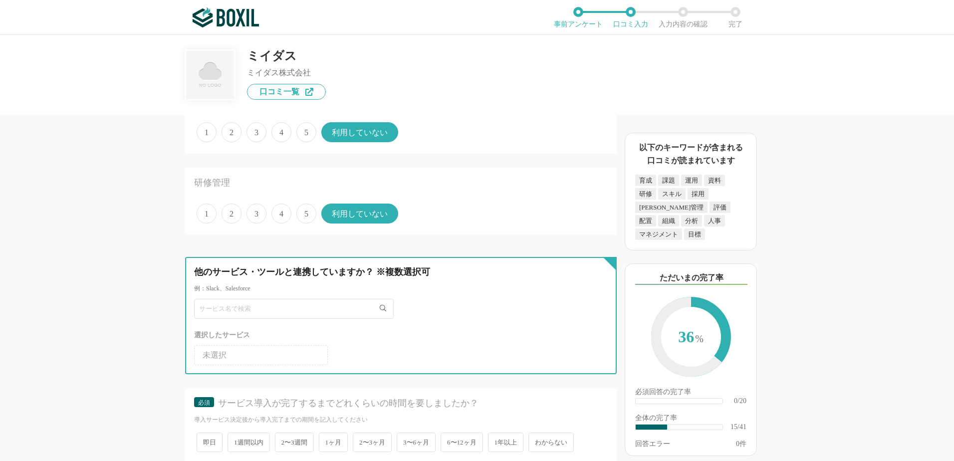
click at [220, 308] on input "text" at bounding box center [294, 309] width 200 height 20
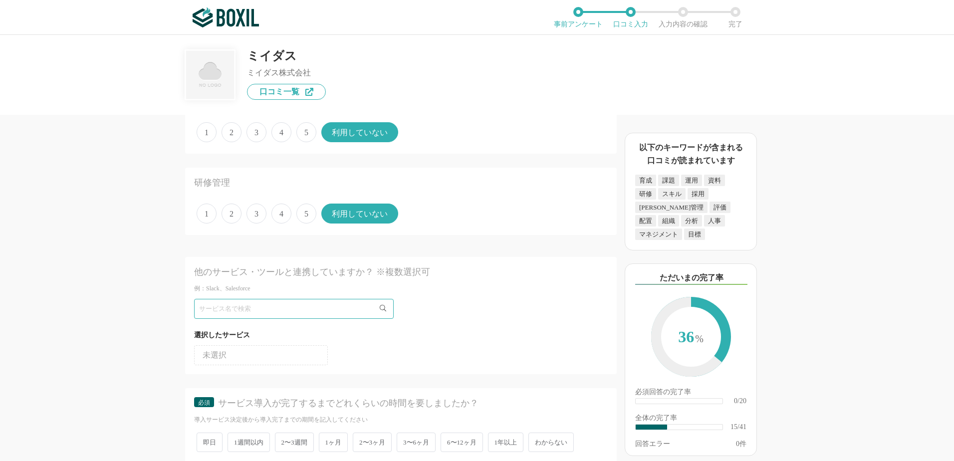
click at [126, 309] on div "タレントマネジメントシステムの機能について（5点満点で評価してください） 従業員データベース 1 2 3 4 5 利用していない レポート 1 2 3 4 5…" at bounding box center [367, 288] width 499 height 346
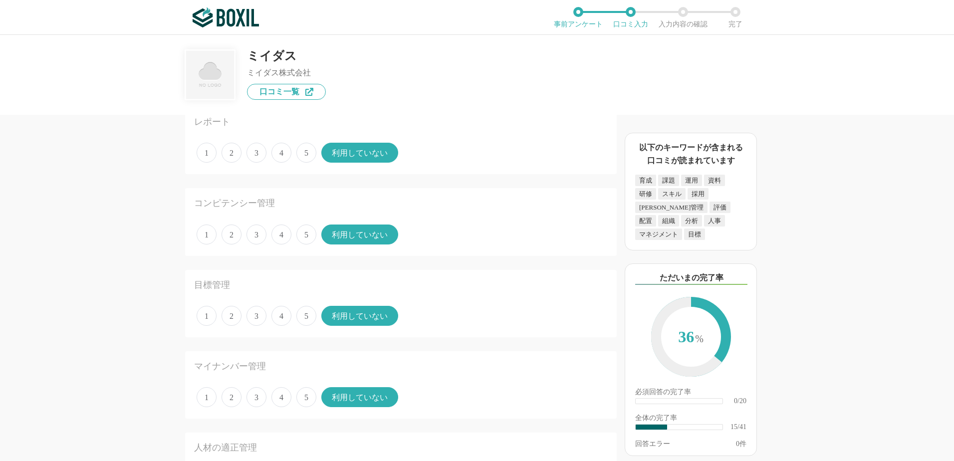
scroll to position [0, 0]
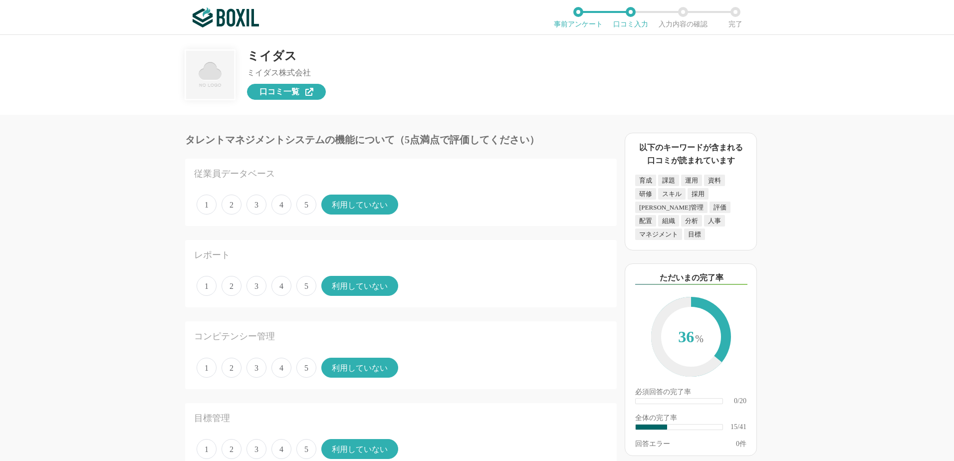
click at [307, 89] on icon at bounding box center [309, 92] width 8 height 8
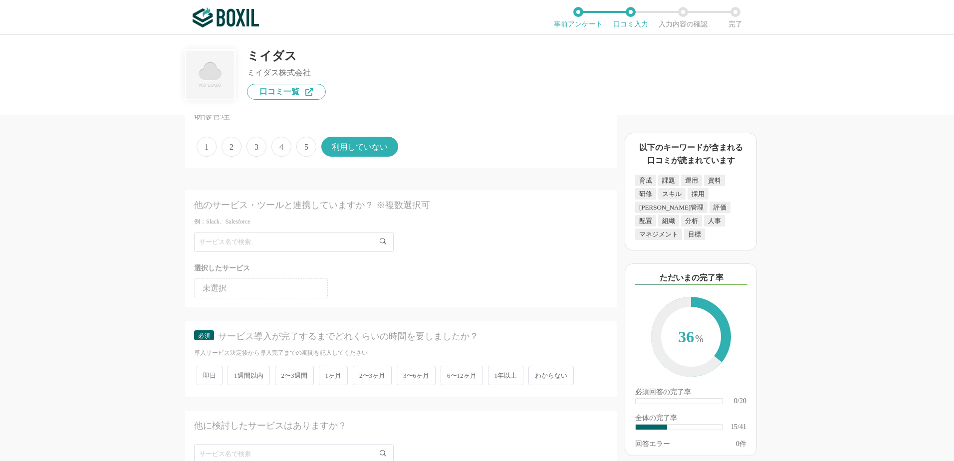
scroll to position [1214, 0]
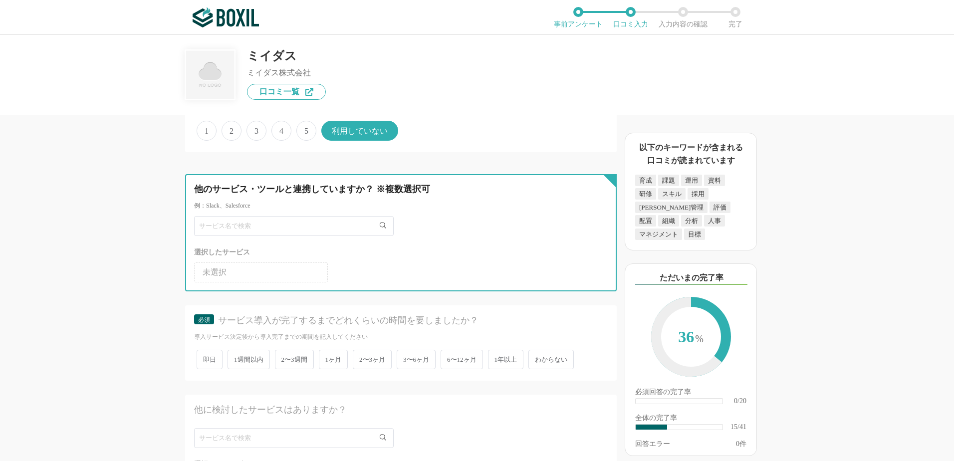
click at [205, 231] on input "text" at bounding box center [294, 226] width 200 height 20
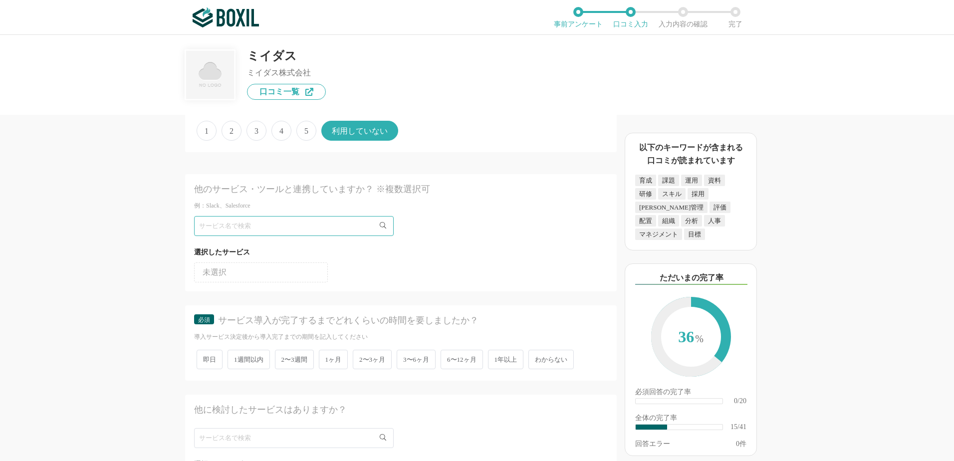
click at [224, 273] on span "未選択" at bounding box center [215, 273] width 24 height 8
click at [170, 249] on div "タレントマネジメントシステムの機能について（5点満点で評価してください） 従業員データベース 1 2 3 4 5 利用していない レポート 1 2 3 4 5…" at bounding box center [367, 288] width 499 height 346
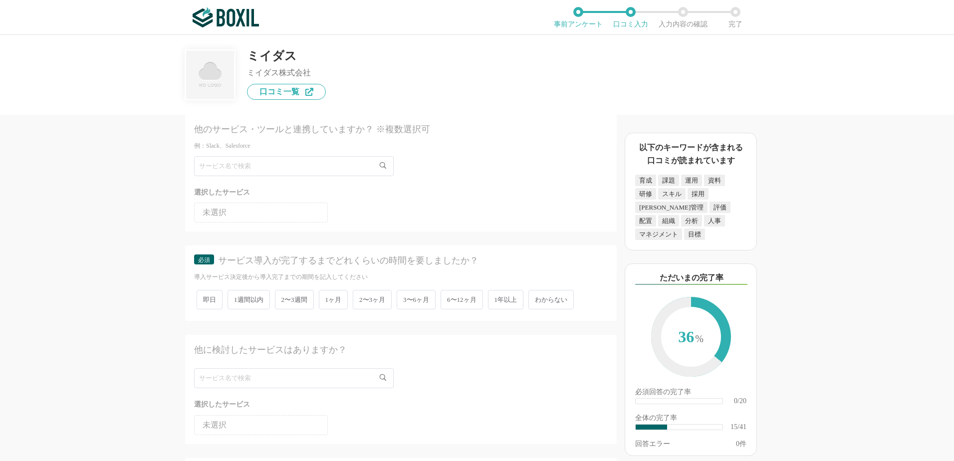
scroll to position [1298, 0]
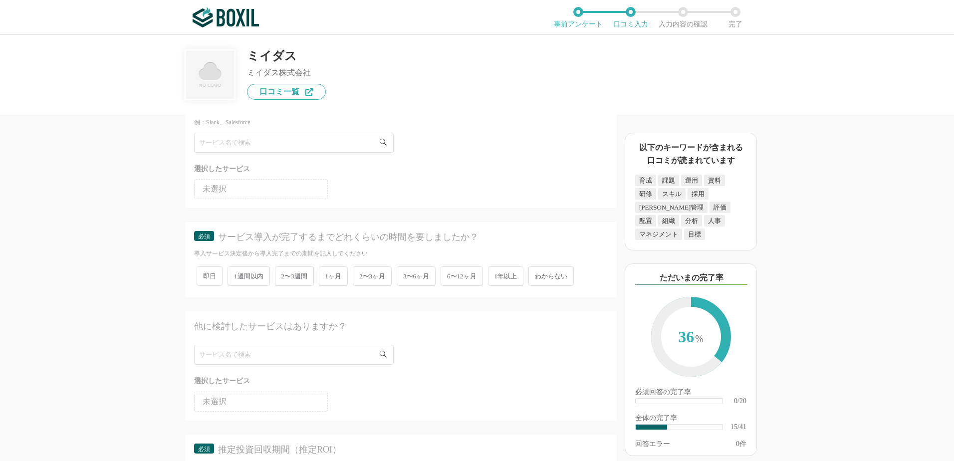
click at [333, 276] on span "1ヶ月" at bounding box center [333, 276] width 29 height 19
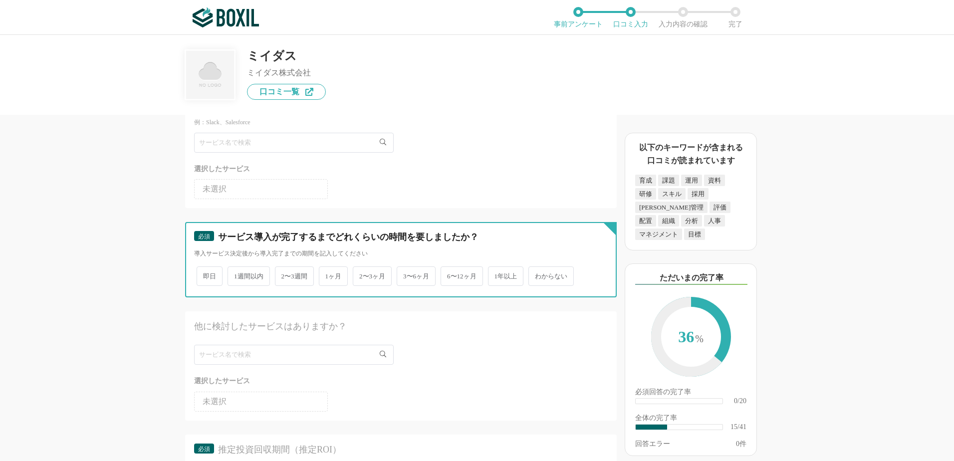
click at [328, 275] on input "1ヶ月" at bounding box center [324, 271] width 6 height 6
radio input "true"
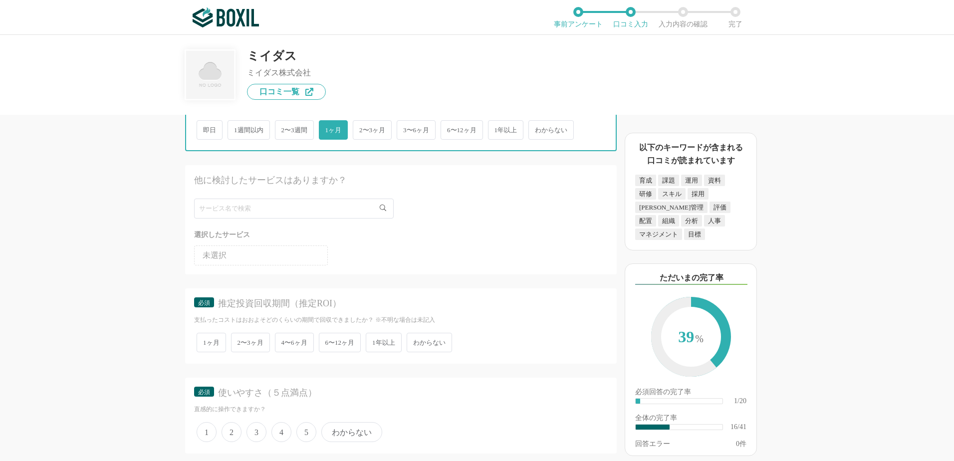
scroll to position [1447, 0]
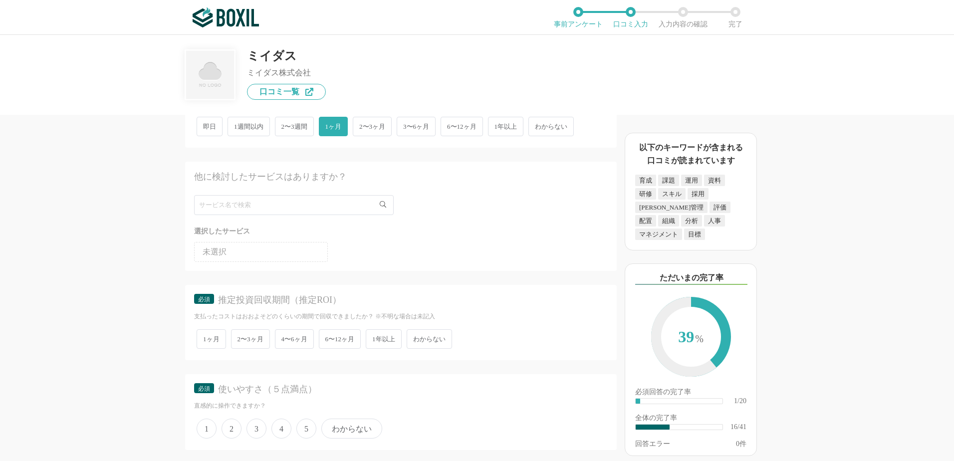
click at [301, 340] on span "4〜6ヶ月" at bounding box center [294, 338] width 39 height 19
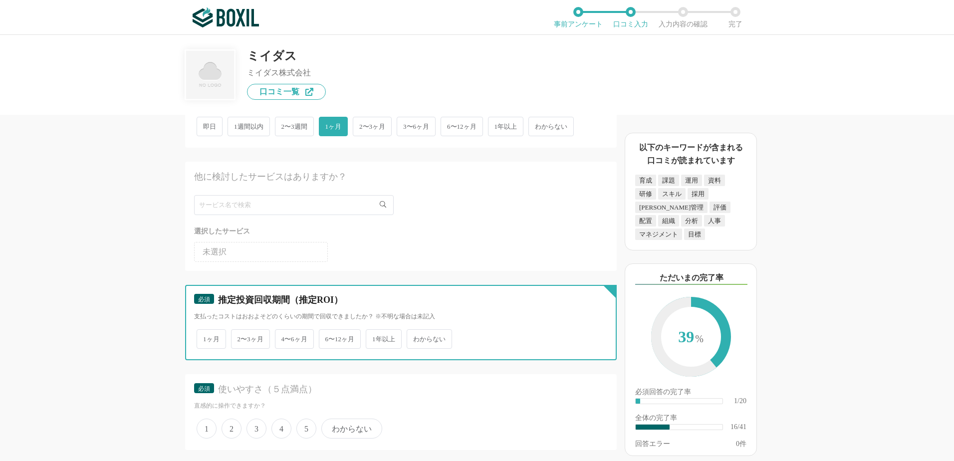
click at [284, 337] on input "4〜6ヶ月" at bounding box center [281, 334] width 6 height 6
radio input "true"
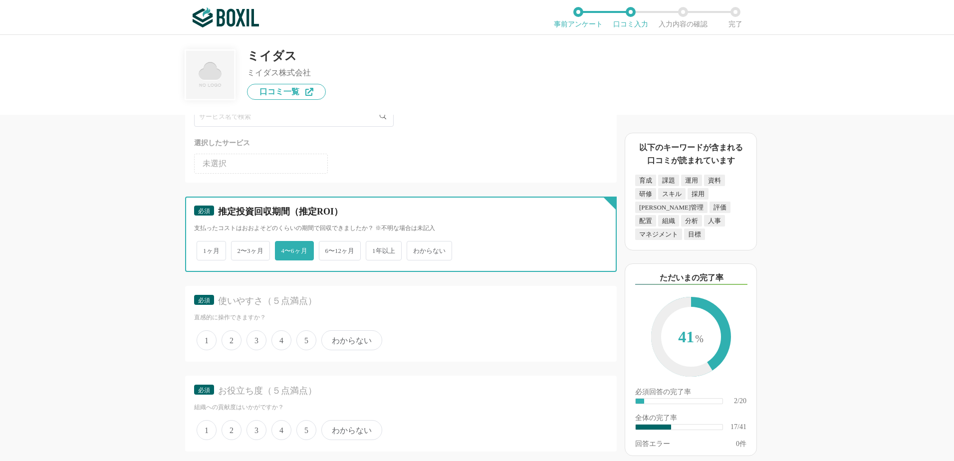
scroll to position [1547, 0]
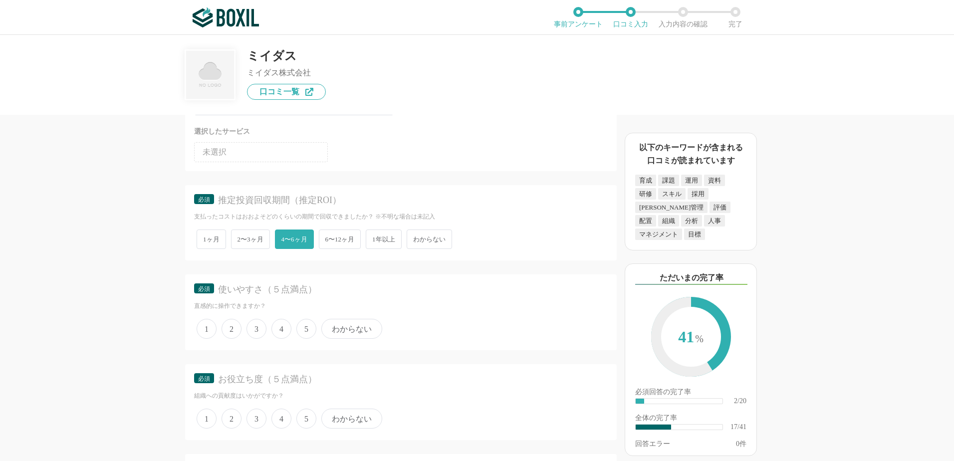
click at [259, 331] on span "3" at bounding box center [257, 329] width 20 height 20
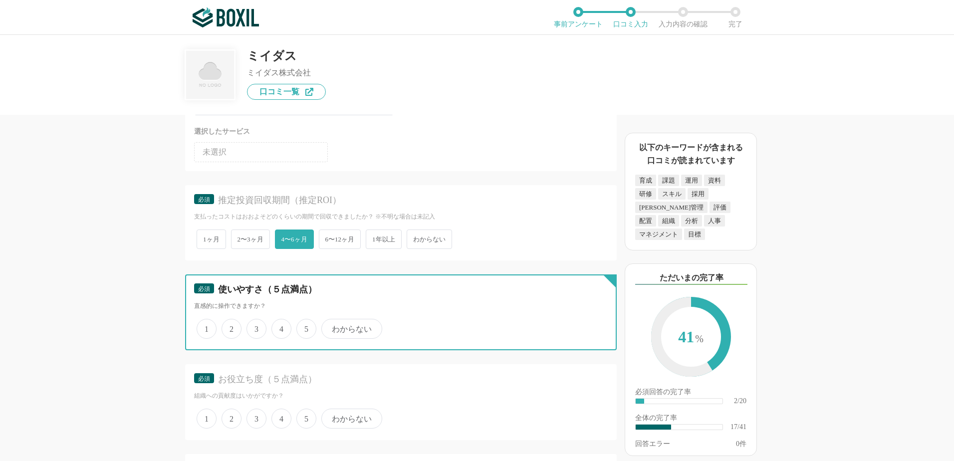
click at [256, 327] on input "3" at bounding box center [252, 323] width 6 height 6
radio input "true"
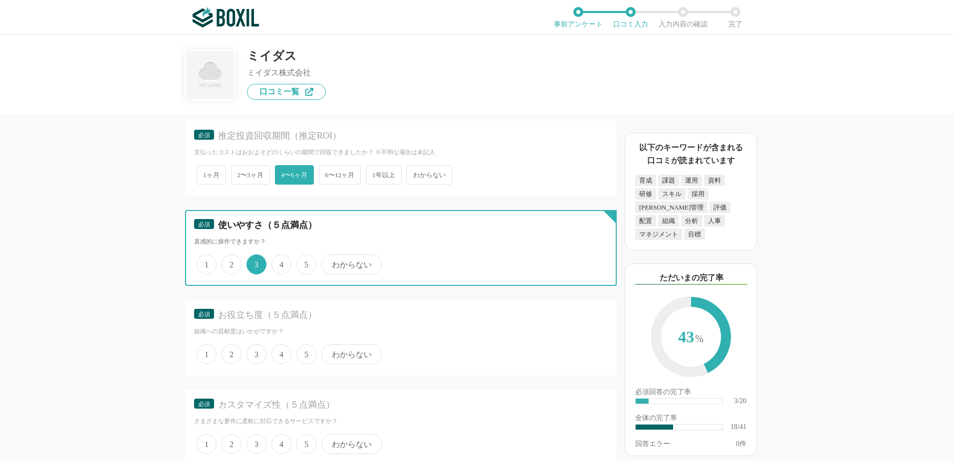
scroll to position [1614, 0]
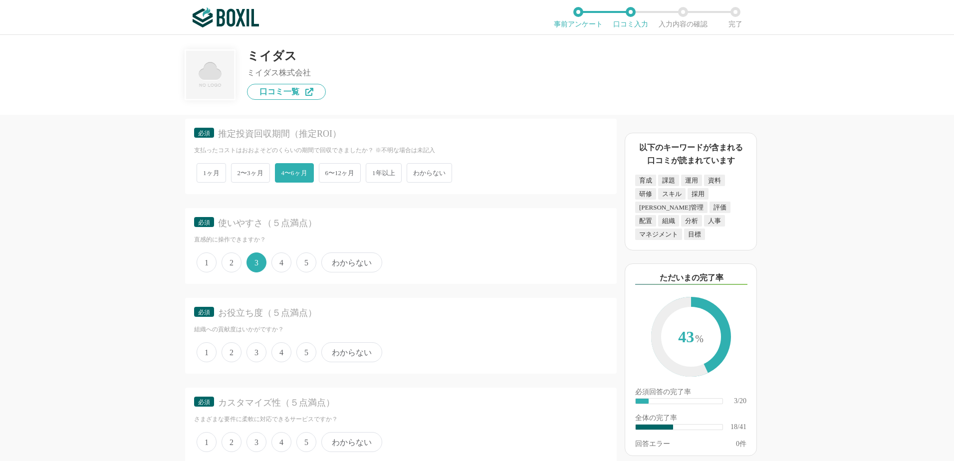
click at [256, 354] on span "3" at bounding box center [257, 352] width 20 height 20
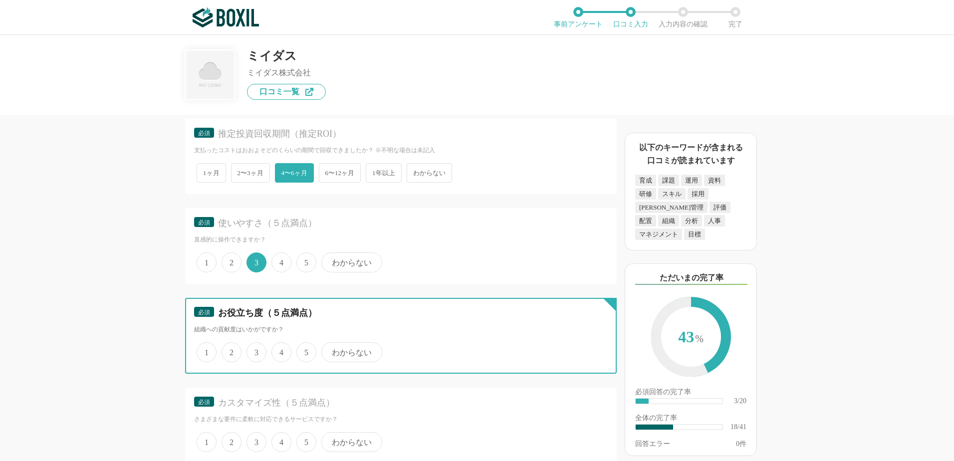
click at [256, 350] on input "3" at bounding box center [252, 347] width 6 height 6
radio input "true"
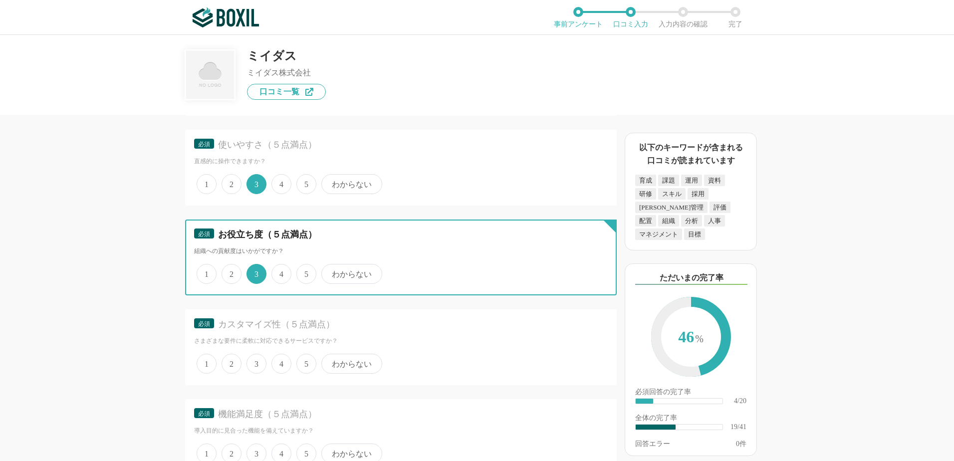
scroll to position [1697, 0]
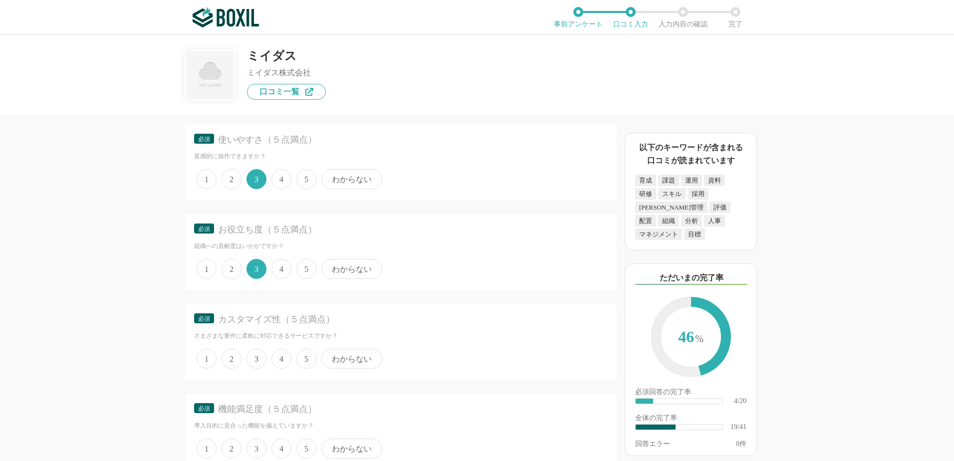
click at [256, 354] on span "3" at bounding box center [257, 359] width 20 height 20
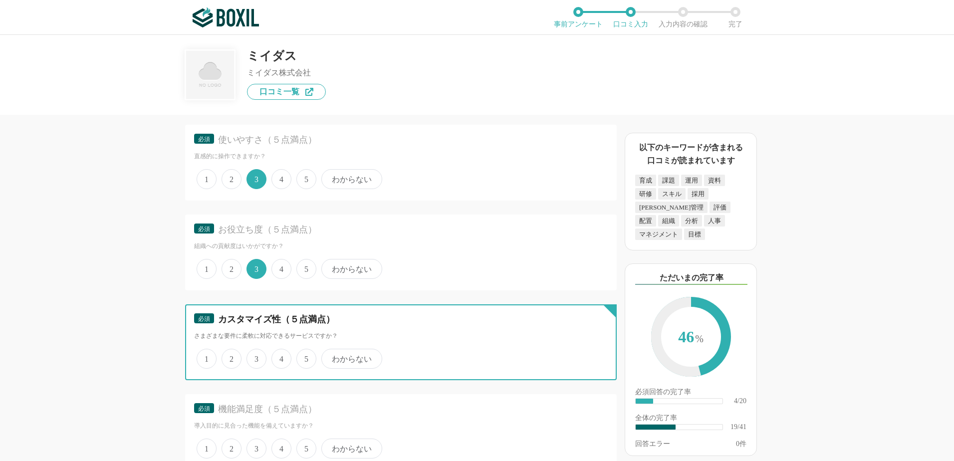
click at [256, 354] on input "3" at bounding box center [252, 353] width 6 height 6
radio input "true"
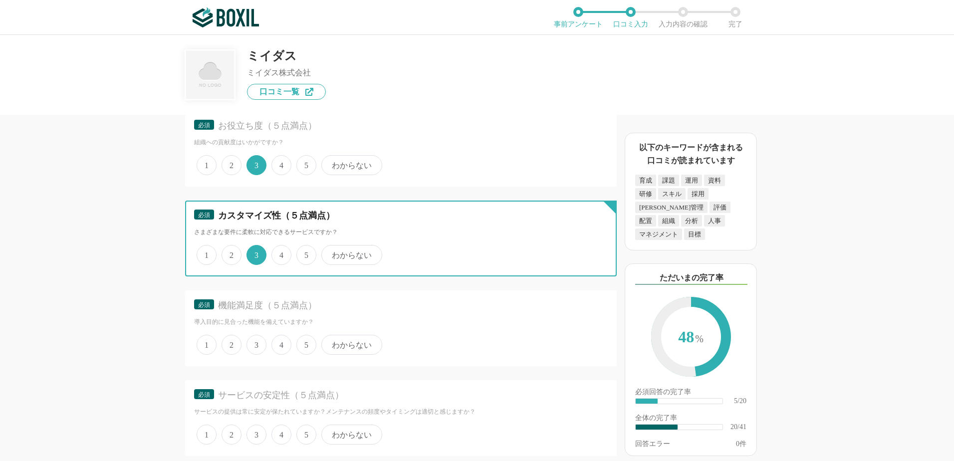
scroll to position [1813, 0]
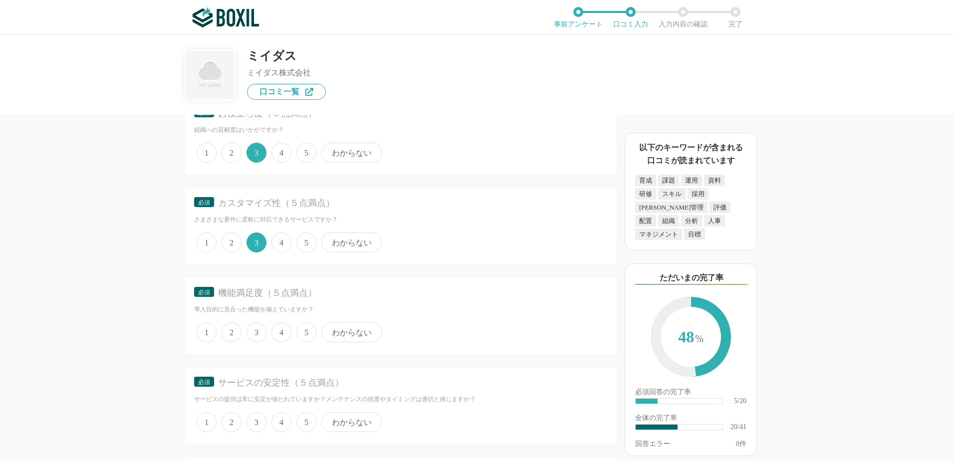
click at [255, 333] on span "3" at bounding box center [257, 332] width 20 height 20
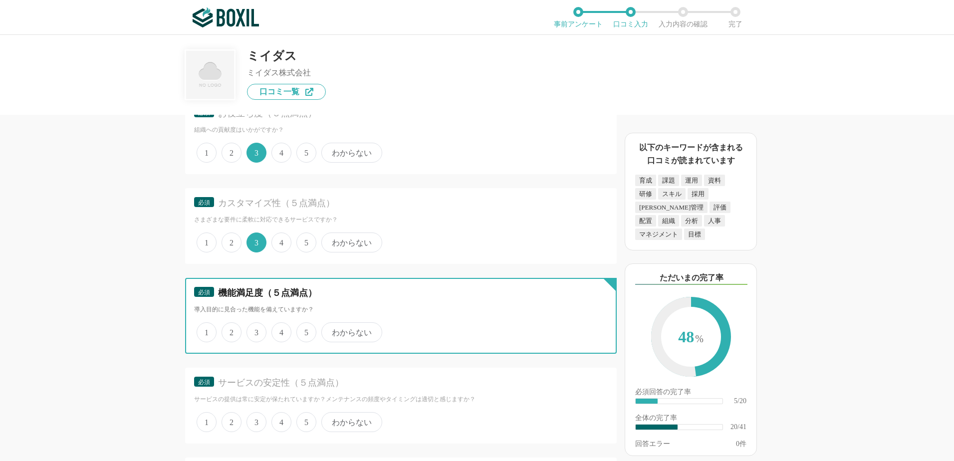
click at [255, 330] on input "3" at bounding box center [252, 327] width 6 height 6
radio input "true"
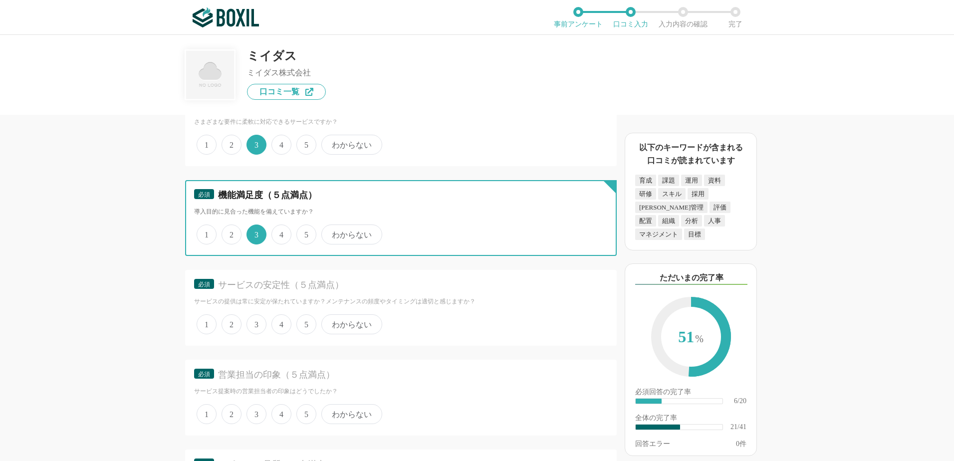
scroll to position [1913, 0]
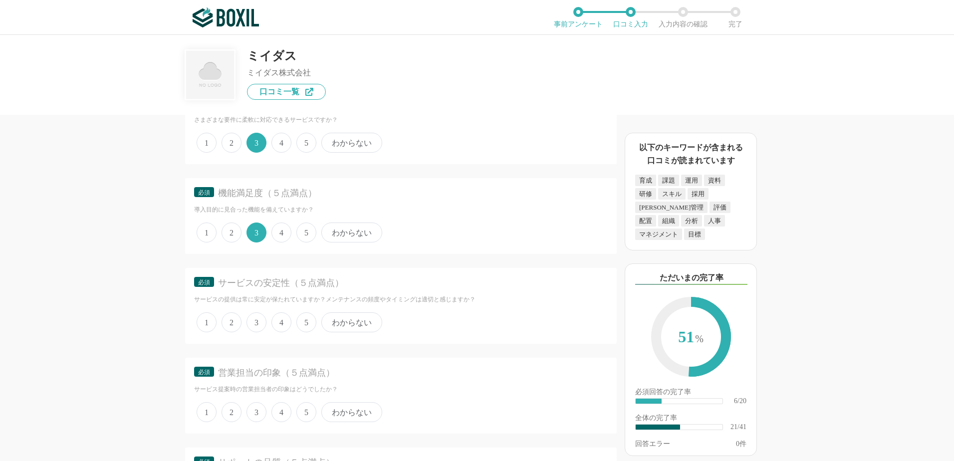
click at [255, 325] on span "3" at bounding box center [257, 322] width 20 height 20
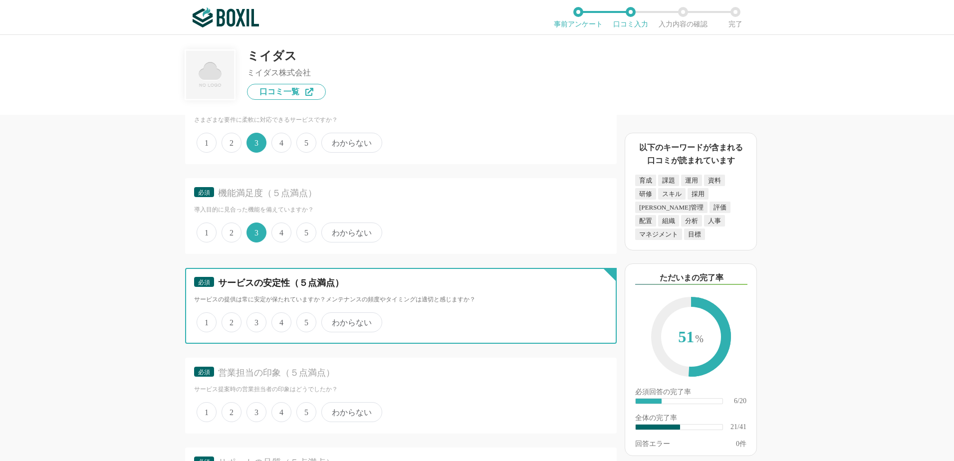
click at [255, 320] on input "3" at bounding box center [252, 317] width 6 height 6
radio input "true"
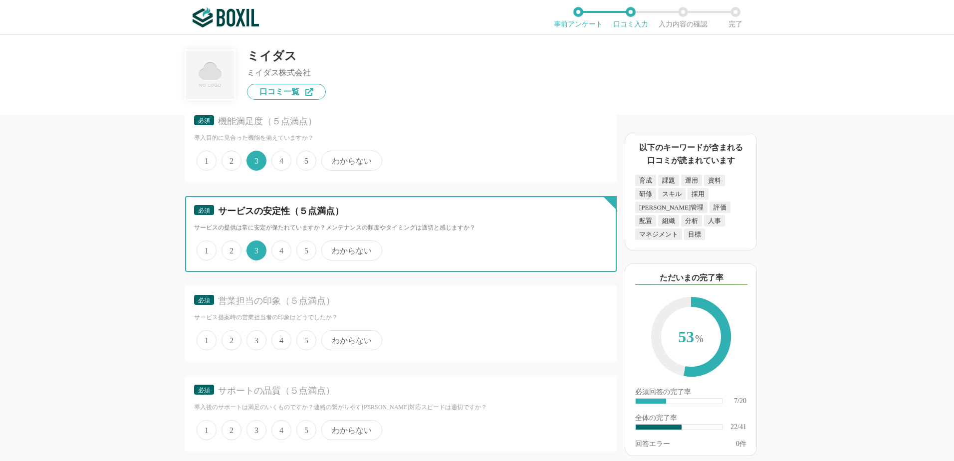
scroll to position [1996, 0]
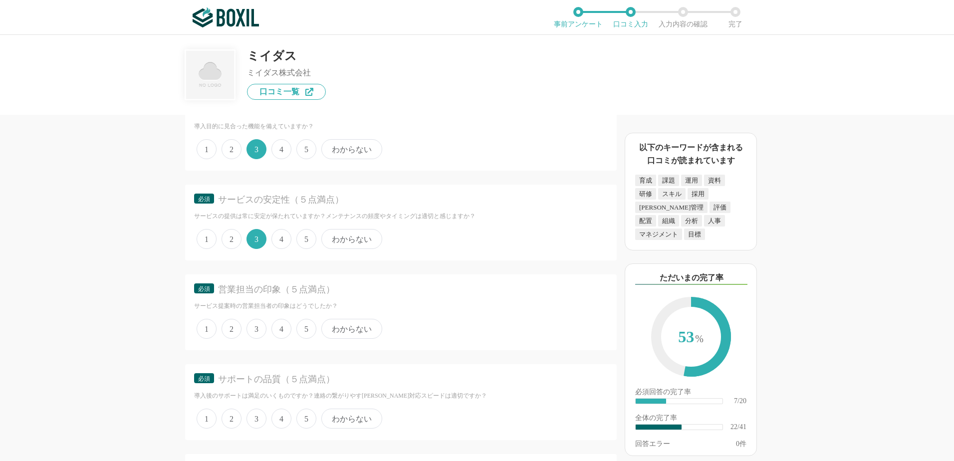
click at [281, 328] on span "4" at bounding box center [282, 329] width 20 height 20
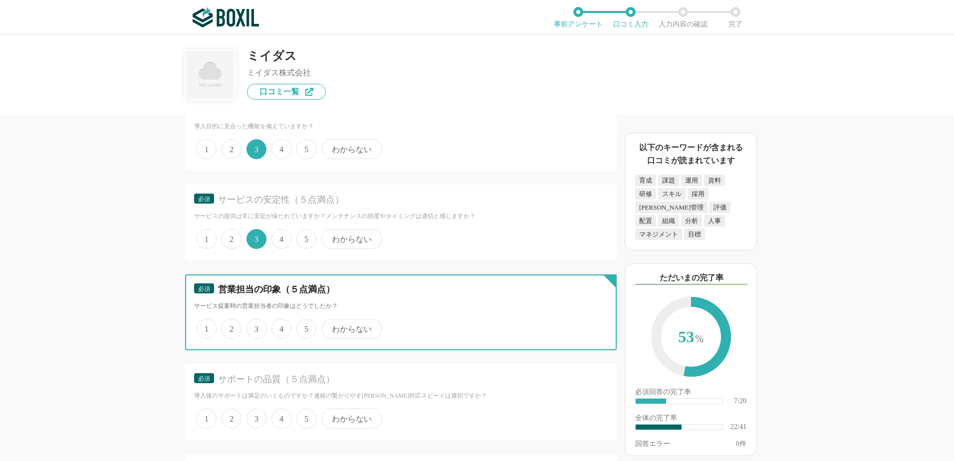
click at [281, 327] on input "4" at bounding box center [277, 323] width 6 height 6
radio input "true"
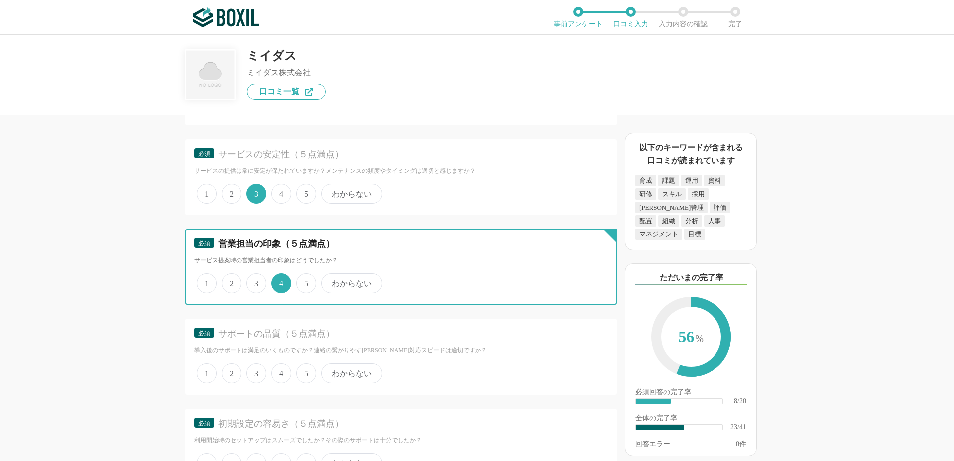
scroll to position [2063, 0]
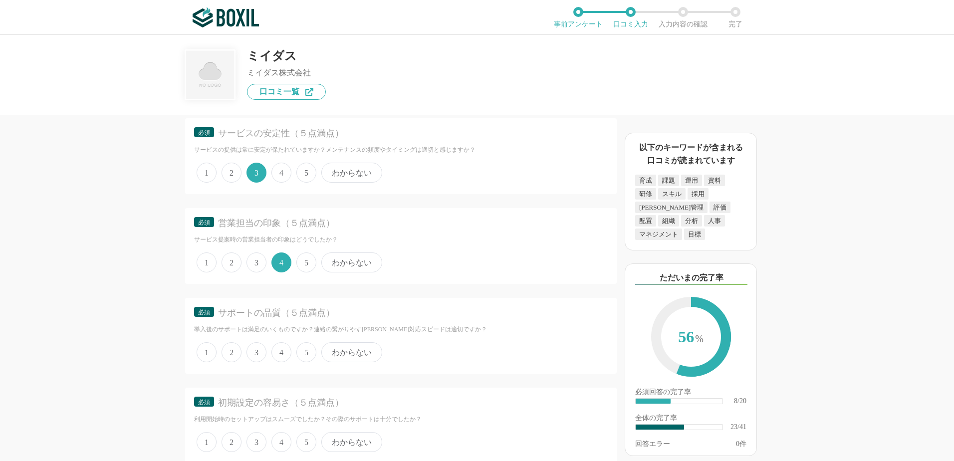
click at [281, 352] on span "4" at bounding box center [282, 352] width 20 height 20
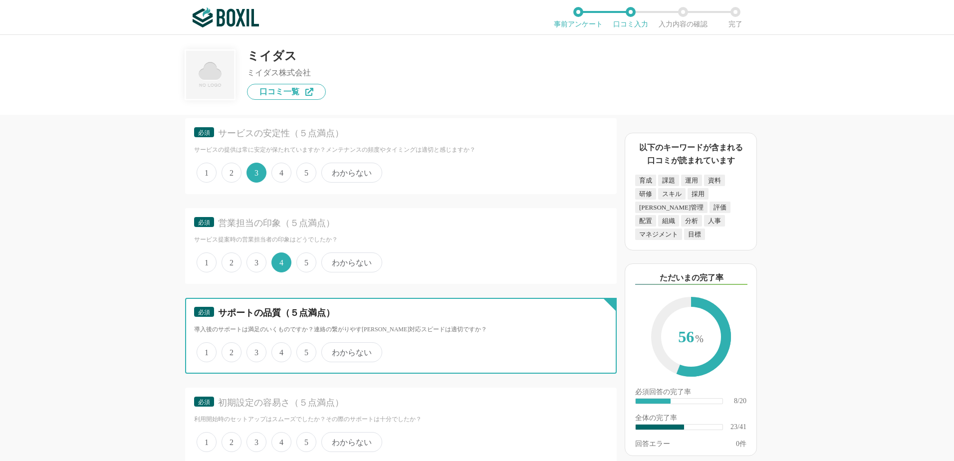
click at [281, 350] on input "4" at bounding box center [277, 347] width 6 height 6
radio input "true"
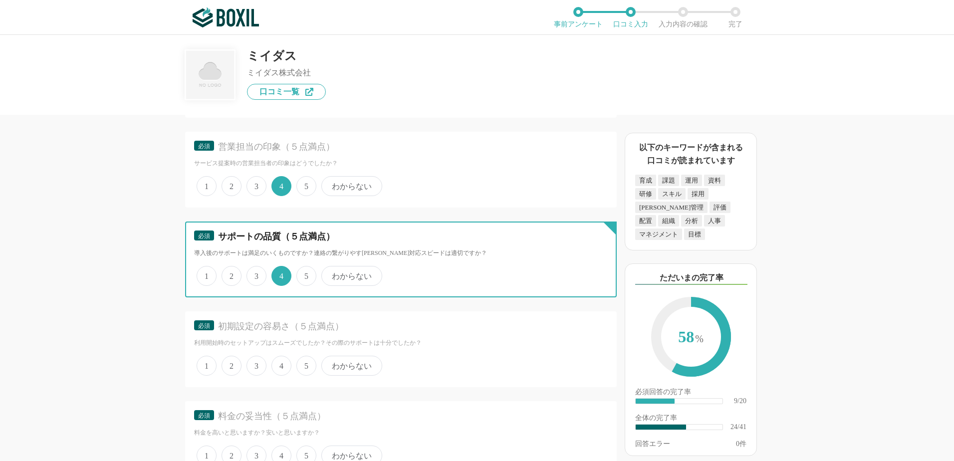
scroll to position [2163, 0]
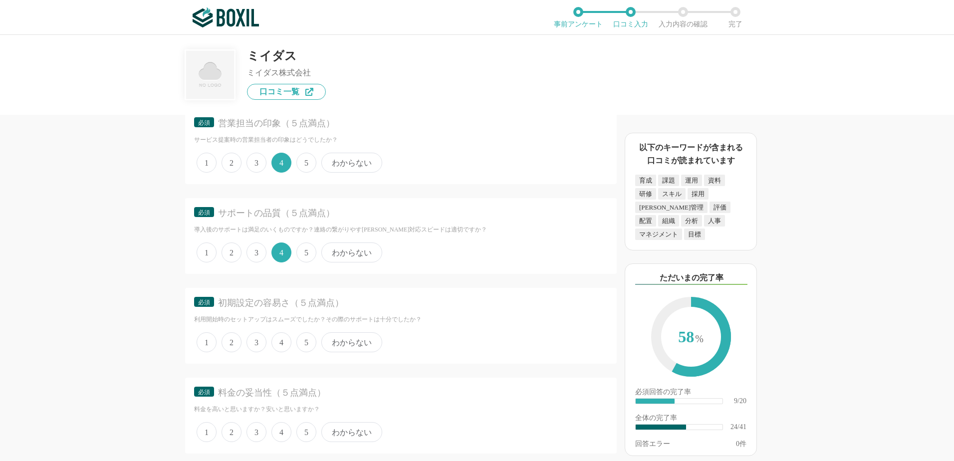
click at [280, 344] on span "4" at bounding box center [282, 342] width 20 height 20
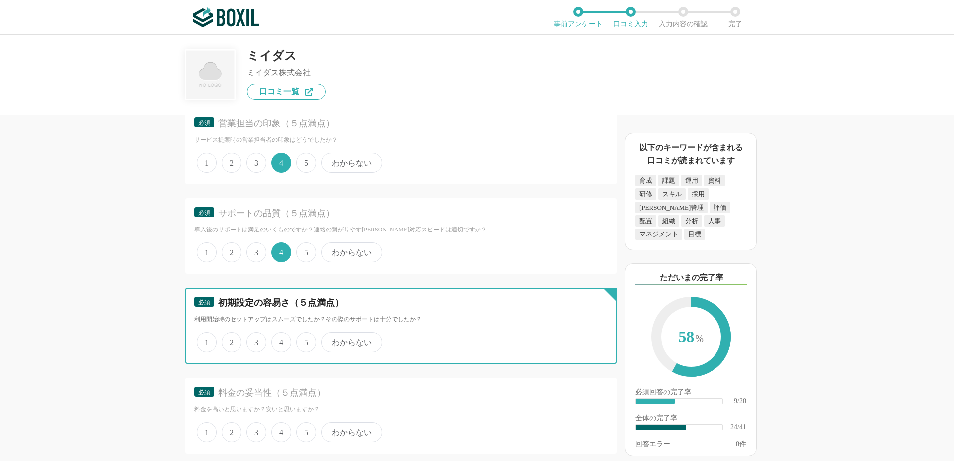
click at [280, 340] on input "4" at bounding box center [277, 337] width 6 height 6
radio input "true"
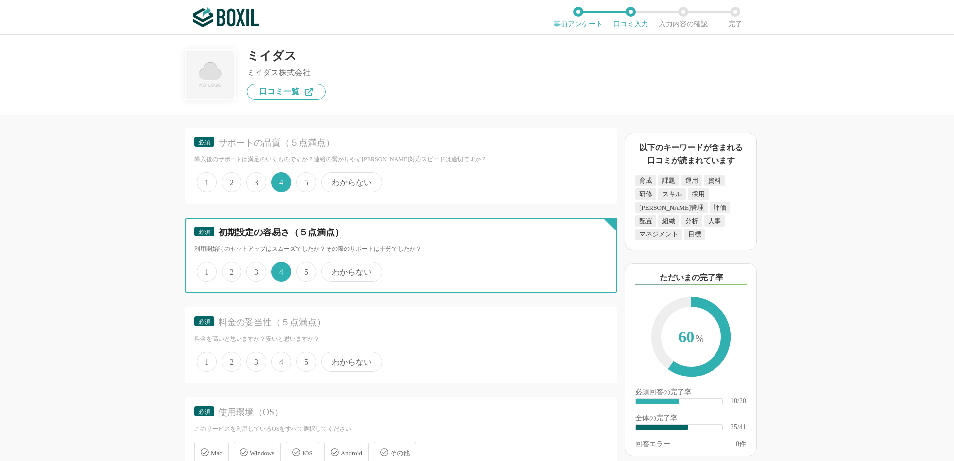
scroll to position [2263, 0]
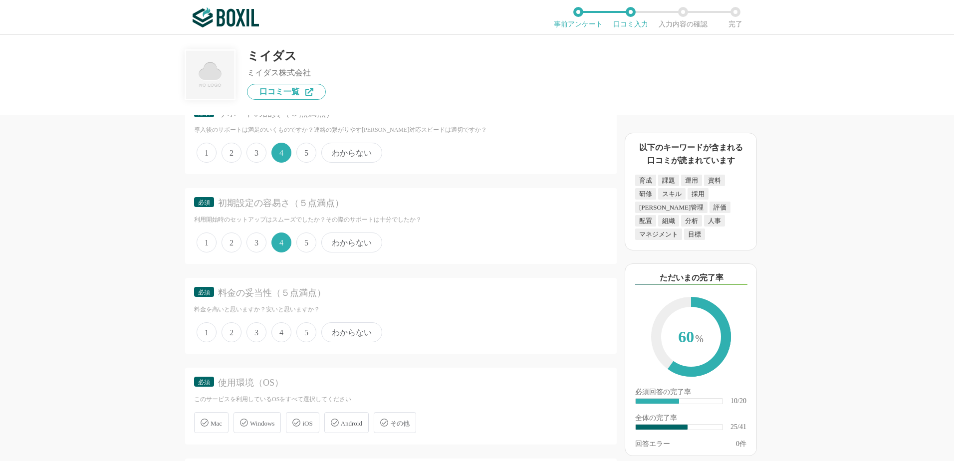
click at [278, 332] on span "4" at bounding box center [282, 332] width 20 height 20
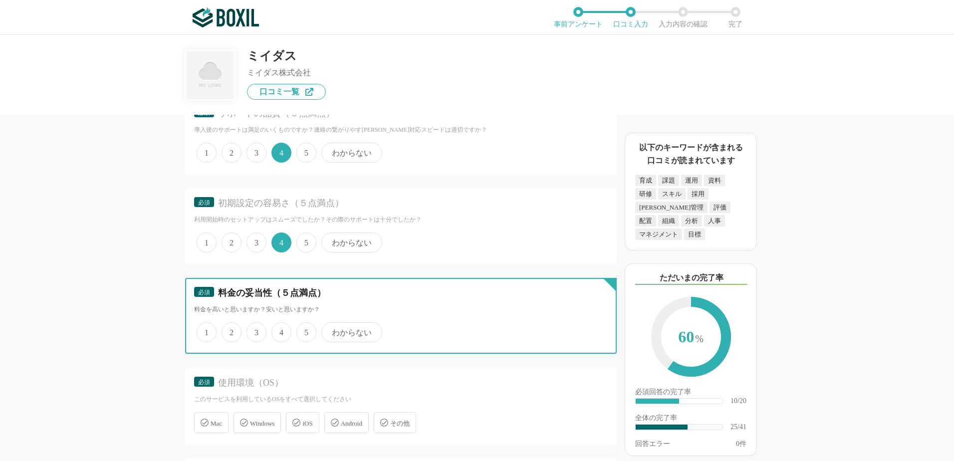
click at [278, 330] on input "4" at bounding box center [277, 327] width 6 height 6
radio input "true"
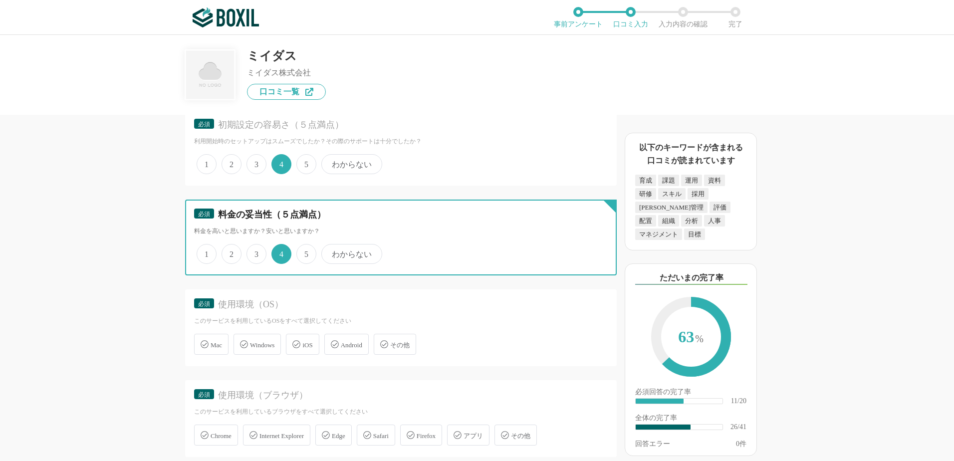
scroll to position [2346, 0]
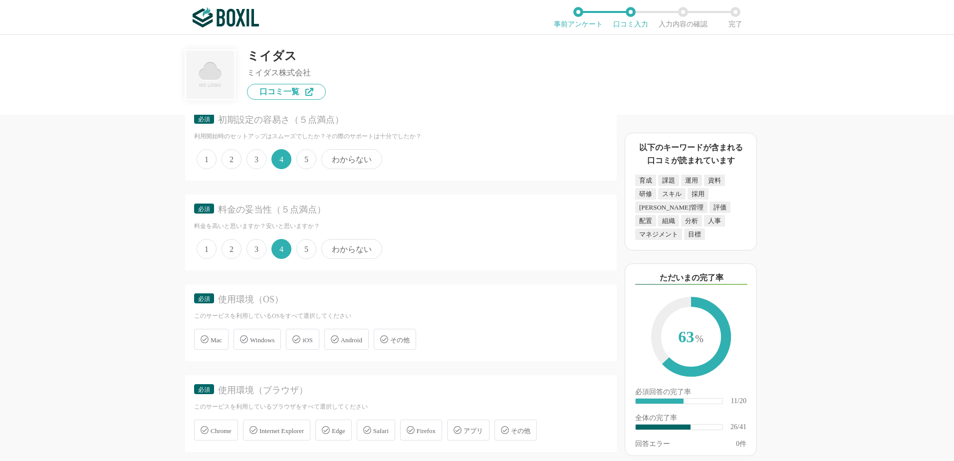
click at [264, 341] on span "Windows" at bounding box center [262, 339] width 24 height 7
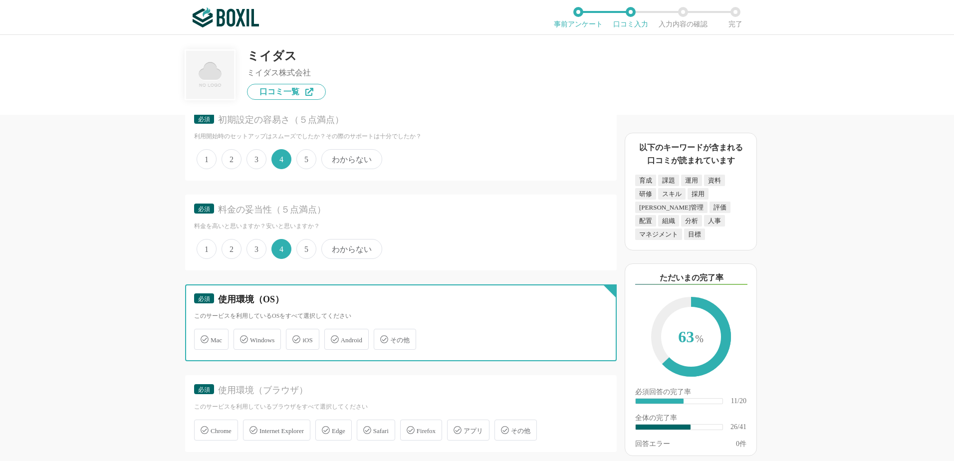
click at [242, 337] on input "Windows" at bounding box center [239, 333] width 6 height 6
checkbox input "true"
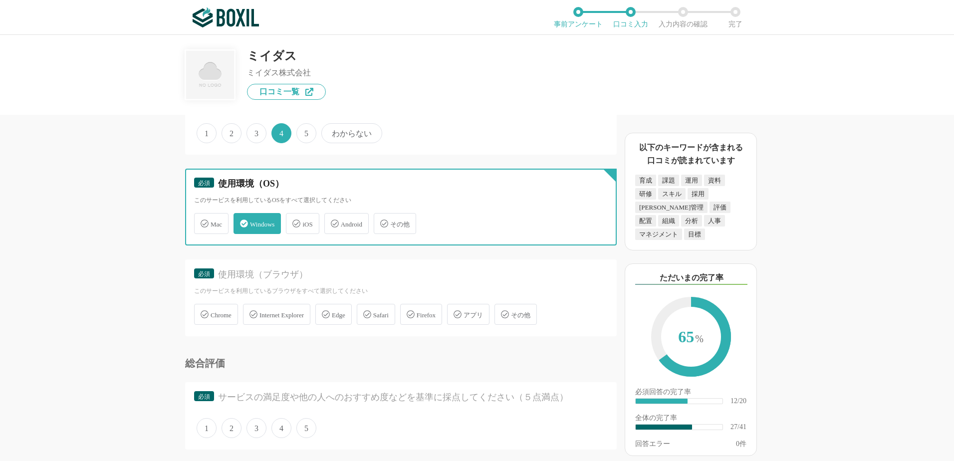
scroll to position [2496, 0]
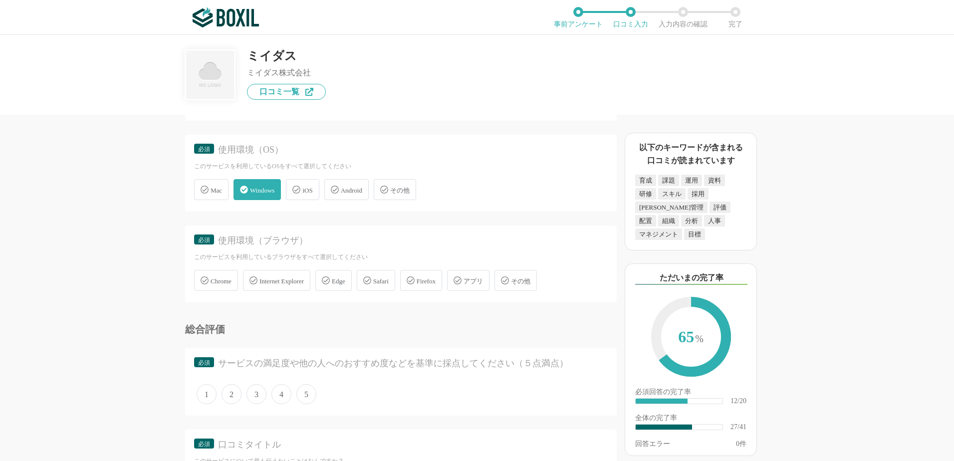
click at [345, 282] on span "Edge" at bounding box center [338, 281] width 13 height 7
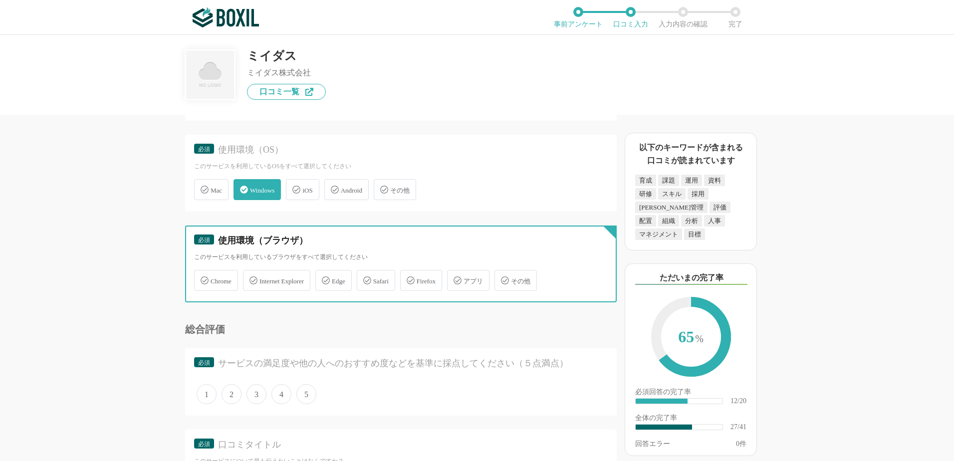
click at [324, 278] on input "Edge" at bounding box center [320, 275] width 6 height 6
checkbox input "true"
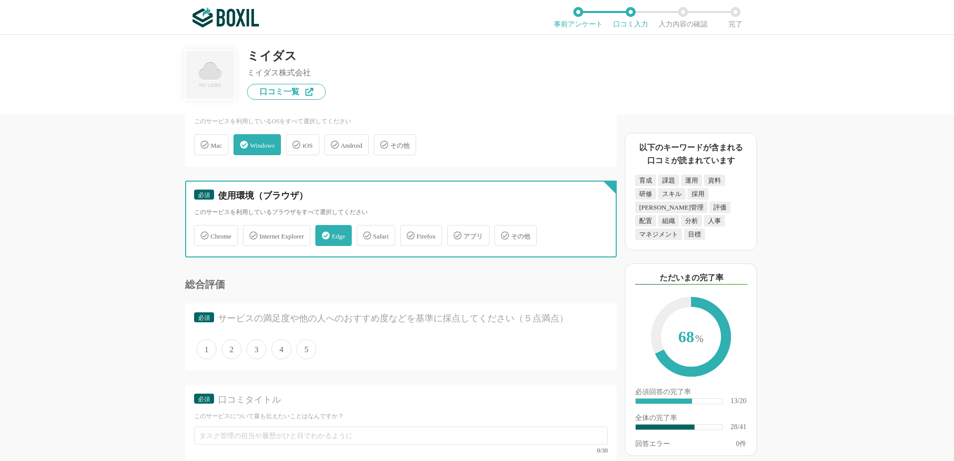
scroll to position [2546, 0]
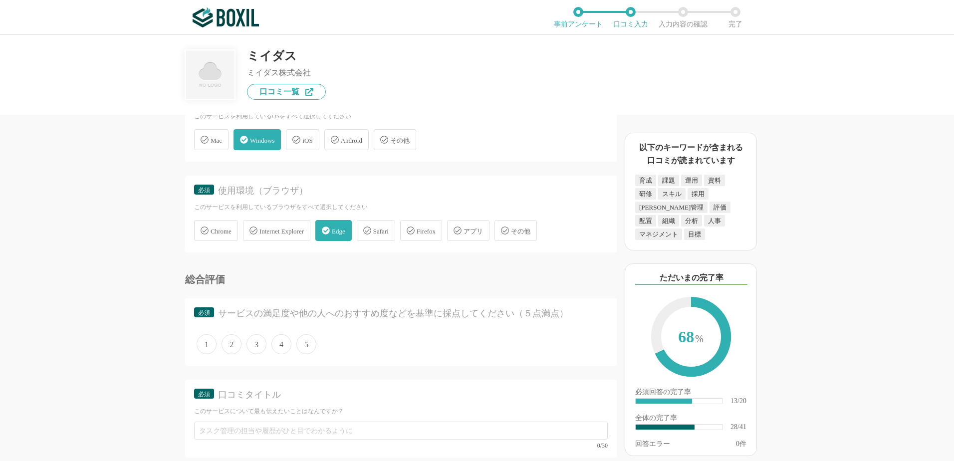
click at [282, 347] on span "4" at bounding box center [282, 344] width 20 height 20
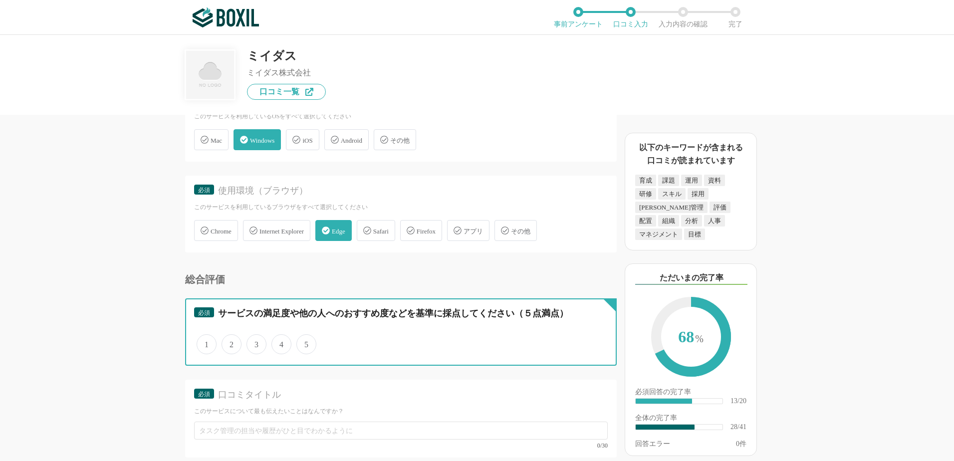
click at [281, 342] on input "4" at bounding box center [277, 339] width 6 height 6
radio input "true"
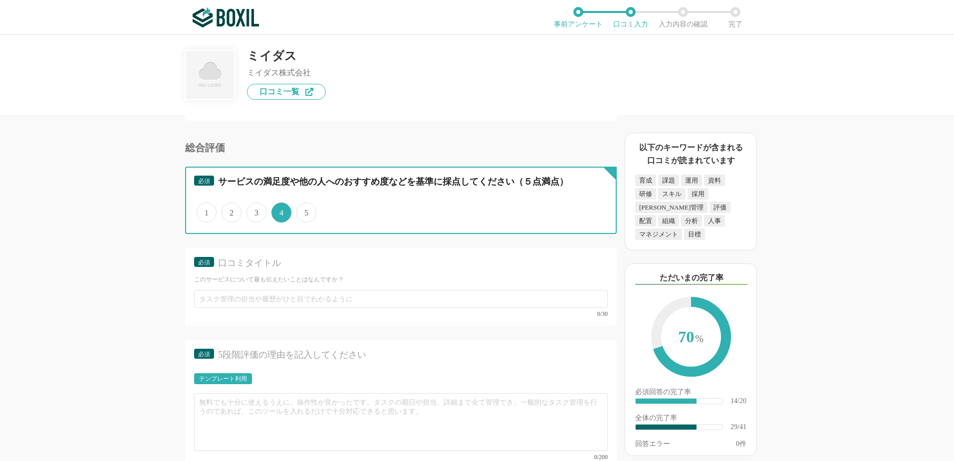
scroll to position [2679, 0]
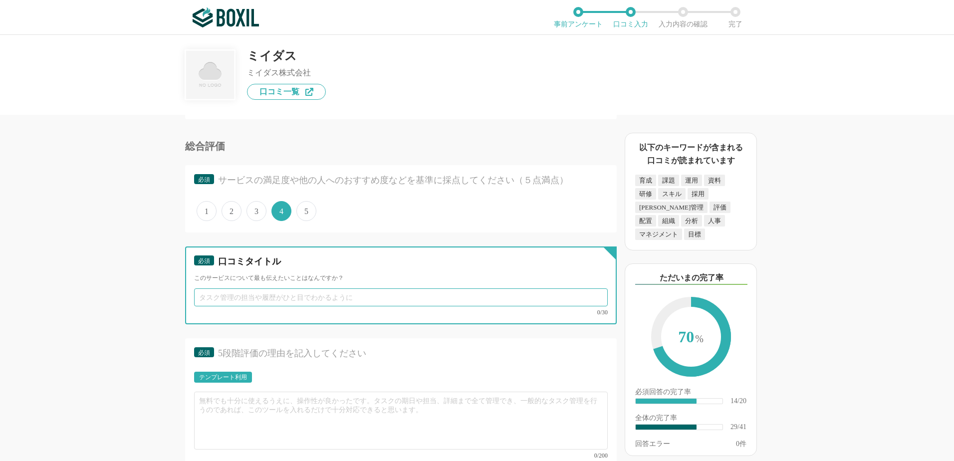
click at [245, 301] on input "text" at bounding box center [401, 297] width 414 height 18
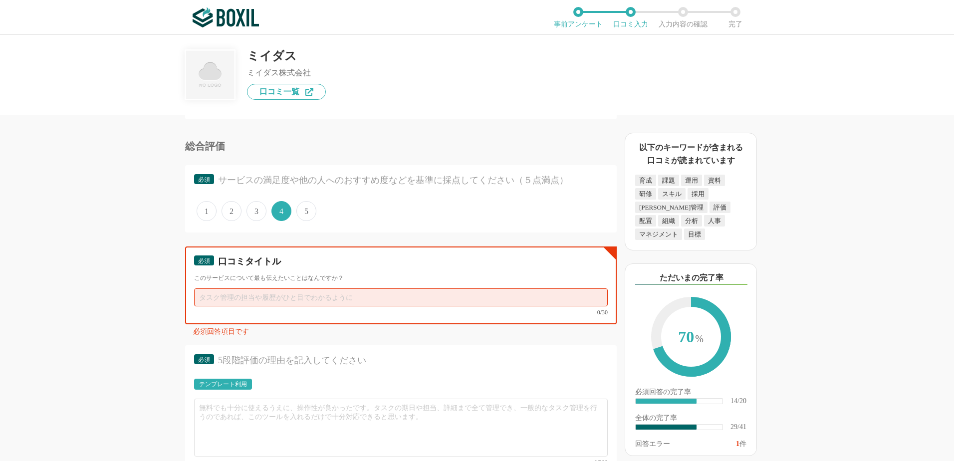
click at [218, 300] on input "text" at bounding box center [401, 297] width 414 height 18
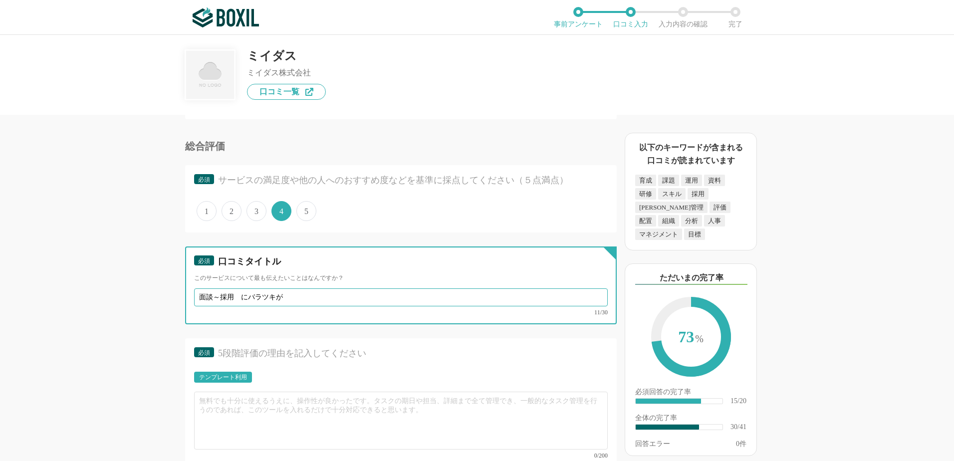
type input "面談～採用　にバラツキが"
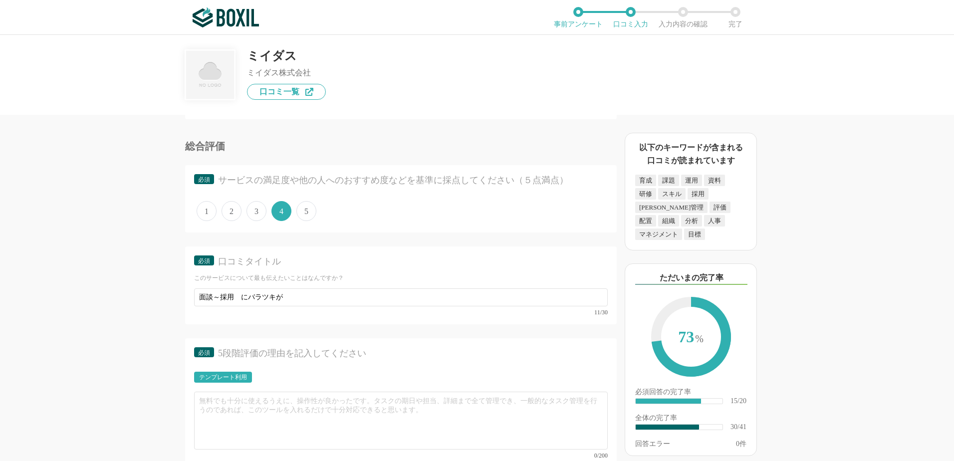
click at [288, 356] on div "5段階評価の理由を記入してください" at bounding box center [404, 353] width 372 height 12
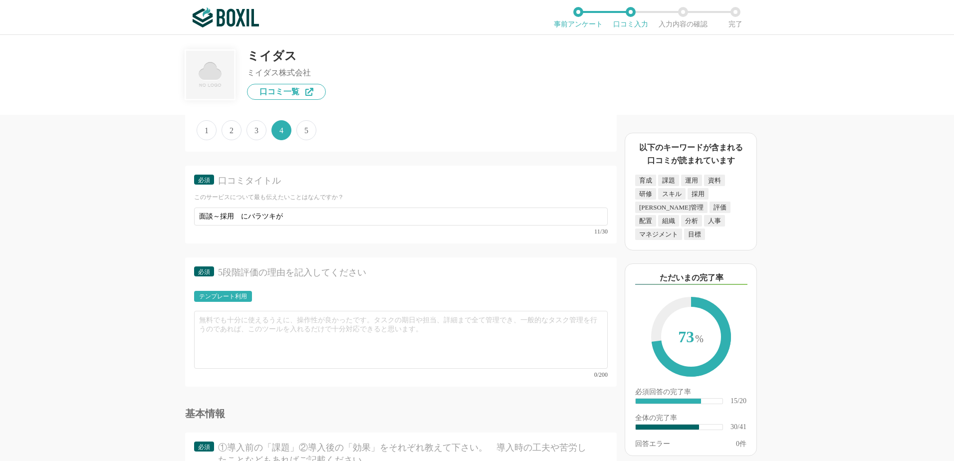
scroll to position [2762, 0]
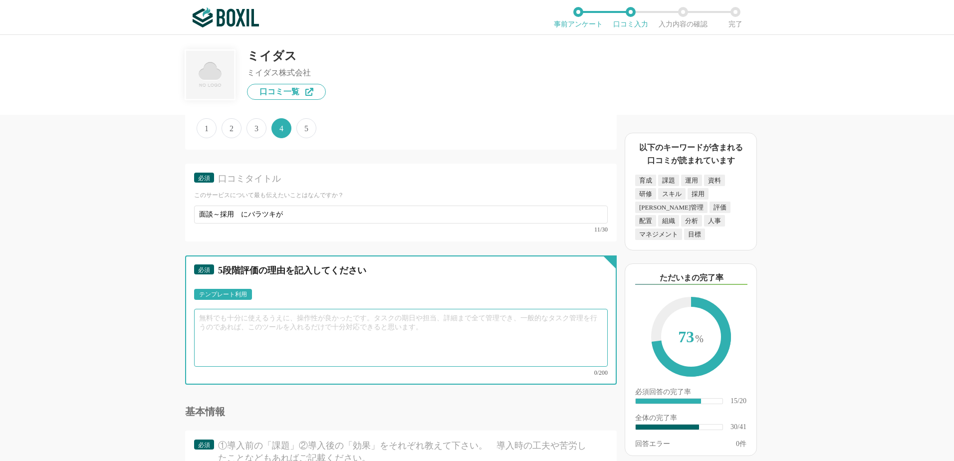
click at [212, 320] on textarea at bounding box center [401, 338] width 414 height 58
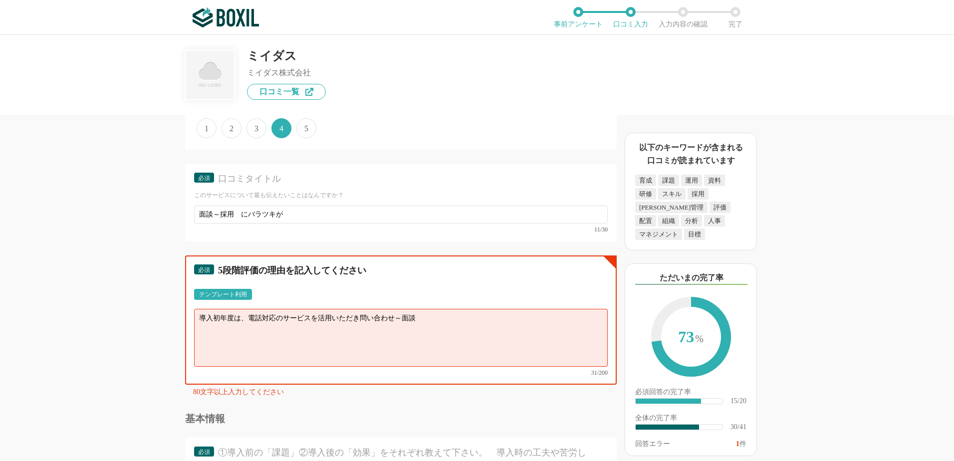
click at [401, 319] on textarea "導入初年度は、電話対応のサービスを活用いただき問い合わせ～面談" at bounding box center [401, 338] width 414 height 58
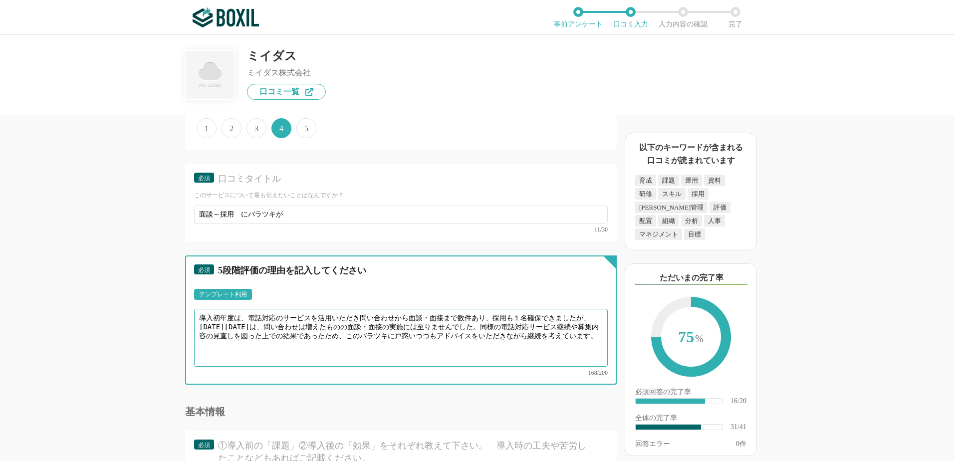
type textarea "導入初年度は、電話対応のサービスを活用いただき問い合わせから面談・面接まで数件あり、採用も１名確保できましたが、延長１年後は、問い合わせは増えたものの面談・面…"
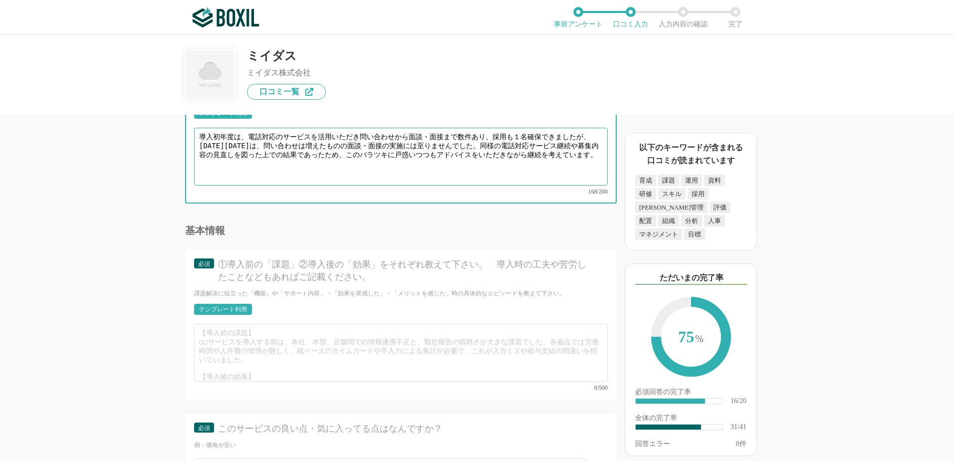
scroll to position [2945, 0]
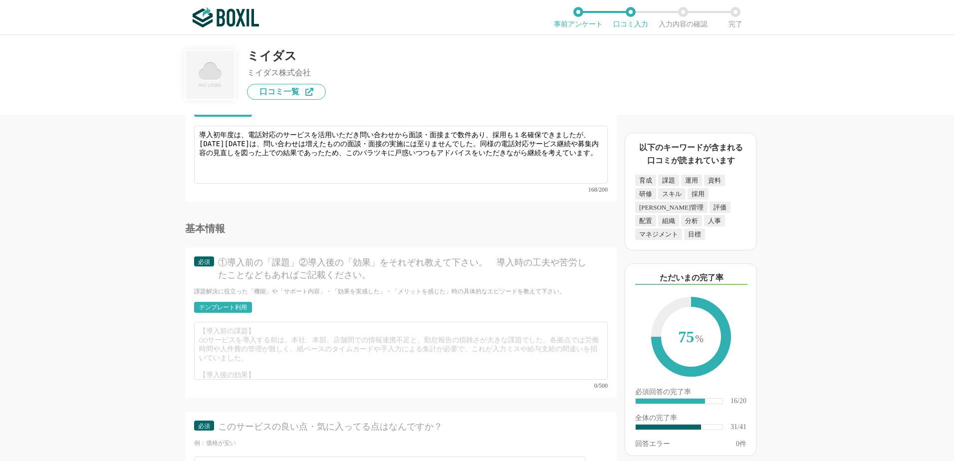
click at [353, 302] on div "テンプレート利用" at bounding box center [401, 310] width 414 height 17
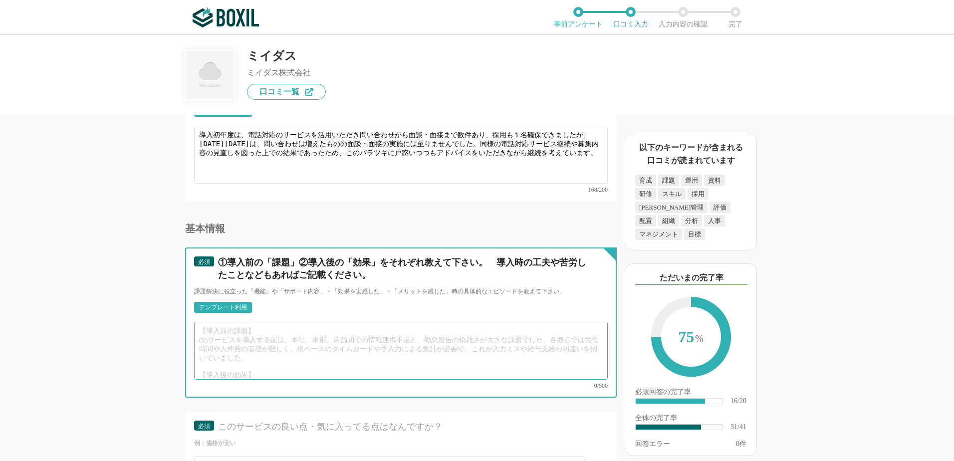
click at [216, 336] on textarea at bounding box center [401, 351] width 414 height 58
drag, startPoint x: 198, startPoint y: 331, endPoint x: 211, endPoint y: 332, distance: 13.6
click at [211, 332] on textarea at bounding box center [401, 351] width 414 height 58
click at [206, 328] on textarea at bounding box center [401, 351] width 414 height 58
click at [202, 325] on textarea at bounding box center [401, 351] width 414 height 58
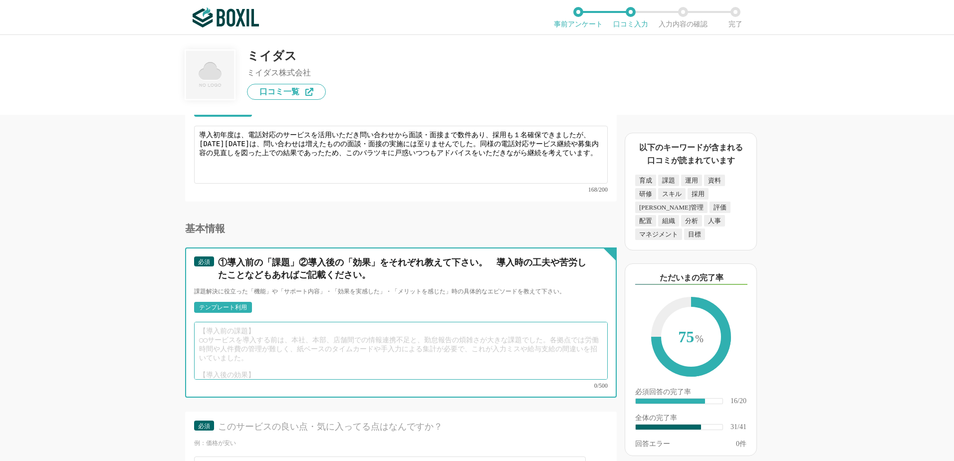
drag, startPoint x: 204, startPoint y: 323, endPoint x: 236, endPoint y: 329, distance: 32.5
click at [236, 329] on textarea at bounding box center [401, 351] width 414 height 58
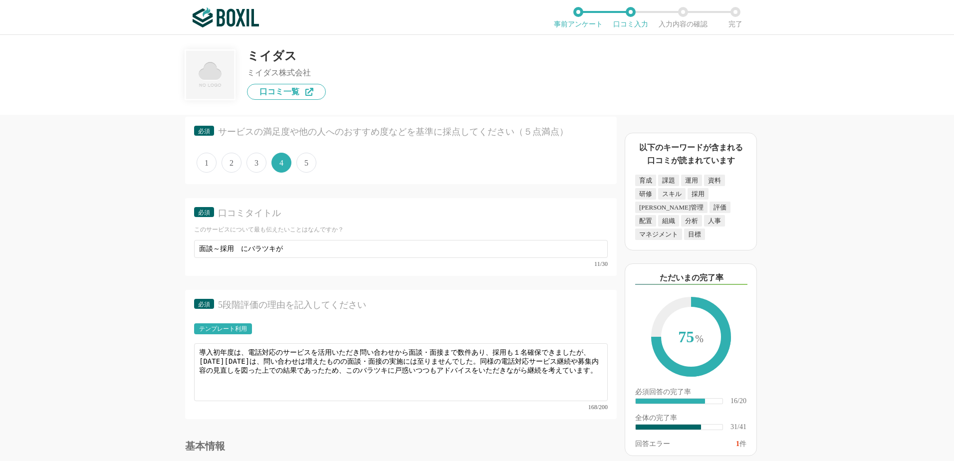
scroll to position [2712, 0]
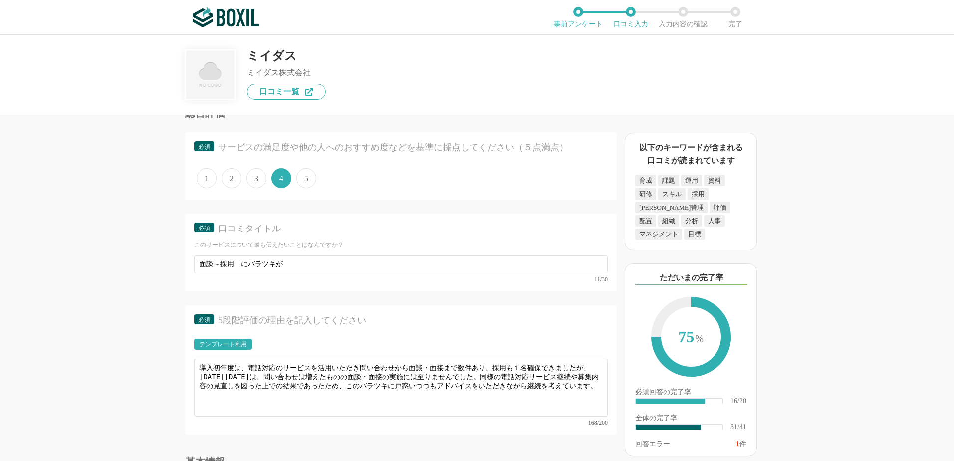
click at [261, 179] on span "3" at bounding box center [257, 178] width 20 height 20
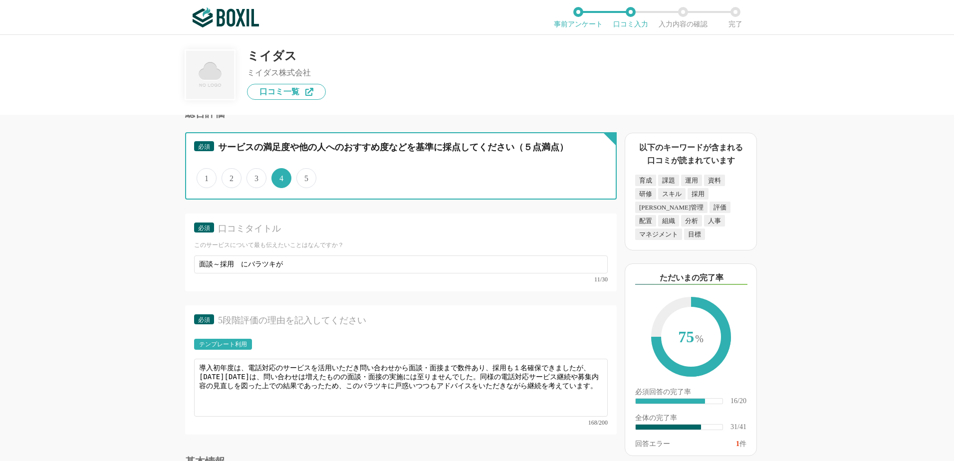
click at [256, 176] on input "3" at bounding box center [252, 173] width 6 height 6
radio input "true"
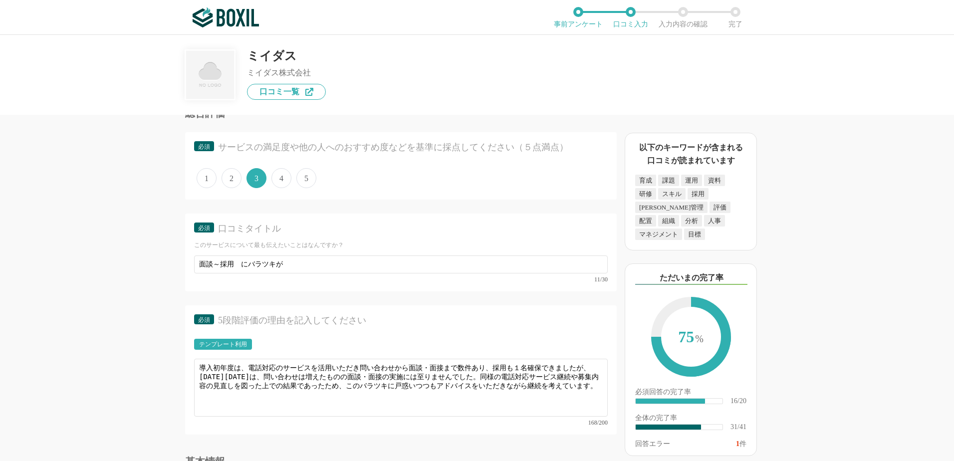
click at [151, 340] on div "タレントマネジメントシステムの機能について（5点満点で評価してください） 従業員データベース 1 2 3 4 5 利用していない レポート 1 2 3 4 5…" at bounding box center [367, 288] width 499 height 346
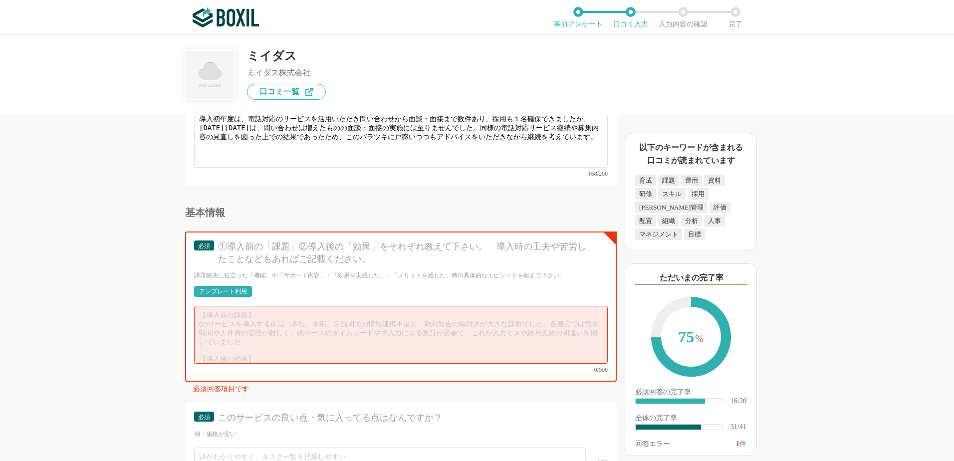
scroll to position [2961, 0]
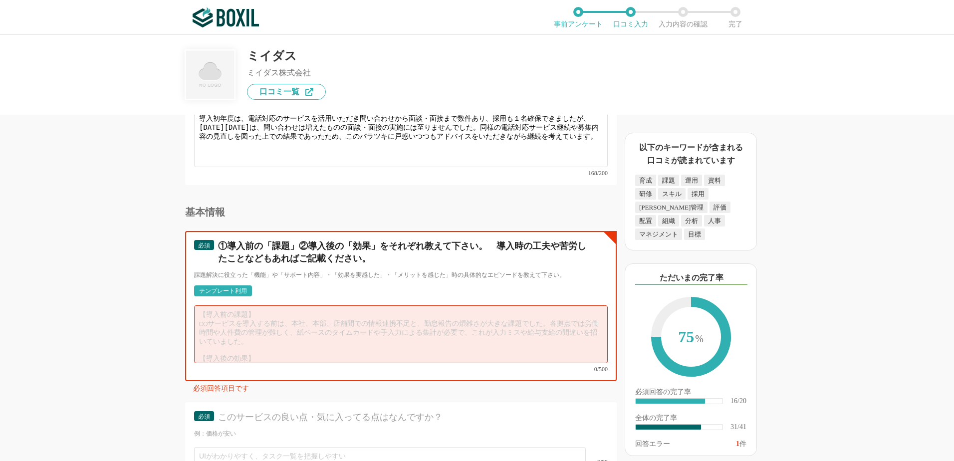
click at [202, 309] on textarea at bounding box center [401, 334] width 414 height 58
drag, startPoint x: 199, startPoint y: 310, endPoint x: 282, endPoint y: 350, distance: 92.0
click at [282, 352] on div "0/500" at bounding box center [401, 338] width 414 height 67
click at [278, 337] on textarea at bounding box center [401, 334] width 414 height 58
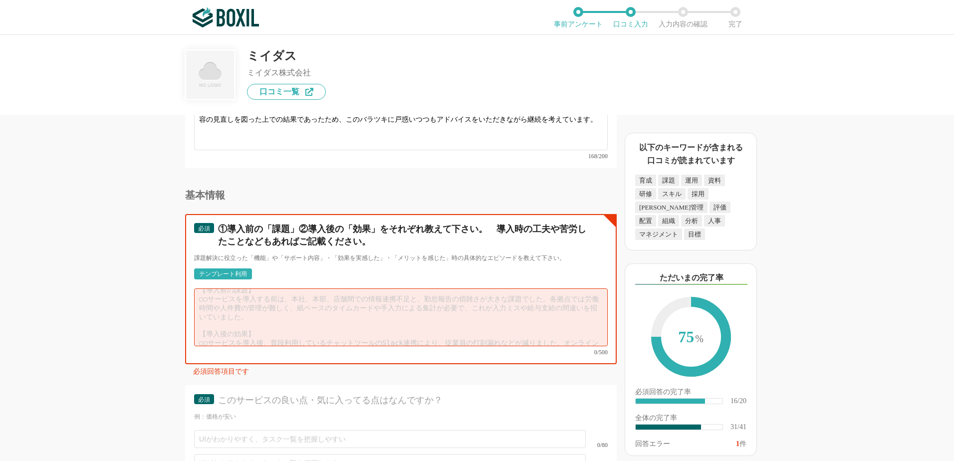
scroll to position [0, 0]
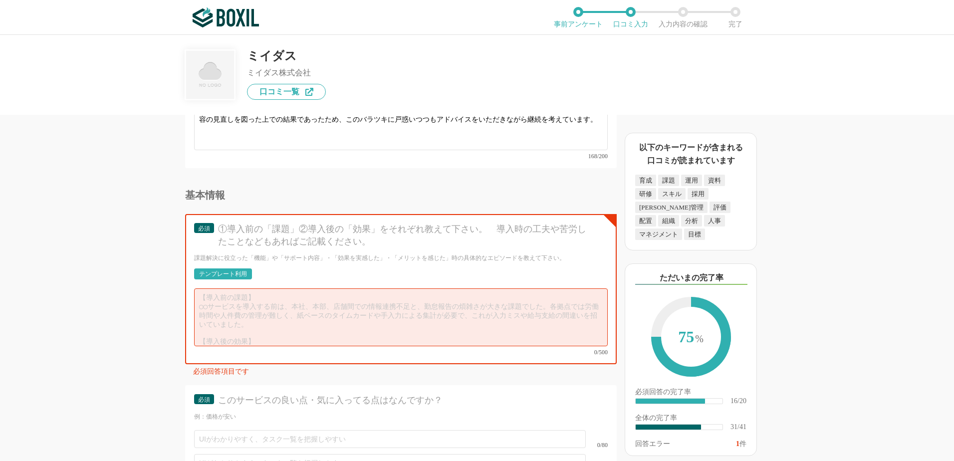
click at [137, 354] on div "タレントマネジメントシステムの機能について（5点満点で評価してください） 従業員データベース 1 2 3 4 5 利用していない レポート 1 2 3 4 5…" at bounding box center [367, 288] width 499 height 346
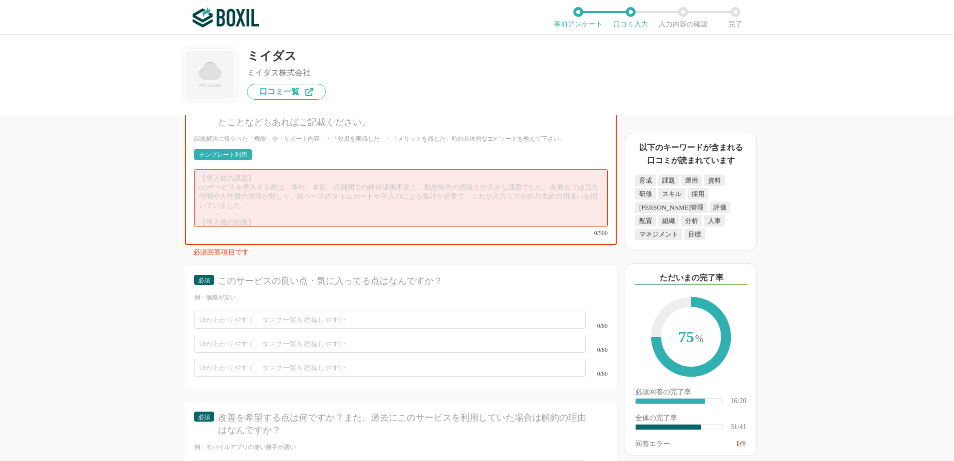
scroll to position [3111, 0]
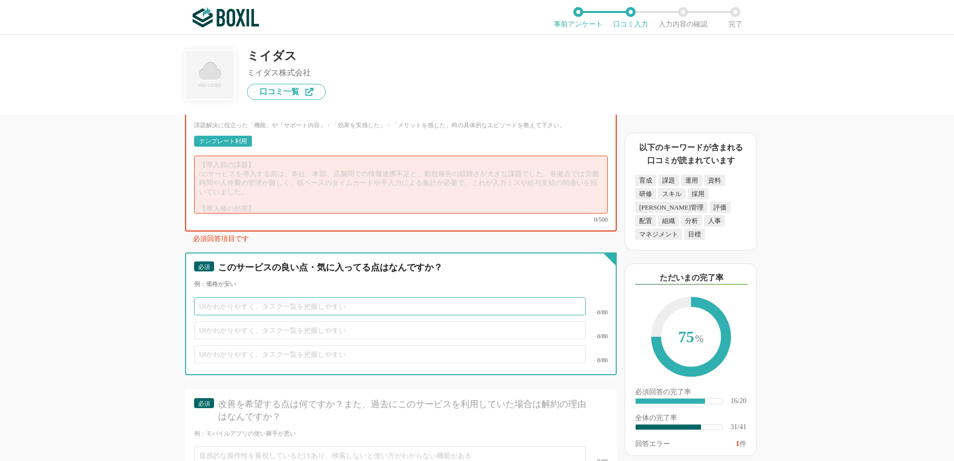
click at [206, 297] on input "text" at bounding box center [390, 306] width 392 height 18
type input "採用まで進んだ場合、コストは低く抑えられる"
click at [209, 321] on input "text" at bounding box center [390, 330] width 392 height 18
type input "職種を増やしても料金が変わらない"
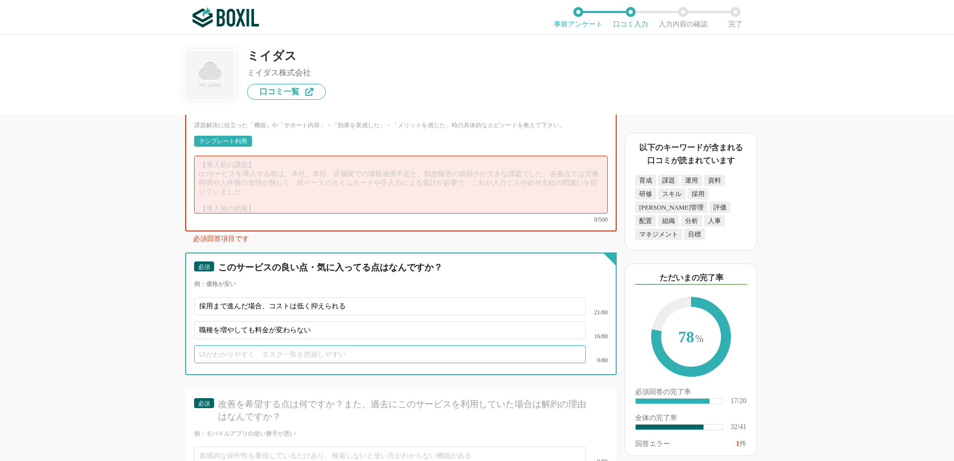
click at [205, 345] on input "text" at bounding box center [390, 354] width 392 height 18
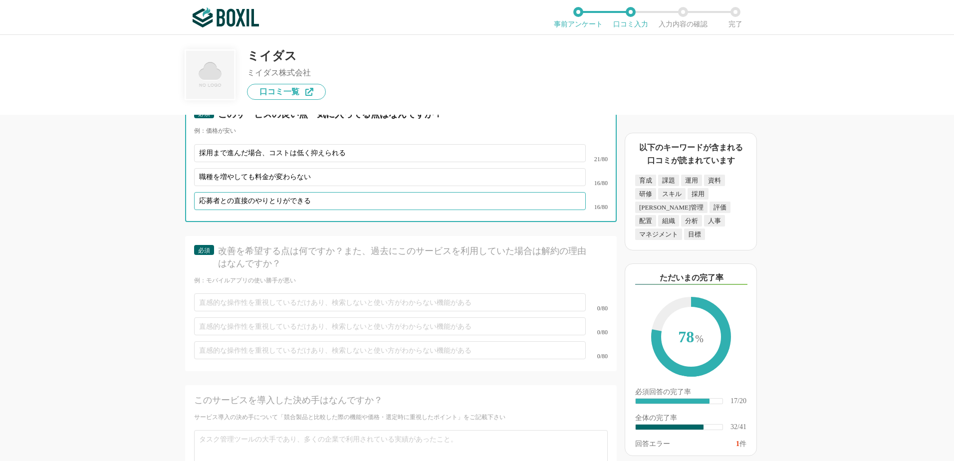
scroll to position [3294, 0]
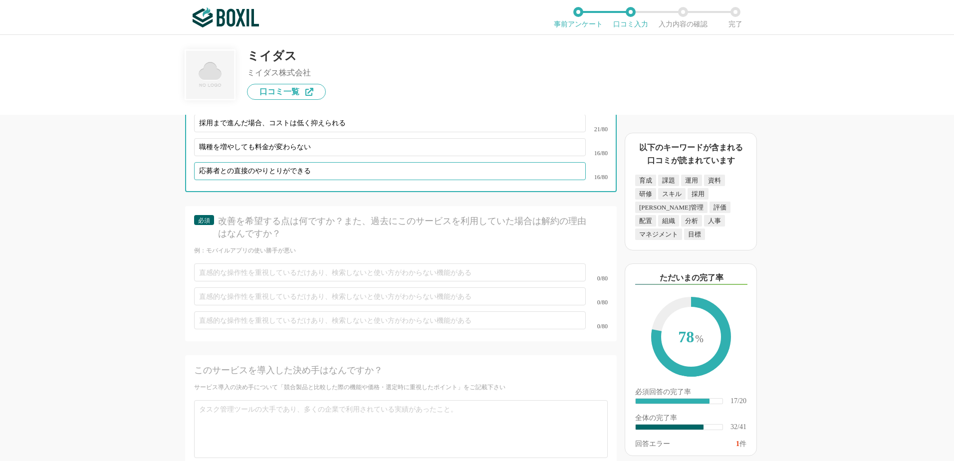
type input "応募者との直接のやりとりができる"
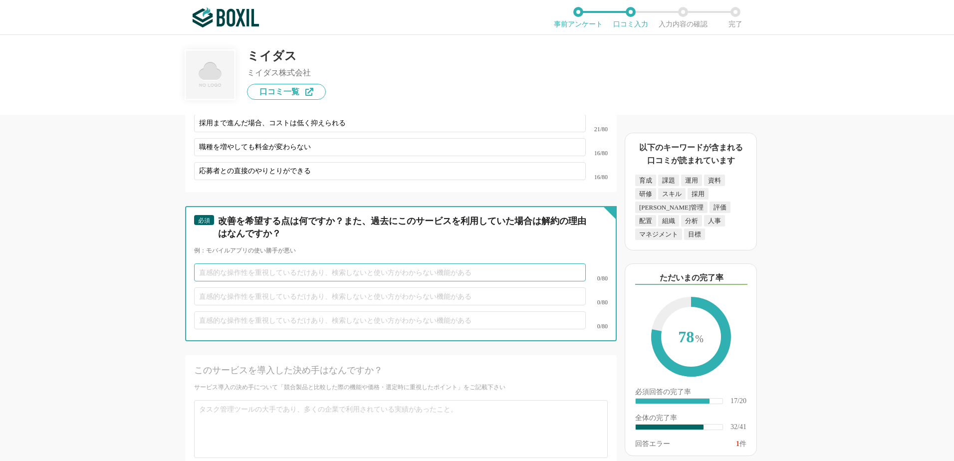
click at [208, 264] on input "text" at bounding box center [390, 273] width 392 height 18
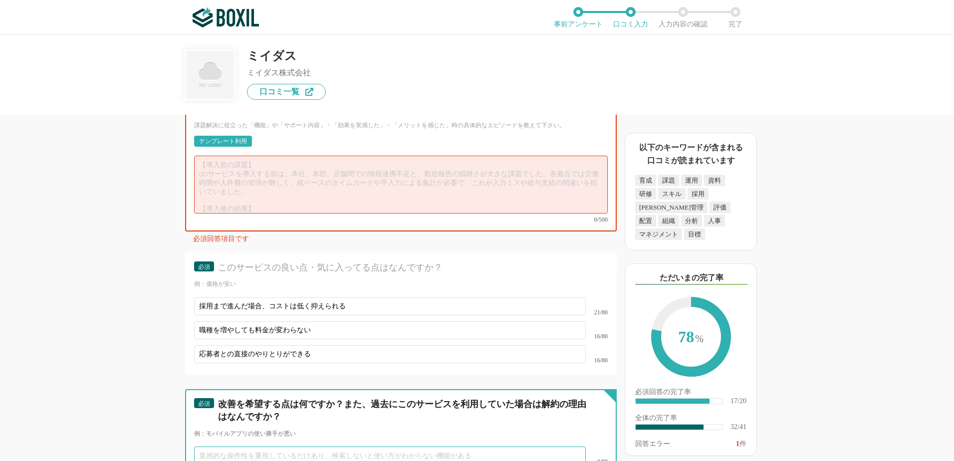
scroll to position [3061, 0]
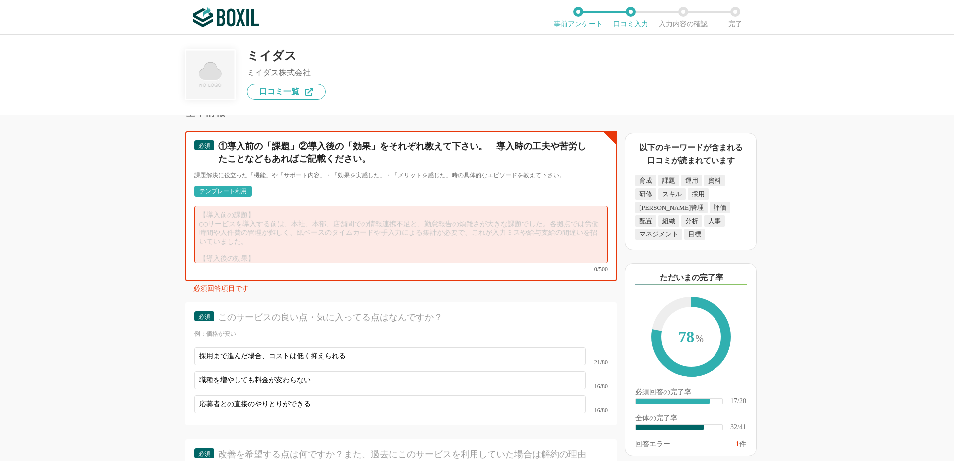
click at [203, 212] on textarea at bounding box center [401, 235] width 414 height 58
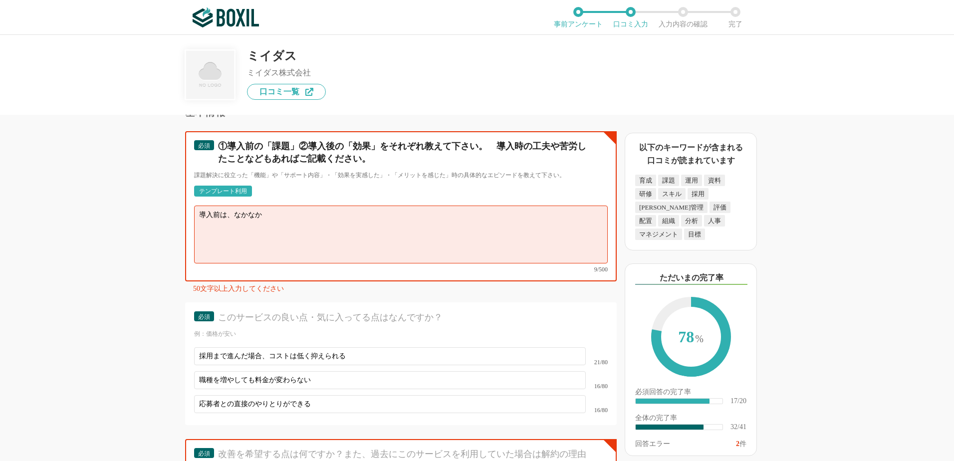
click at [266, 211] on textarea "導入前は、なかなか" at bounding box center [401, 235] width 414 height 58
click at [473, 211] on textarea "導入前は、対象の人材紹介はあるものの実際の面談・面接につながりにくかったが、" at bounding box center [401, 235] width 414 height 58
click at [234, 209] on textarea "導入前は、対象の人材紹介はあるものの実際の面談・面接につながりにくかったが、導入後は実際の" at bounding box center [401, 235] width 414 height 58
click at [289, 209] on textarea "導入前は、対象の人材紹介はあるものの実際の面談・面接につながりにくかったが、導入後は実際の" at bounding box center [401, 235] width 414 height 58
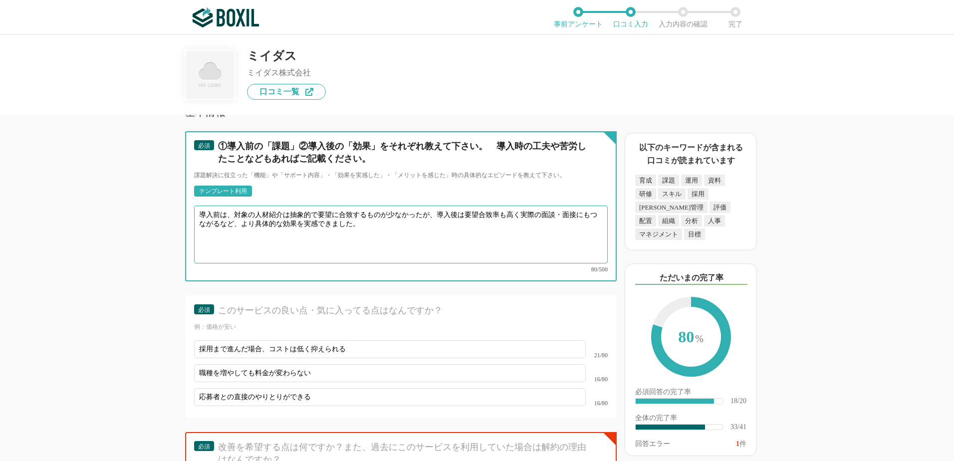
type textarea "導入前は、対象の人材紹介は抽象的で要望に合致するものが少なかったが、導入後は要望合致率も高く実際の面談・面接にもつながるなど、より具体的な効果を実感できました。"
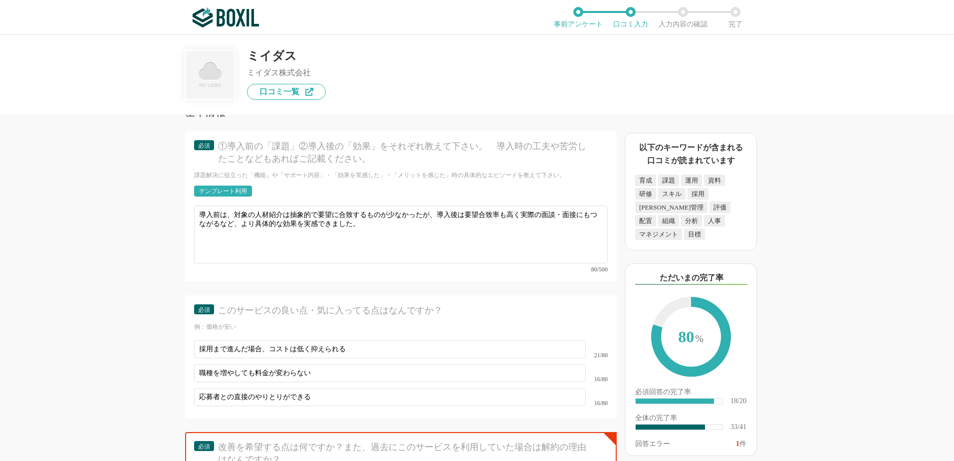
click at [175, 321] on div "タレントマネジメントシステムの機能について（5点満点で評価してください） 従業員データベース 1 2 3 4 5 利用していない レポート 1 2 3 4 5…" at bounding box center [367, 288] width 499 height 346
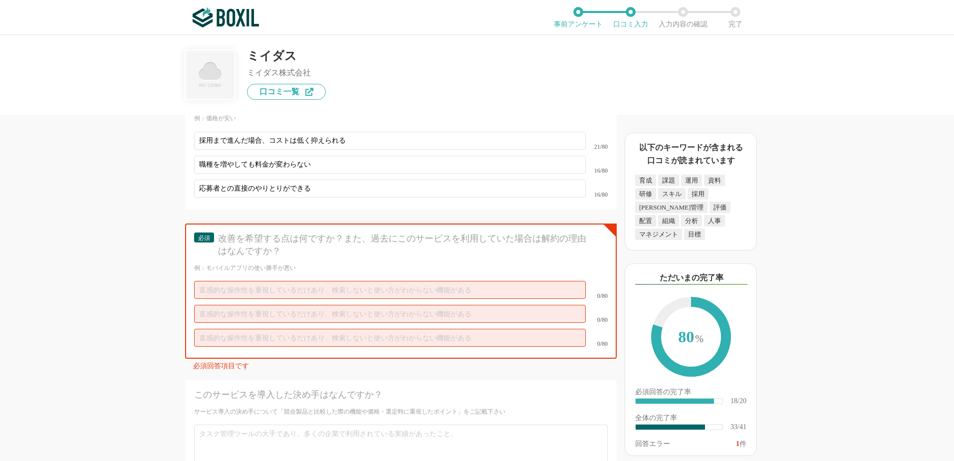
scroll to position [3278, 0]
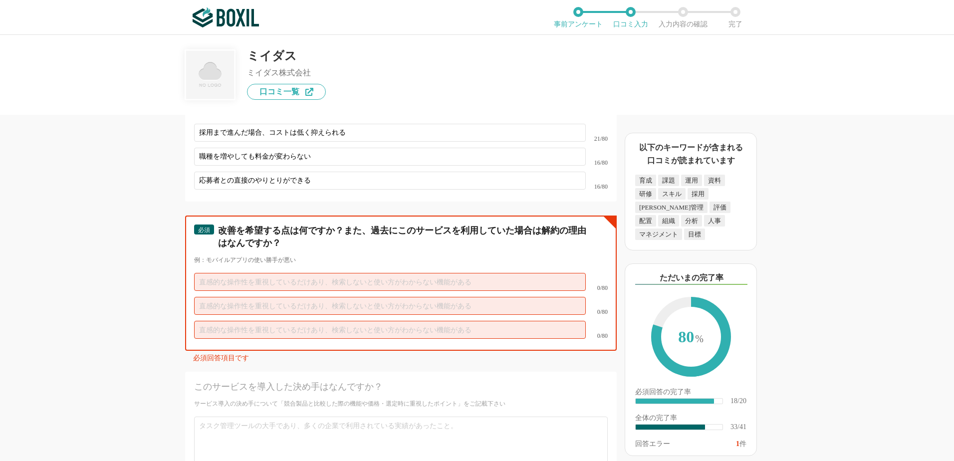
click at [216, 273] on input "text" at bounding box center [390, 282] width 392 height 18
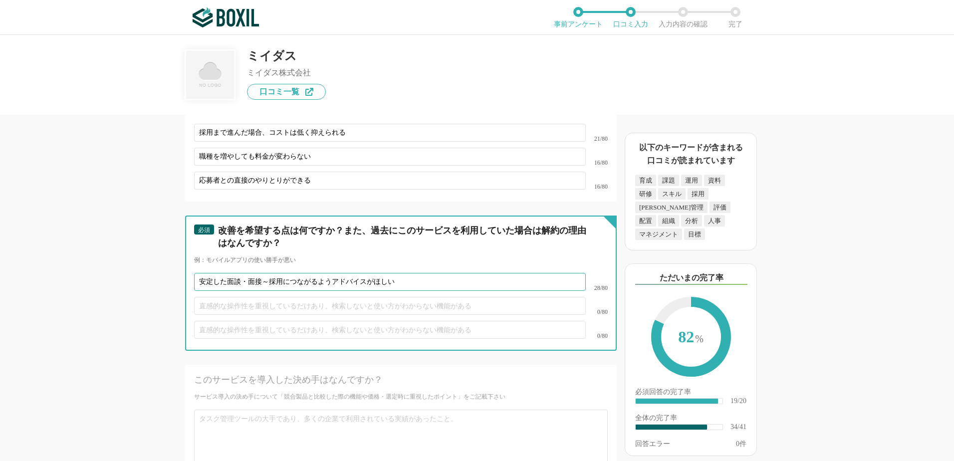
type input "安定した面談・面接～採用につながるようアドバイスがほしい"
click at [217, 297] on input "text" at bounding box center [390, 306] width 392 height 18
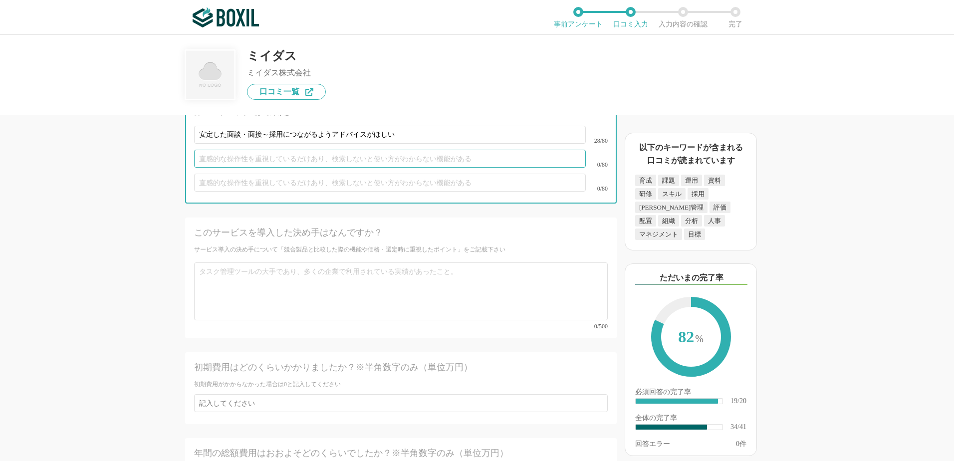
scroll to position [3427, 0]
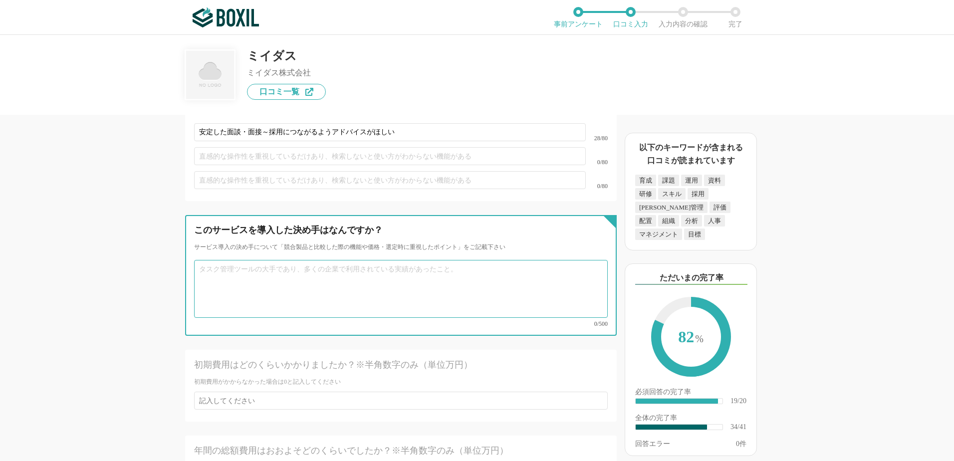
click at [226, 262] on textarea at bounding box center [401, 289] width 414 height 58
click at [202, 261] on textarea at bounding box center [401, 289] width 414 height 58
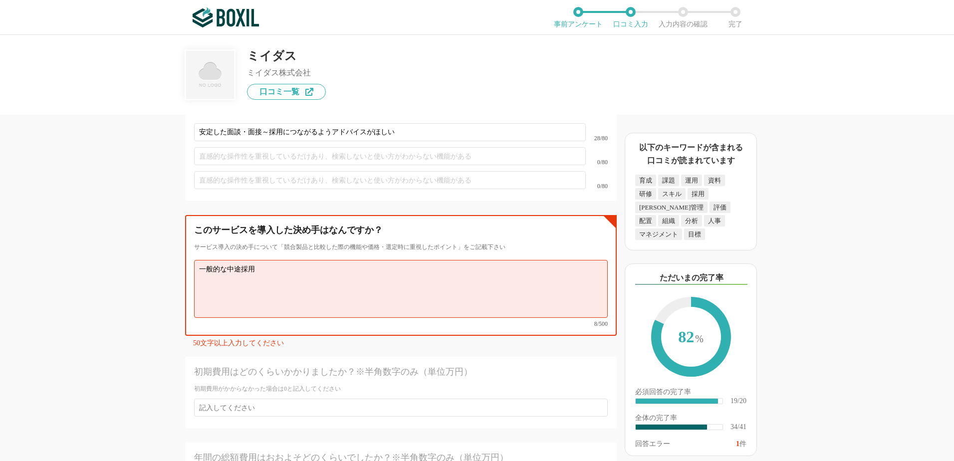
click at [261, 260] on textarea "一般的な中途採用" at bounding box center [401, 289] width 414 height 58
click at [305, 260] on textarea "一般的な中途採用サービスと違い、初期費用はかかるものの" at bounding box center [401, 289] width 414 height 58
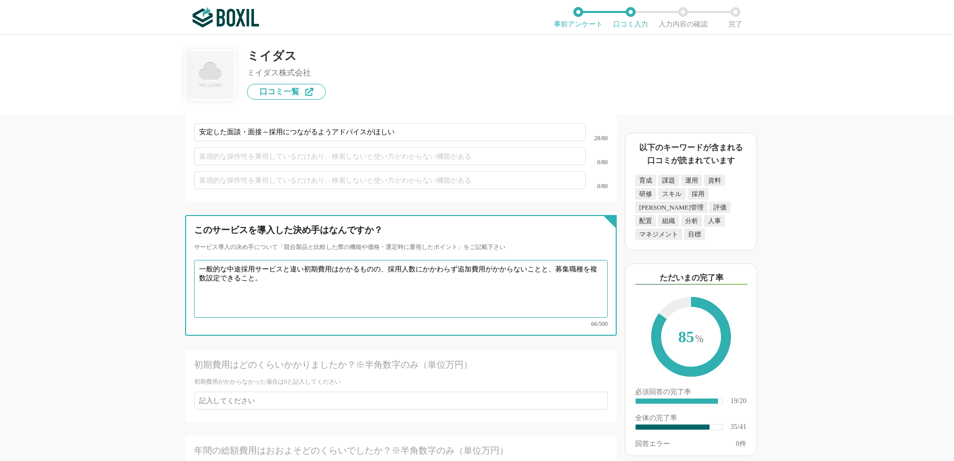
type textarea "一般的な中途採用サービスと違い初期費用はかかるものの、採用人数にかかわらず追加費用がかからないことと、募集職種を複数設定できること。"
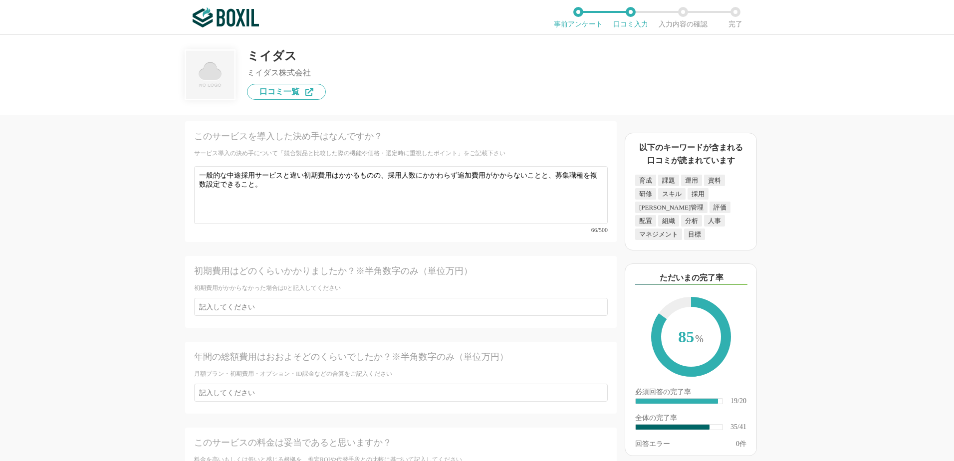
scroll to position [3527, 0]
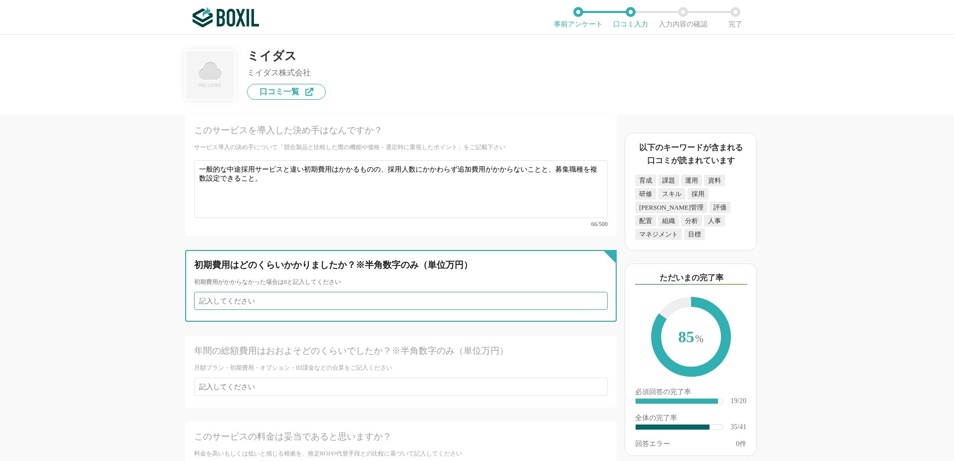
click at [234, 292] on input "number" at bounding box center [401, 301] width 414 height 18
type input "95"
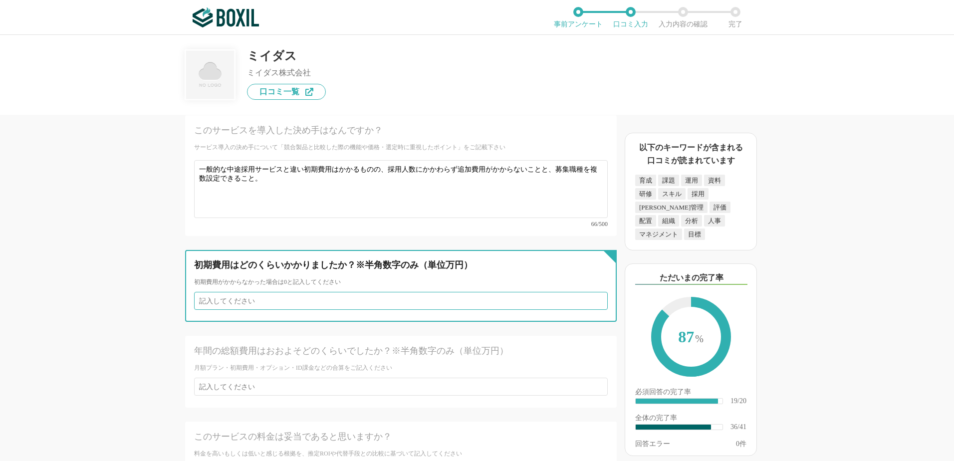
type input "95"
click at [591, 292] on input "94" at bounding box center [401, 301] width 414 height 18
type input "95"
click at [590, 292] on input "95" at bounding box center [401, 301] width 414 height 18
drag, startPoint x: 211, startPoint y: 283, endPoint x: 174, endPoint y: 282, distance: 36.9
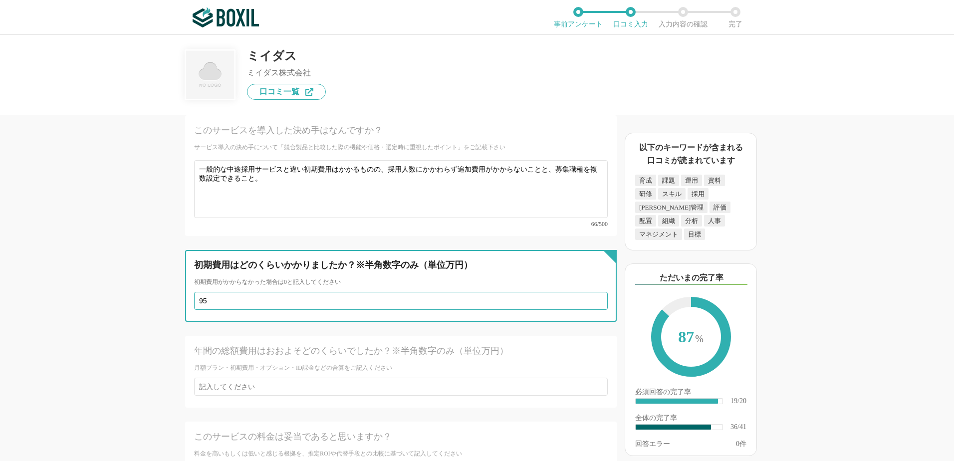
click at [174, 282] on div "タレントマネジメントシステムの機能について（5点満点で評価してください） 従業員データベース 1 2 3 4 5 利用していない レポート 1 2 3 4 5…" at bounding box center [367, 288] width 499 height 346
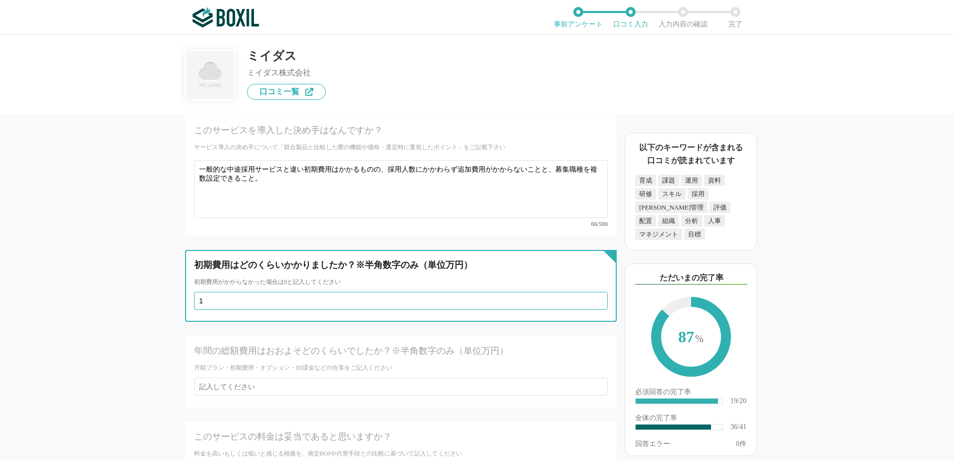
click at [591, 292] on input "1" at bounding box center [401, 301] width 414 height 18
drag, startPoint x: 241, startPoint y: 282, endPoint x: 195, endPoint y: 285, distance: 46.1
click at [195, 292] on input "1" at bounding box center [401, 301] width 414 height 18
type input "95"
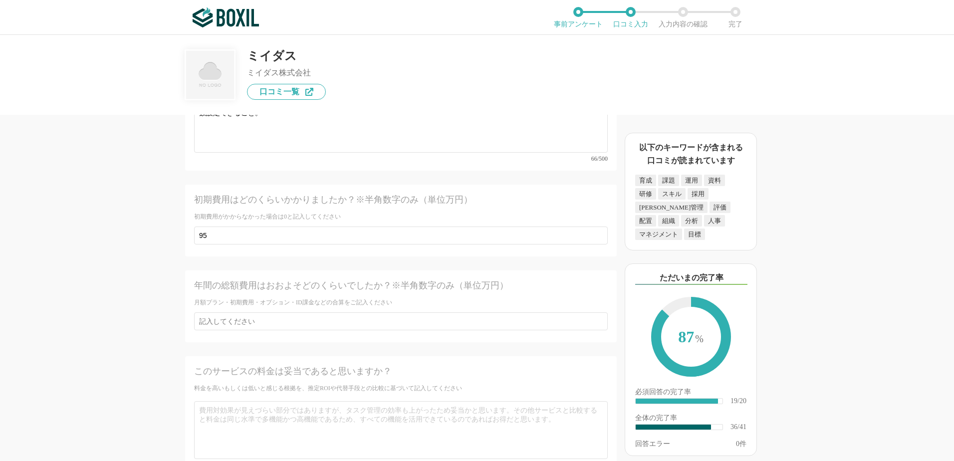
scroll to position [3594, 0]
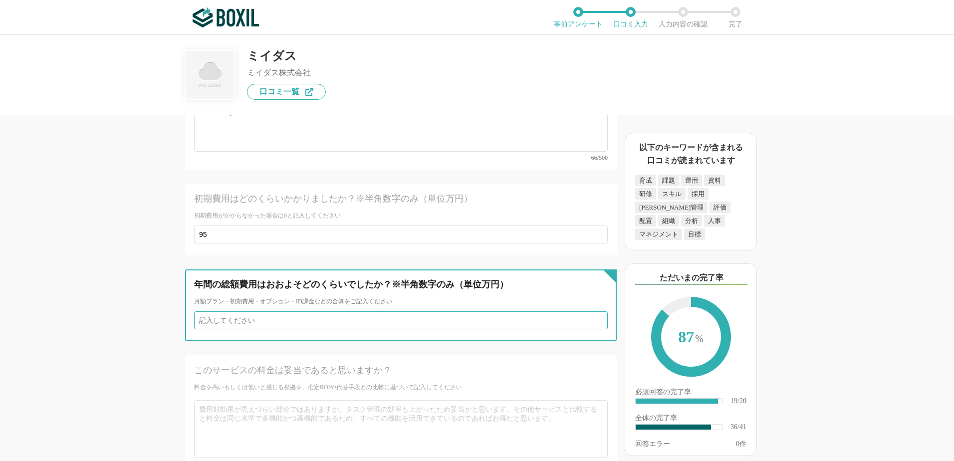
click at [233, 311] on input "number" at bounding box center [401, 320] width 414 height 18
type input "95"
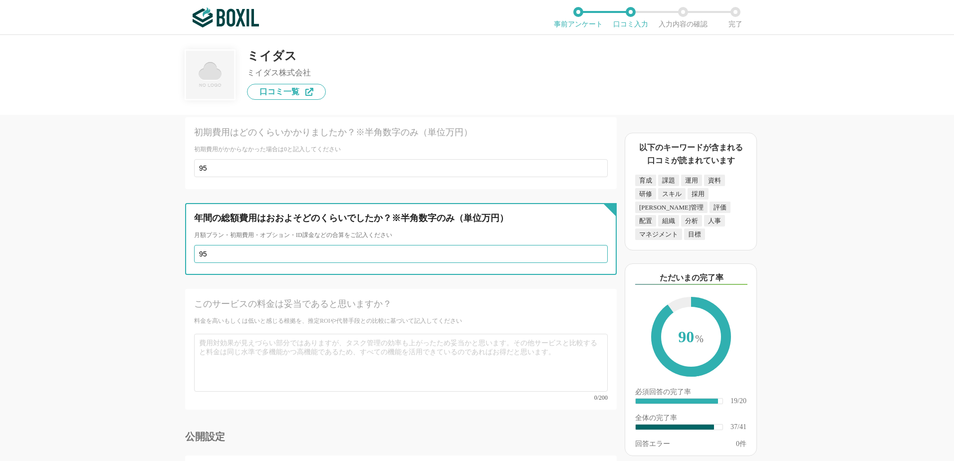
scroll to position [3693, 0]
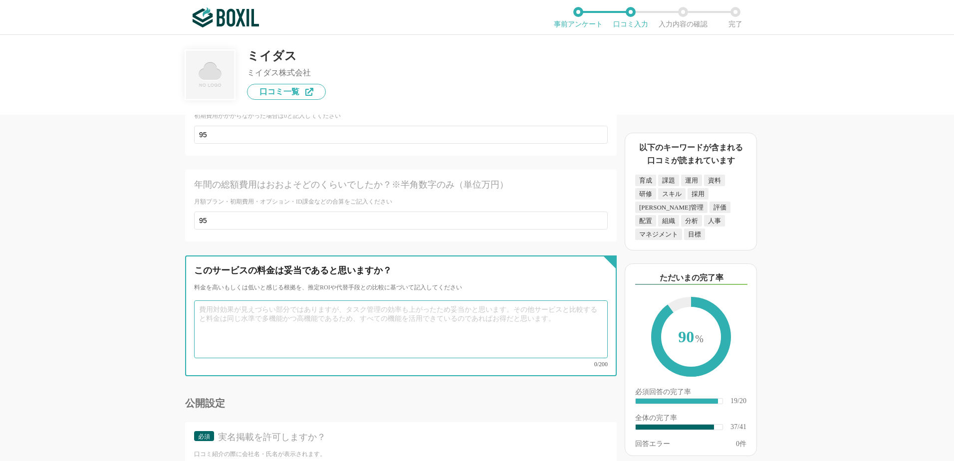
click at [205, 300] on textarea at bounding box center [401, 329] width 414 height 58
type textarea "希望の職種ごとで希望の人数の採用ができれば、コストパフォーマンスはひじょうに高いと思います。"
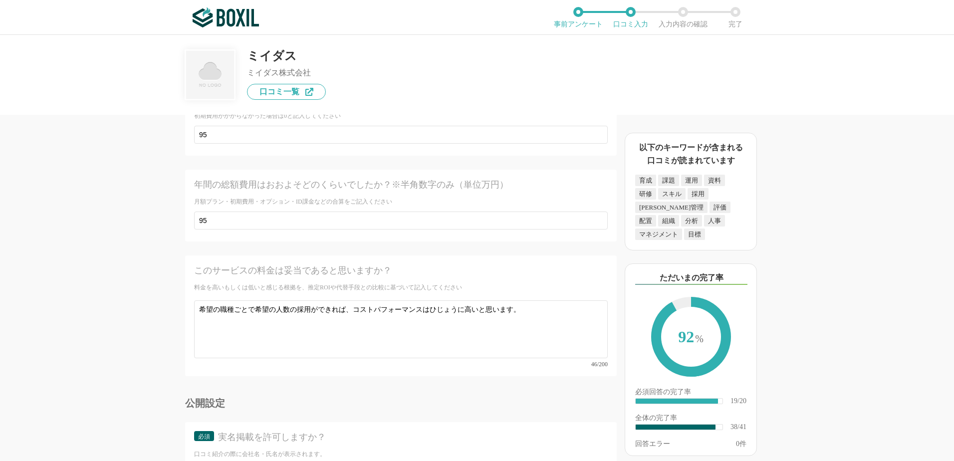
click at [415, 398] on div "公開設定 必須 実名掲載を許可しますか？ 口コミ紹介の際に会社名・氏名が表示されます。 はい いいえ" at bounding box center [401, 451] width 432 height 107
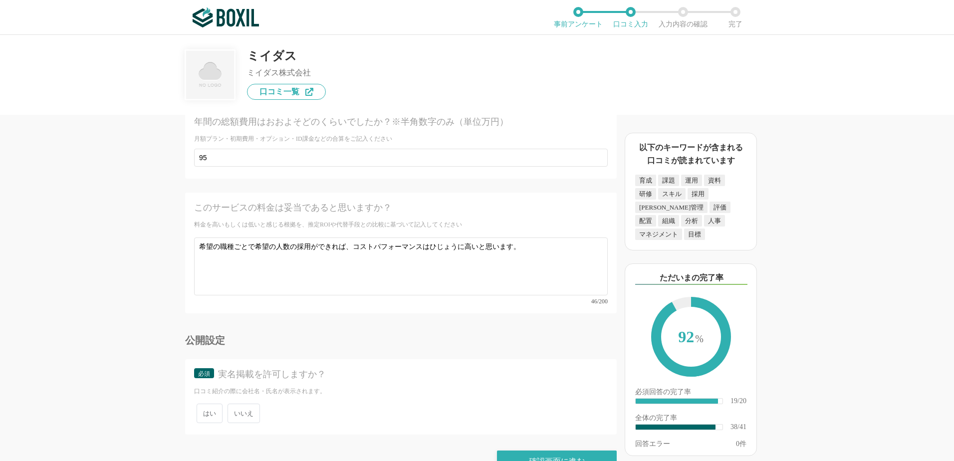
scroll to position [3759, 0]
click at [248, 401] on span "いいえ" at bounding box center [244, 410] width 32 height 19
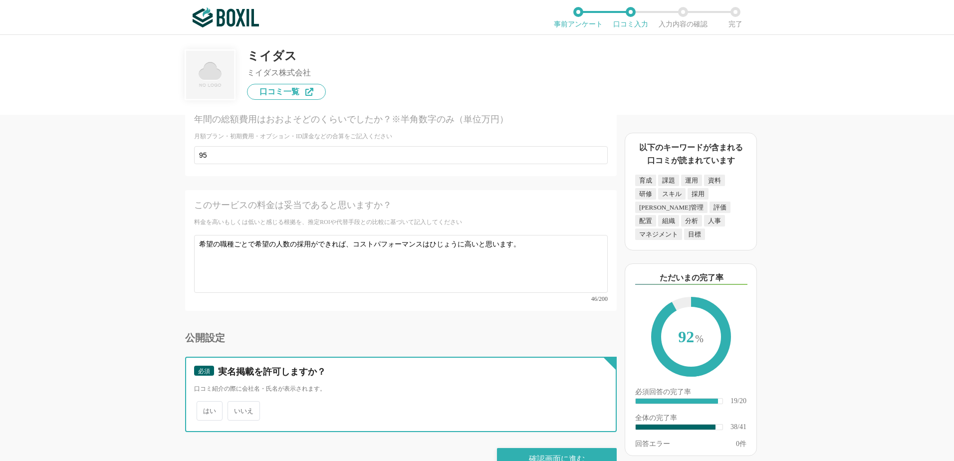
click at [237, 403] on input "いいえ" at bounding box center [233, 406] width 6 height 6
radio input "true"
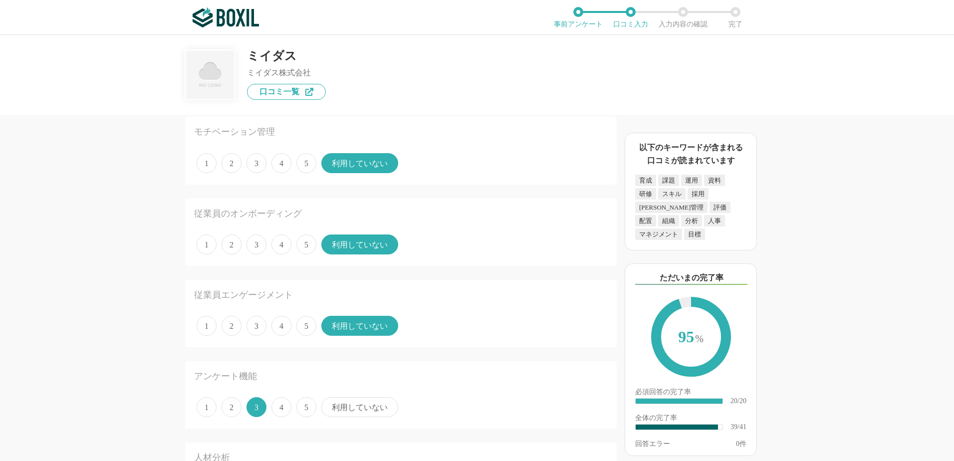
scroll to position [615, 0]
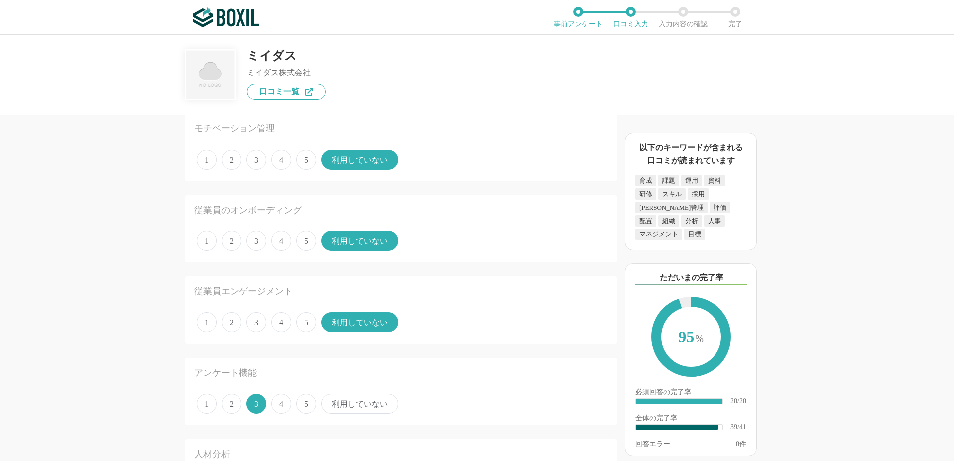
click at [71, 338] on div "タレントマネジメントシステムの機能について（5点満点で評価してください） 従業員データベース 1 2 3 4 5 利用していない レポート 1 2 3 4 5…" at bounding box center [477, 248] width 954 height 426
click at [71, 337] on div "タレントマネジメントシステムの機能について（5点満点で評価してください） 従業員データベース 1 2 3 4 5 利用していない レポート 1 2 3 4 5…" at bounding box center [477, 248] width 954 height 426
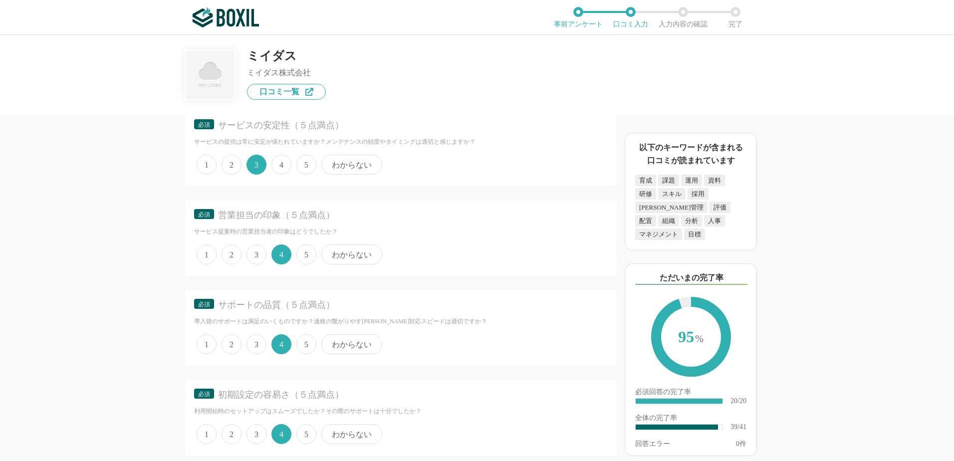
scroll to position [2076, 0]
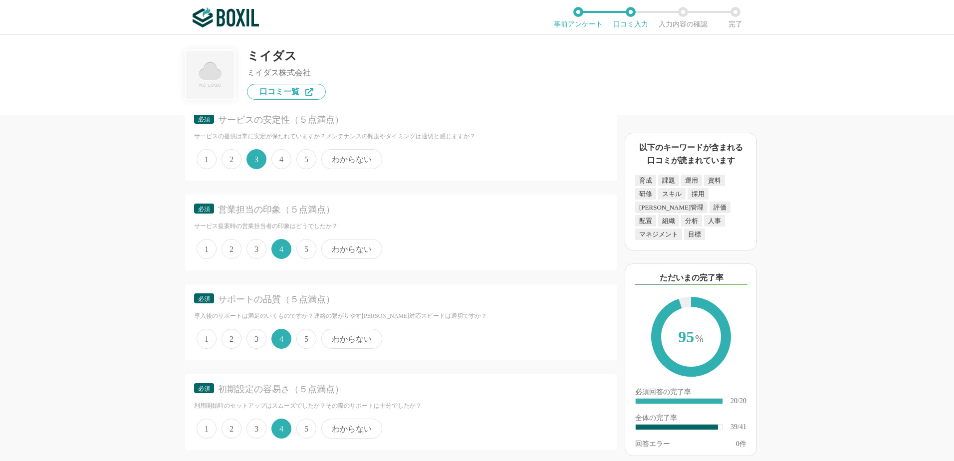
click at [136, 381] on div "タレントマネジメントシステムの機能について（5点満点で評価してください） 従業員データベース 1 2 3 4 5 利用していない レポート 1 2 3 4 5…" at bounding box center [367, 288] width 499 height 346
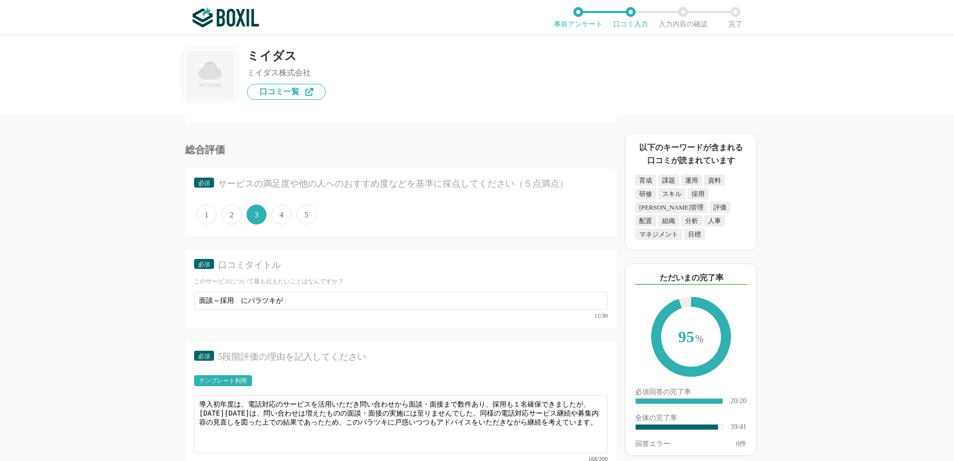
scroll to position [2659, 0]
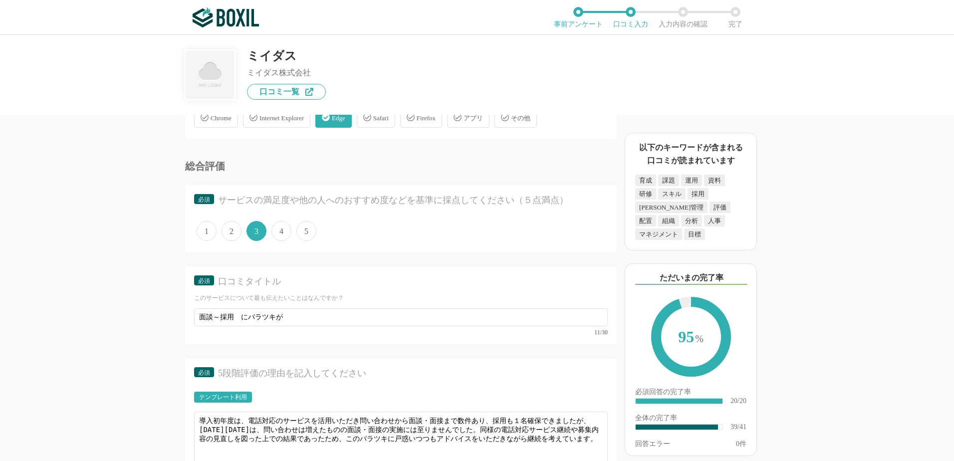
click at [107, 292] on div "タレントマネジメントシステムの機能について（5点満点で評価してください） 従業員データベース 1 2 3 4 5 利用していない レポート 1 2 3 4 5…" at bounding box center [477, 248] width 954 height 426
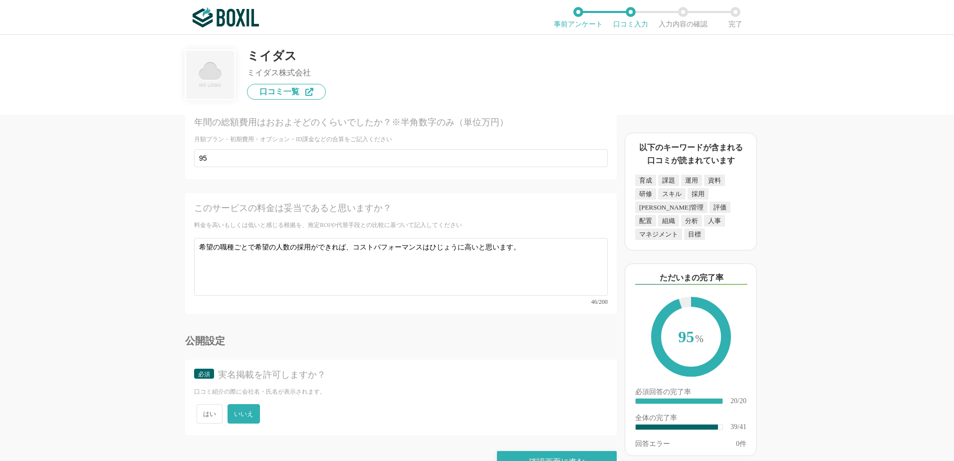
scroll to position [3759, 0]
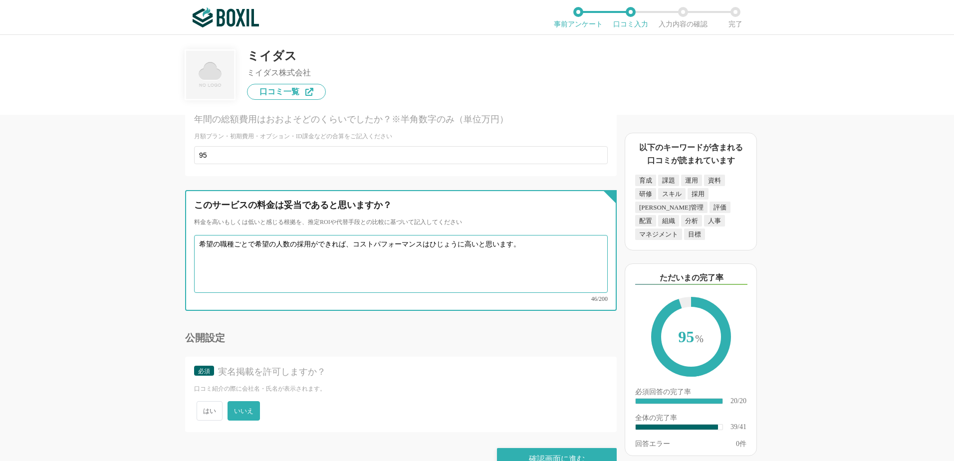
click at [431, 235] on textarea "希望の職種ごとで希望の人数の採用ができれば、コストパフォーマンスはひじょうに高いと思います。" at bounding box center [401, 264] width 414 height 58
drag, startPoint x: 432, startPoint y: 225, endPoint x: 456, endPoint y: 226, distance: 24.0
click at [456, 235] on textarea "希望の職種ごとで希望の人数の採用ができれば、コストパフォーマンスはひじょうに高いと思います。" at bounding box center [401, 264] width 414 height 58
type textarea "希望の職種ごとで希望の人数の採用ができれば、コストパフォーマンスは非常に高いと思います。"
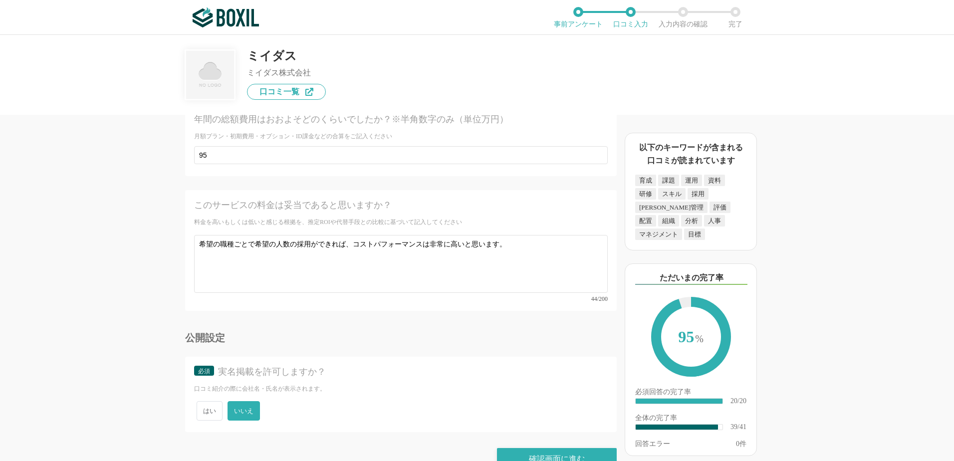
click at [104, 178] on div "タレントマネジメントシステムの機能について（5点満点で評価してください） 従業員データベース 1 2 3 4 5 利用していない レポート 1 2 3 4 5…" at bounding box center [477, 248] width 954 height 426
click at [546, 448] on div "確認画面に進む" at bounding box center [557, 459] width 120 height 22
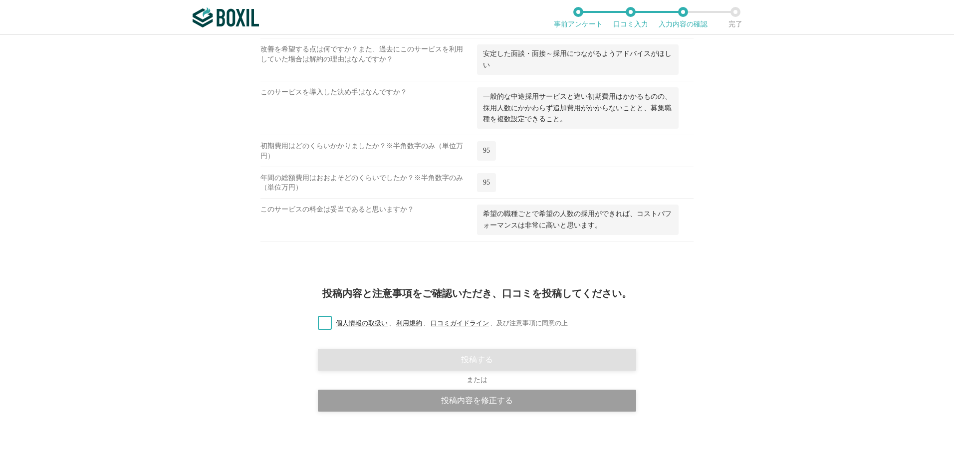
scroll to position [1457, 0]
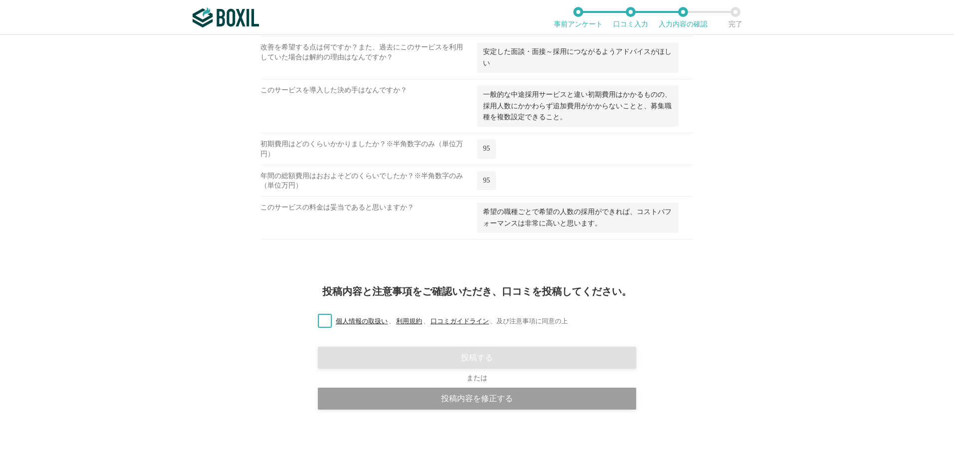
click at [321, 320] on label "個人情報の取扱い 、 利用規約 、 口コミガイドライン 、 及び注意事項に同意の上" at bounding box center [439, 321] width 258 height 10
click at [0, 0] on input "個人情報の取扱い 、 利用規約 、 口コミガイドライン 、 及び注意事項に同意の上" at bounding box center [0, 0] width 0 height 0
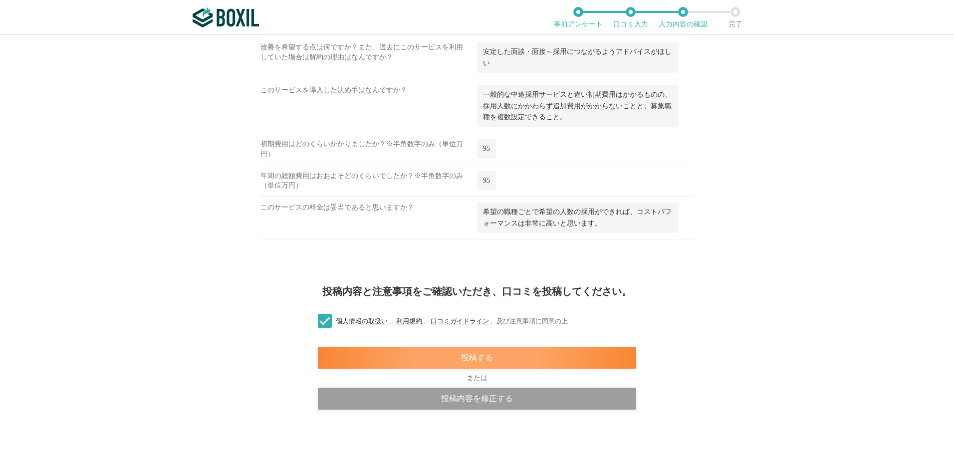
click at [469, 355] on div "投稿する" at bounding box center [477, 358] width 318 height 22
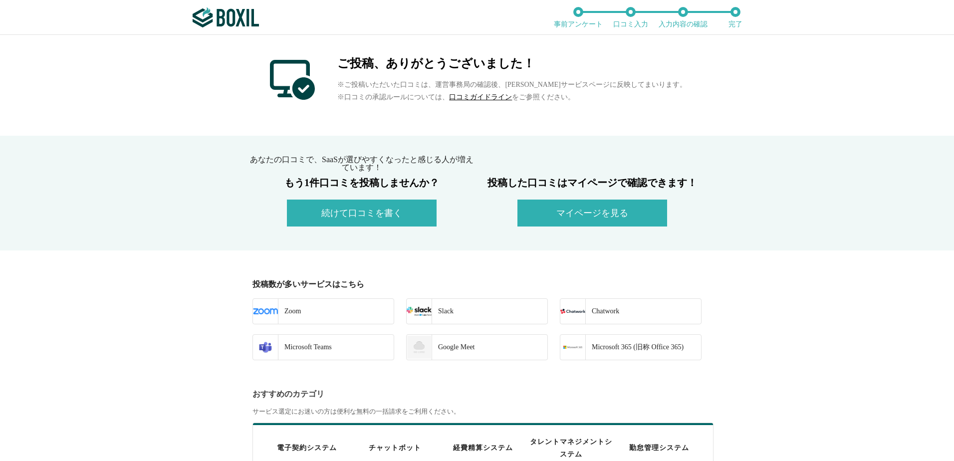
click at [592, 211] on button "マイページを見る" at bounding box center [593, 213] width 150 height 27
